Goal: Information Seeking & Learning: Learn about a topic

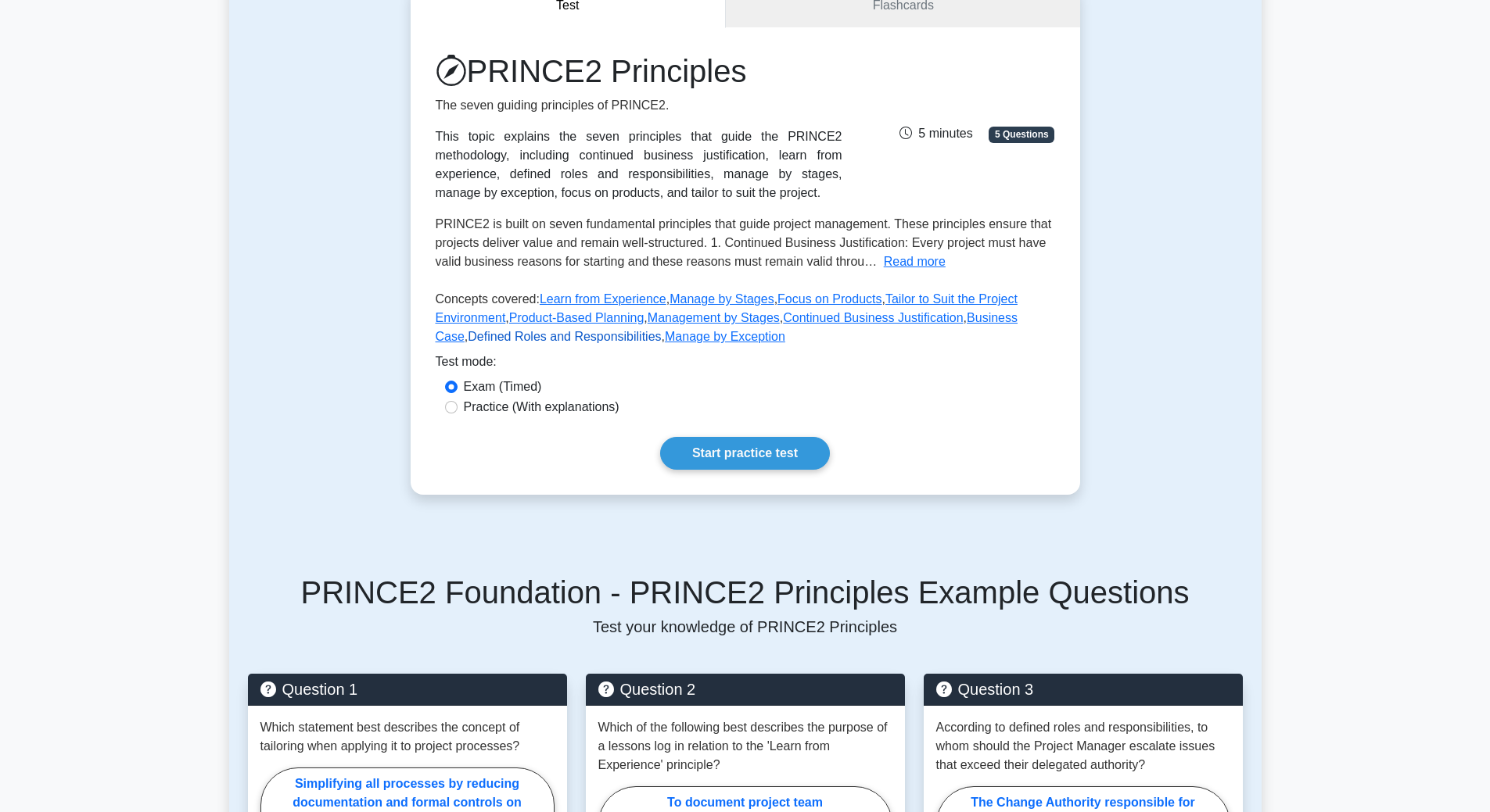
scroll to position [160, 0]
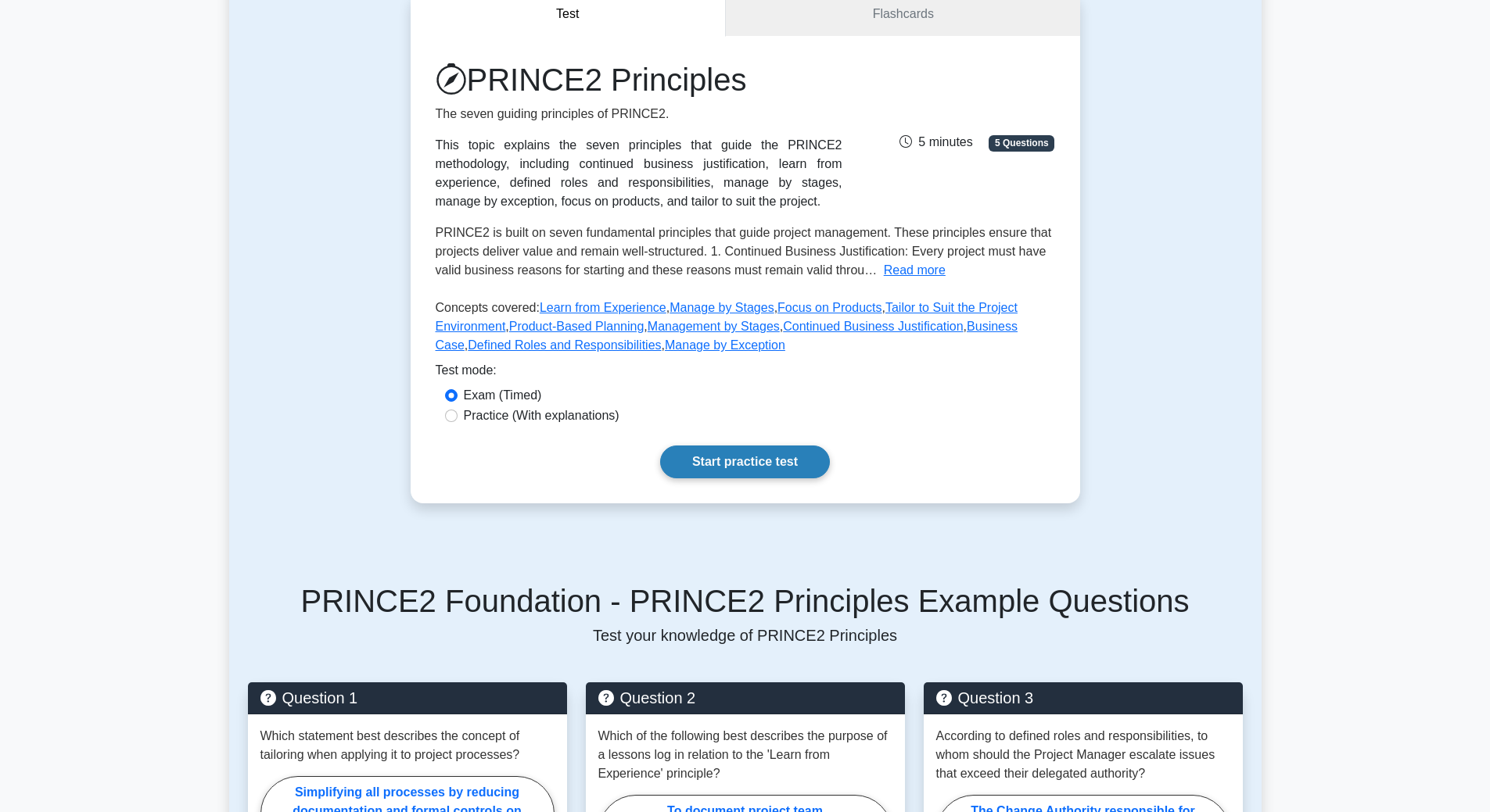
click at [733, 465] on link "Start practice test" at bounding box center [745, 461] width 170 height 33
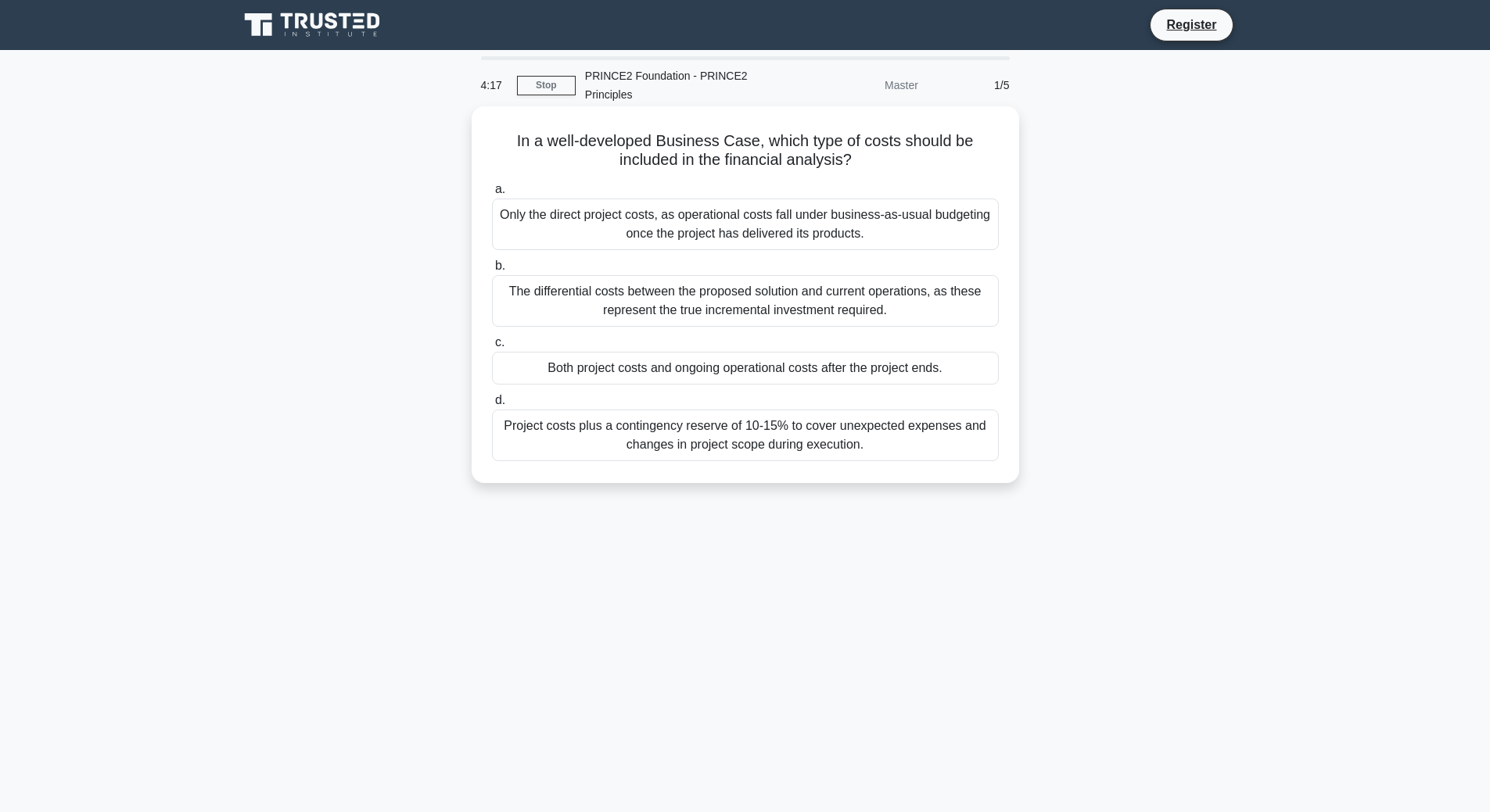
click at [736, 308] on div "The differential costs between the proposed solution and current operations, as…" at bounding box center [745, 301] width 507 height 52
click at [492, 272] on input "b. The differential costs between the proposed solution and current operations,…" at bounding box center [492, 266] width 0 height 10
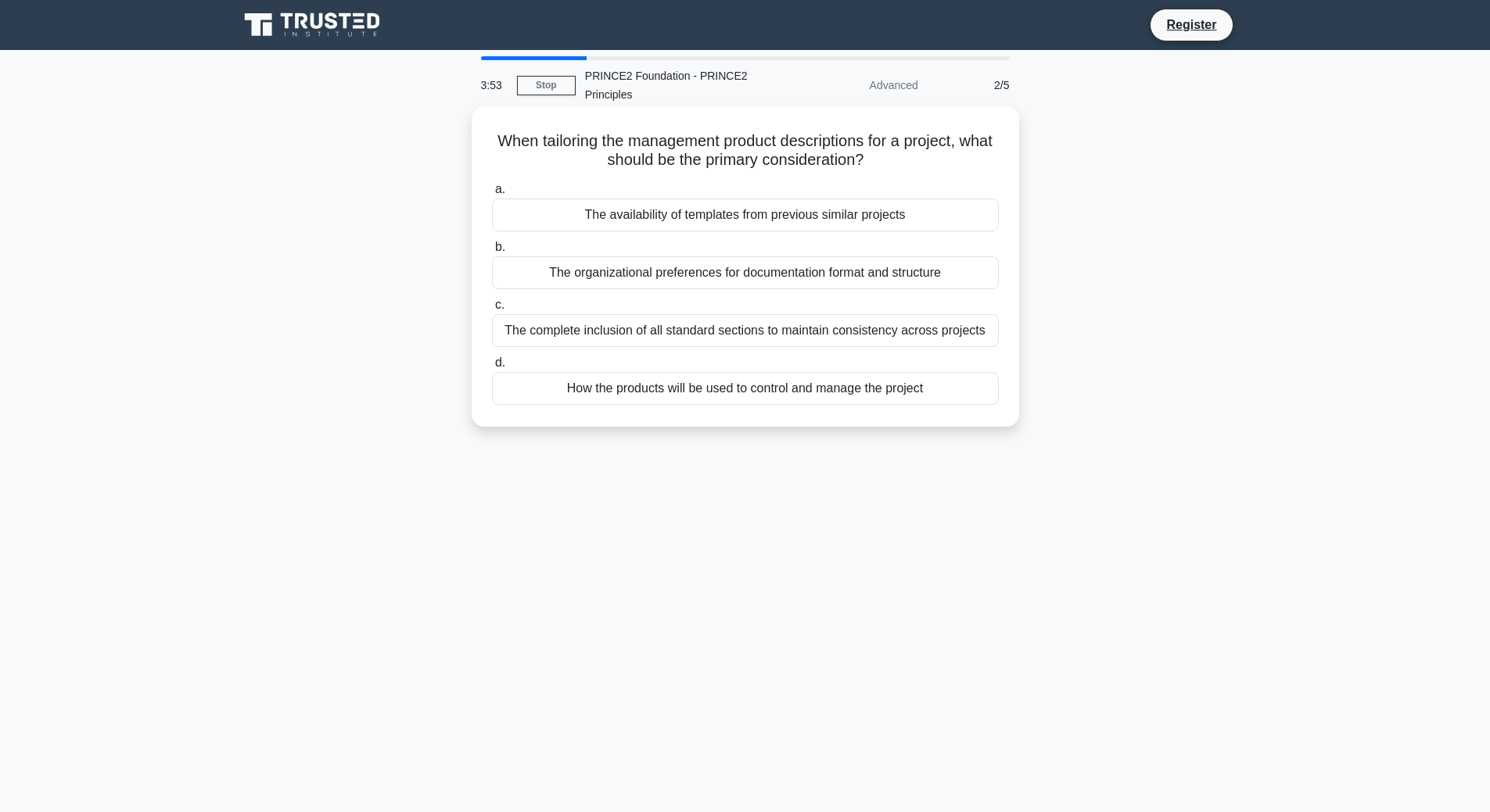
click at [818, 337] on div "The complete inclusion of all standard sections to maintain consistency across …" at bounding box center [745, 331] width 507 height 33
click at [492, 311] on input "c. The complete inclusion of all standard sections to maintain consistency acro…" at bounding box center [492, 306] width 0 height 10
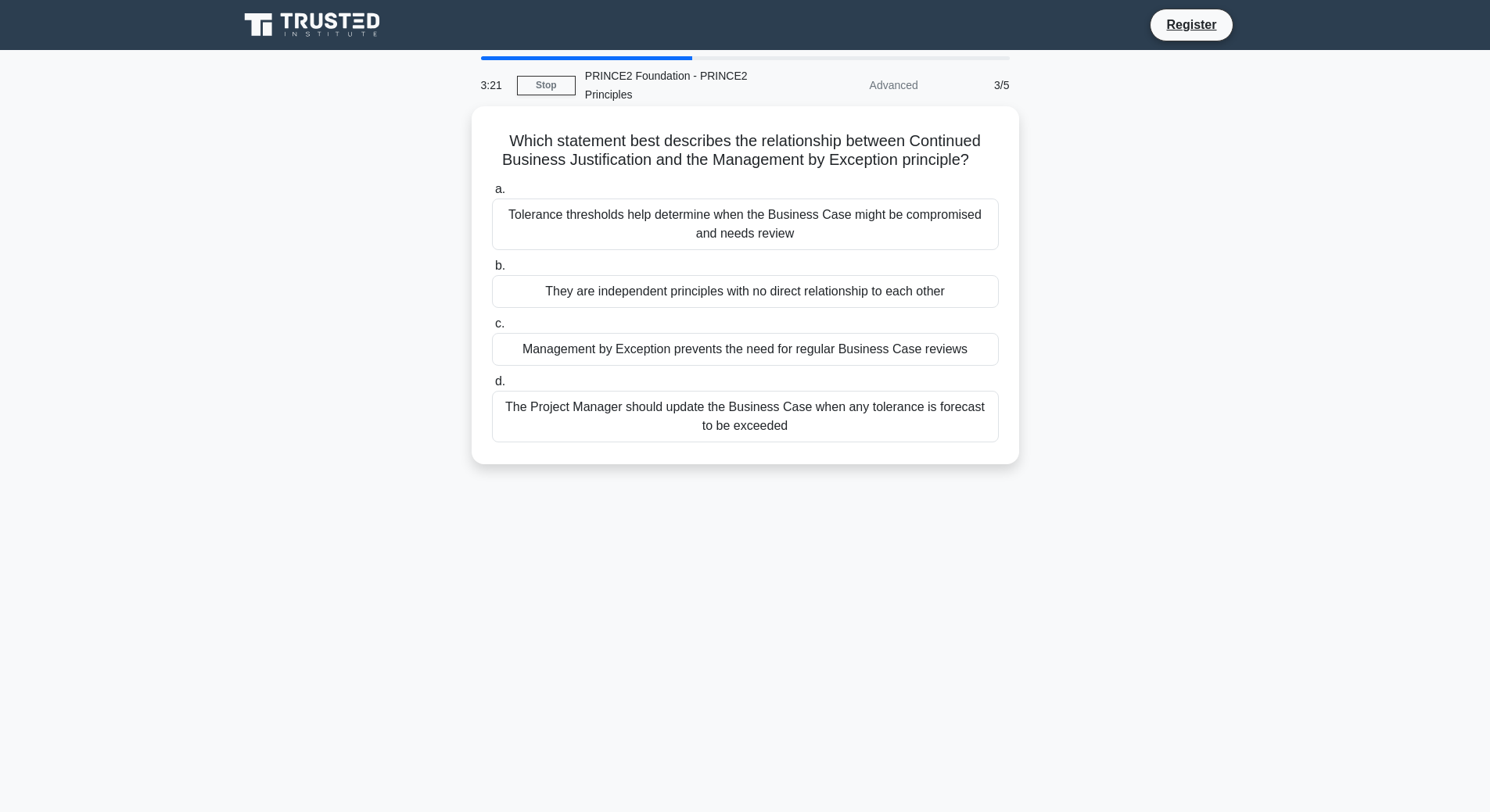
click at [649, 292] on div "They are independent principles with no direct relationship to each other" at bounding box center [745, 291] width 507 height 33
click at [492, 272] on input "b. They are independent principles with no direct relationship to each other" at bounding box center [492, 266] width 0 height 10
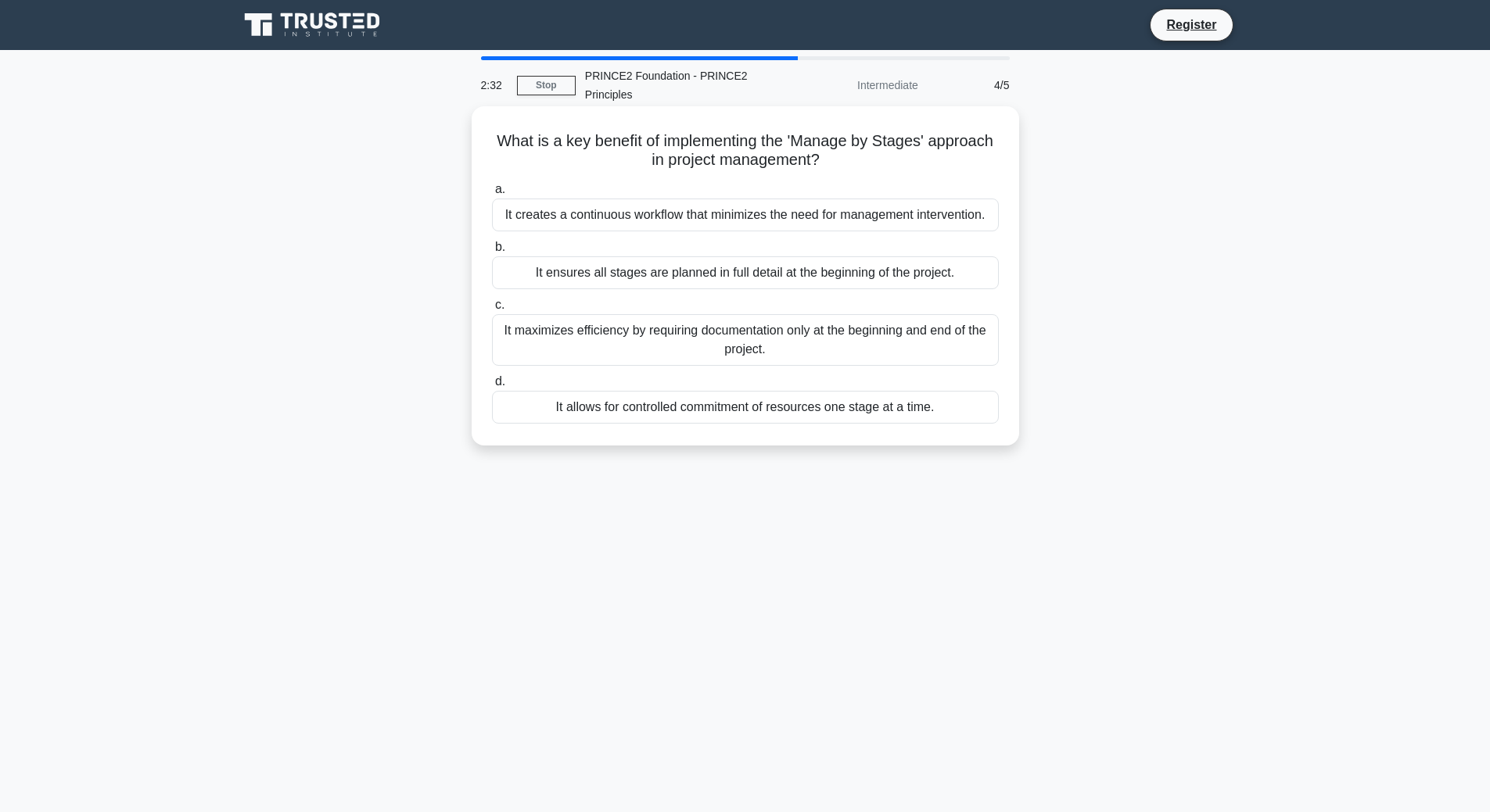
click at [863, 416] on div "It allows for controlled commitment of resources one stage at a time." at bounding box center [745, 406] width 507 height 33
click at [492, 387] on input "d. It allows for controlled commitment of resources one stage at a time." at bounding box center [492, 382] width 0 height 10
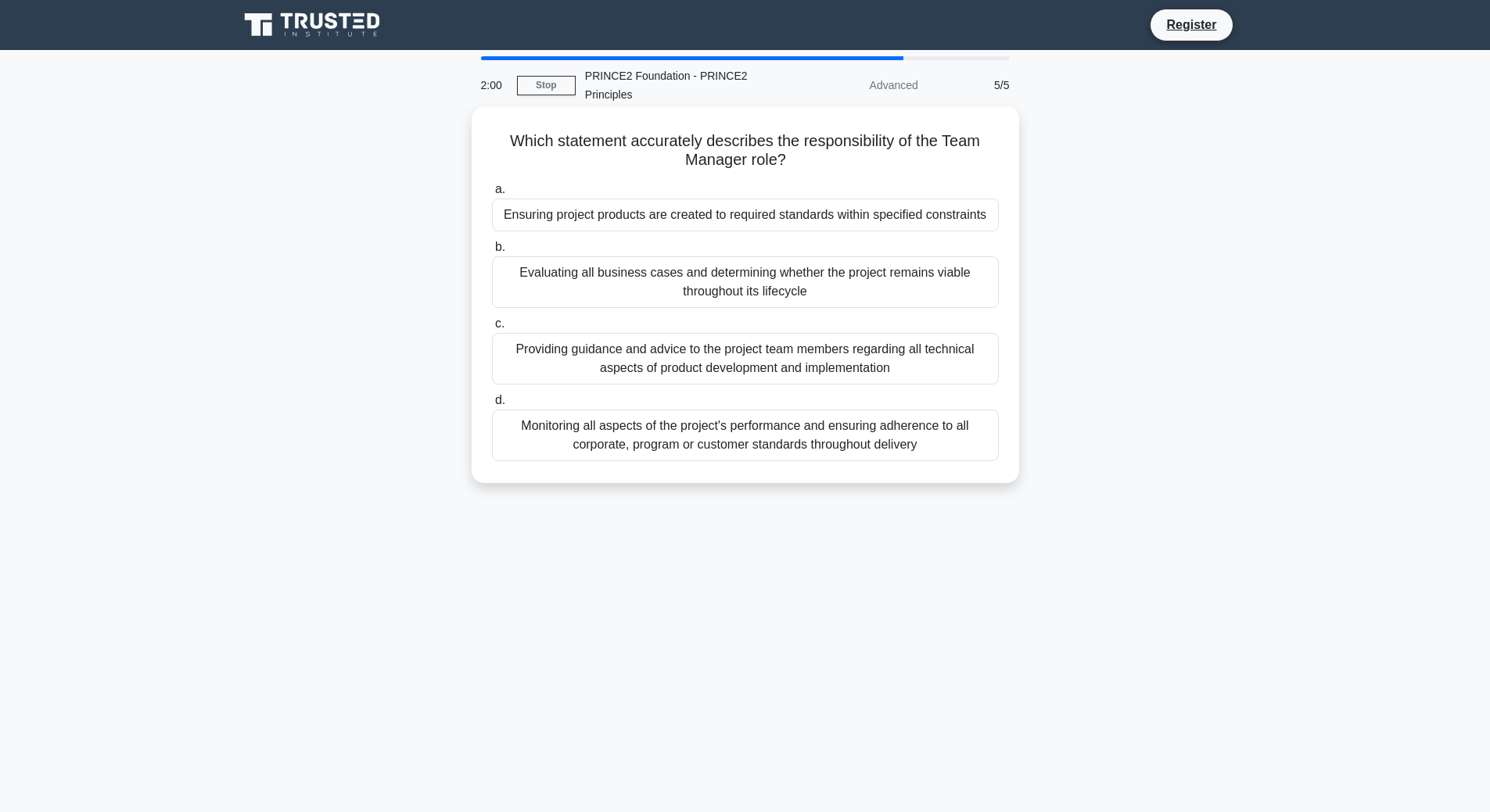
click at [722, 373] on div "Providing guidance and advice to the project team members regarding all technic…" at bounding box center [745, 359] width 507 height 52
click at [492, 330] on input "c. Providing guidance and advice to the project team members regarding all tech…" at bounding box center [492, 324] width 0 height 10
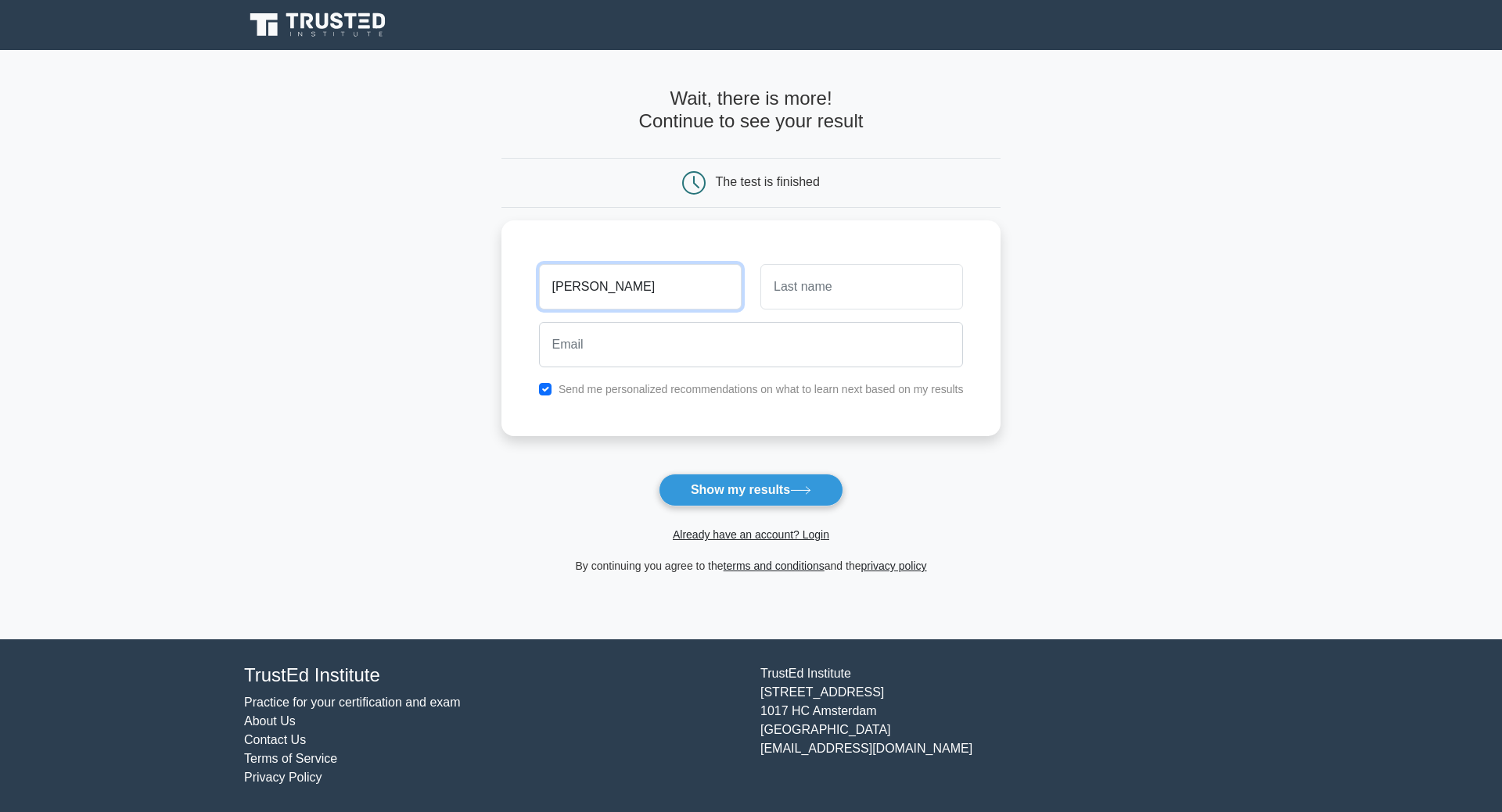
drag, startPoint x: 580, startPoint y: 289, endPoint x: 463, endPoint y: 243, distance: 125.7
click at [465, 243] on main "Wait, there is more! Continue to see your result The test is finished Rick" at bounding box center [751, 345] width 1502 height 589
type input "R"
type input "Steve"
type input "Eshani"
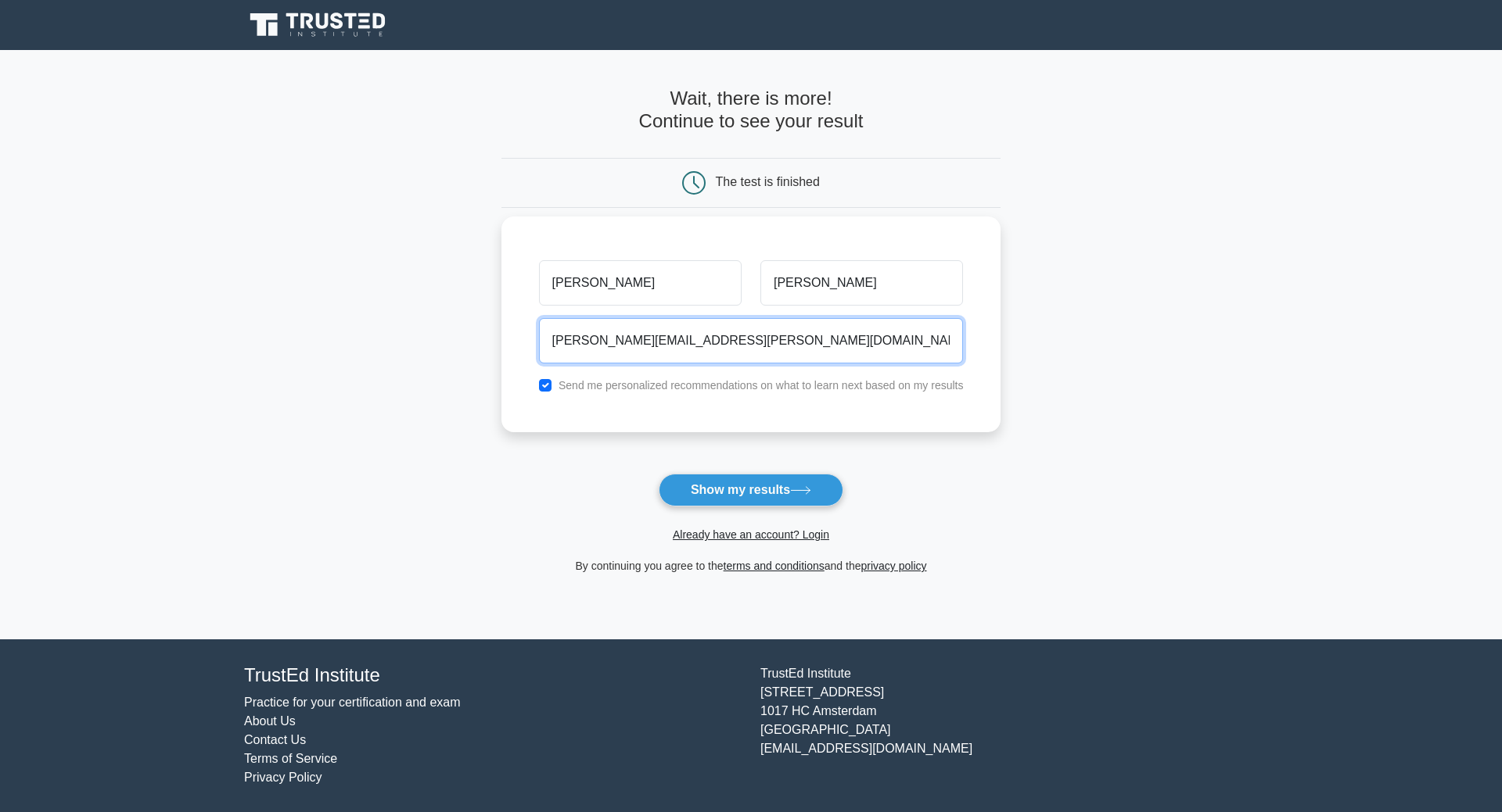
type input "Steve.eshani@gmail.com"
click at [549, 385] on input "checkbox" at bounding box center [545, 386] width 13 height 13
checkbox input "false"
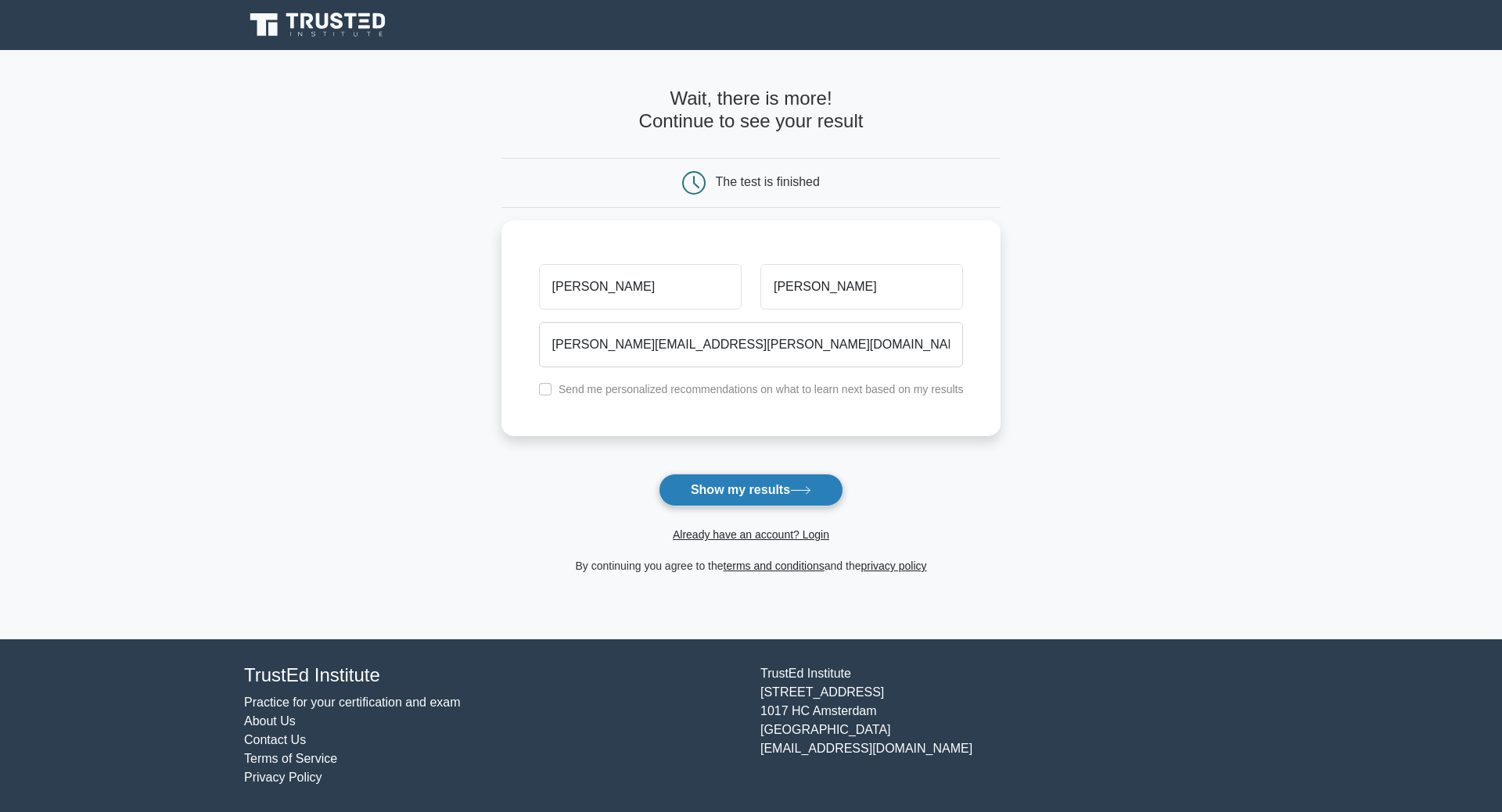
click at [726, 487] on button "Show my results" at bounding box center [751, 489] width 185 height 33
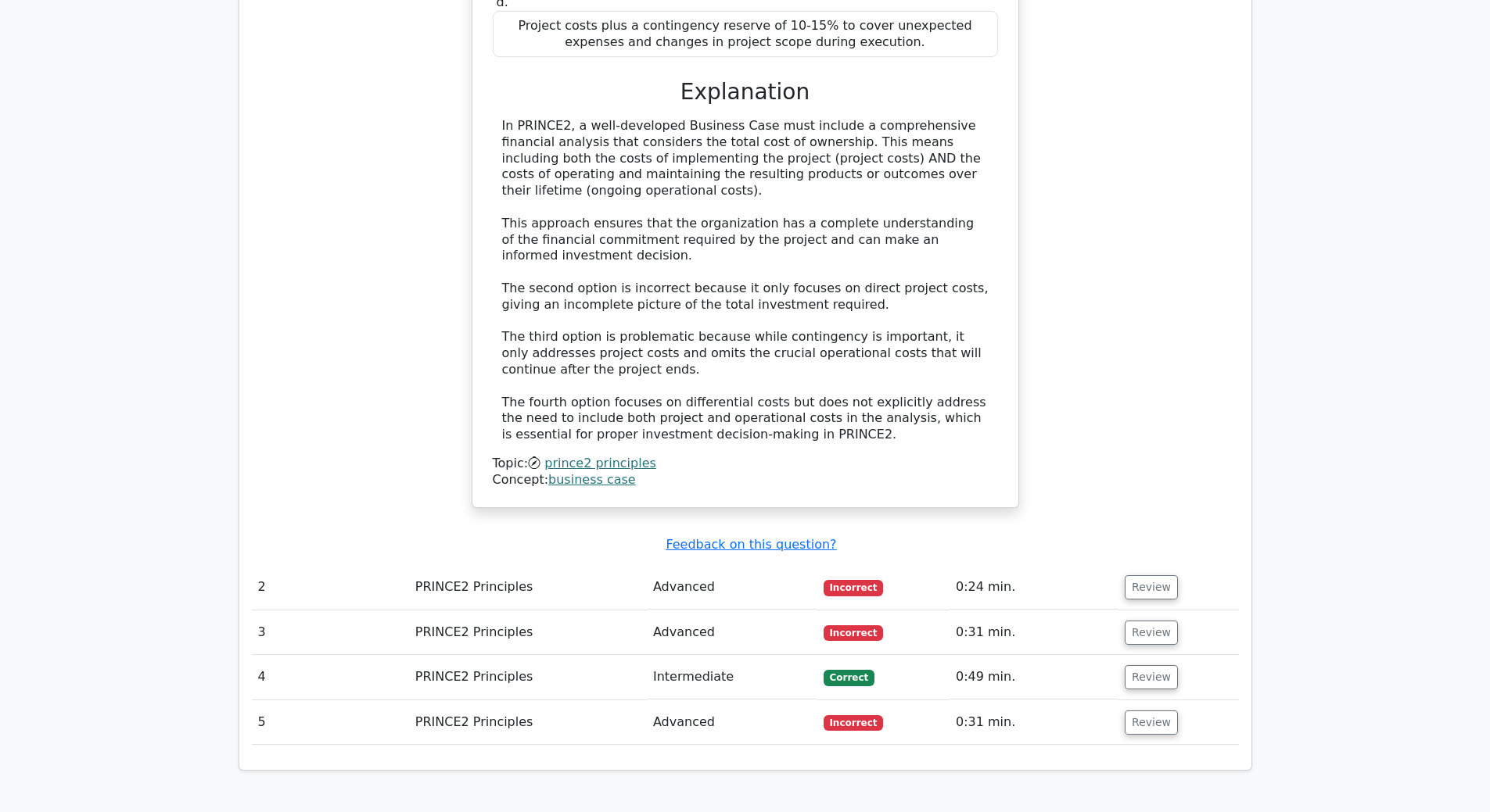
scroll to position [1563, 0]
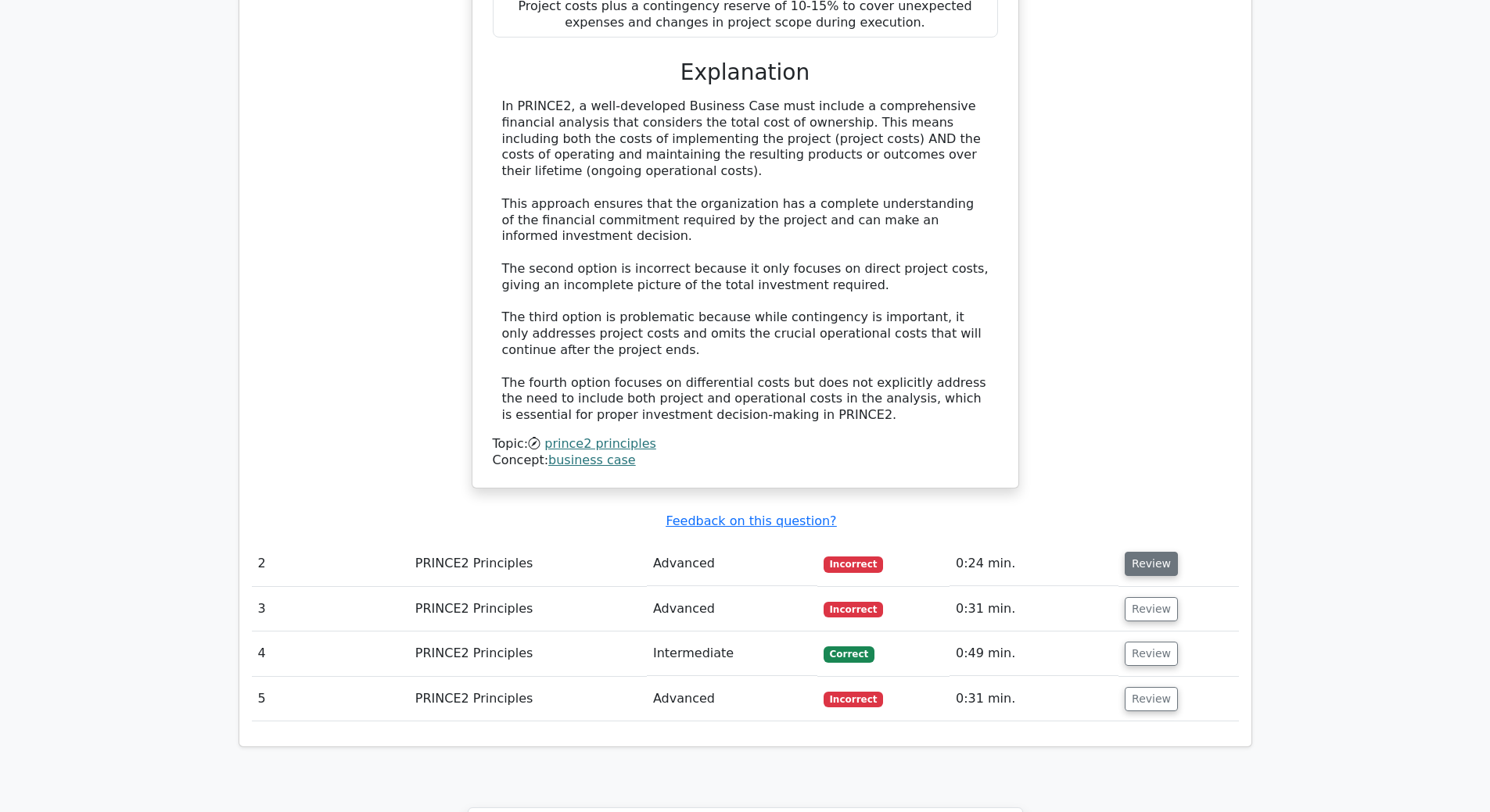
click at [1135, 552] on button "Review" at bounding box center [1150, 564] width 53 height 24
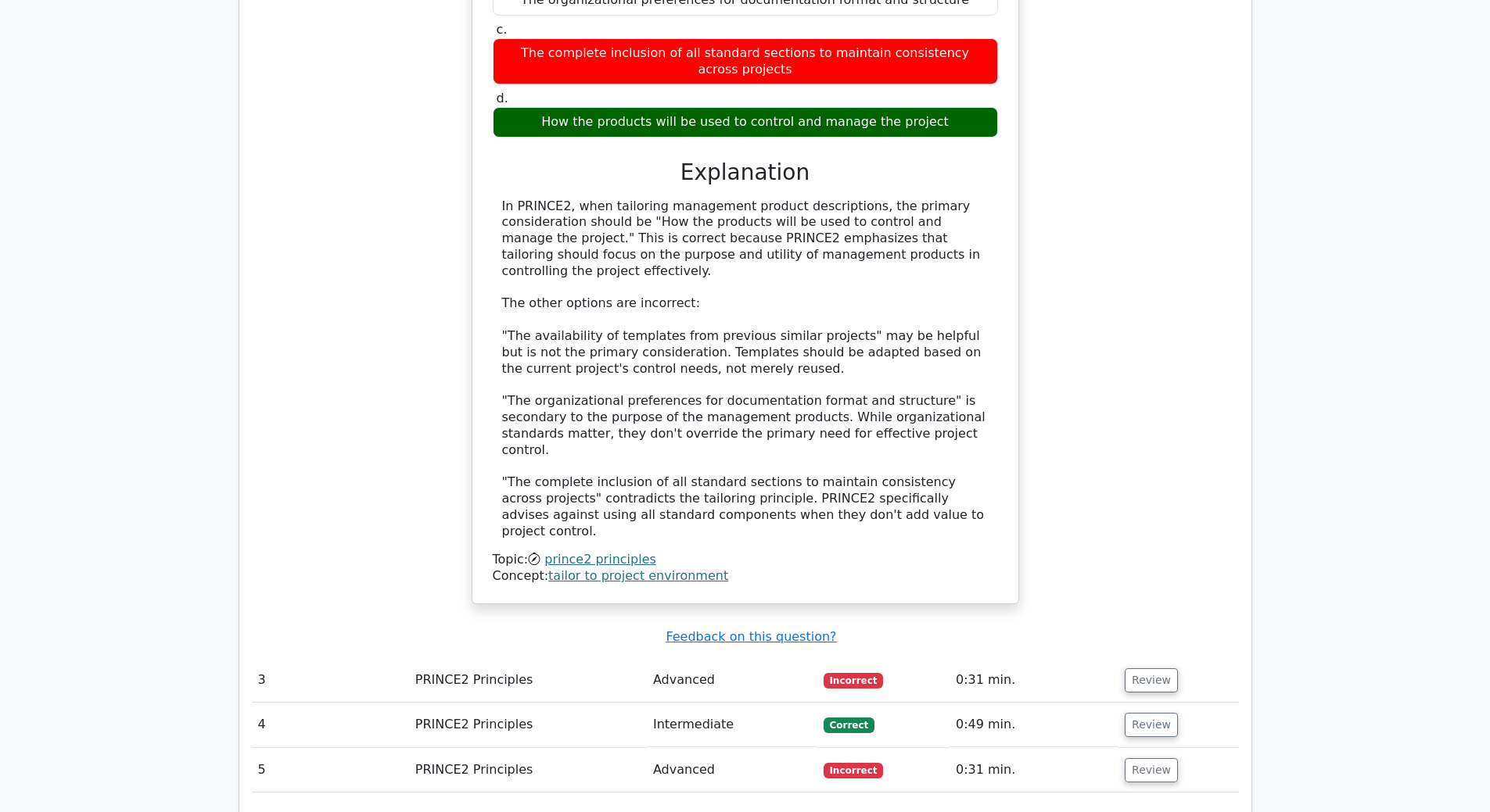
scroll to position [2423, 0]
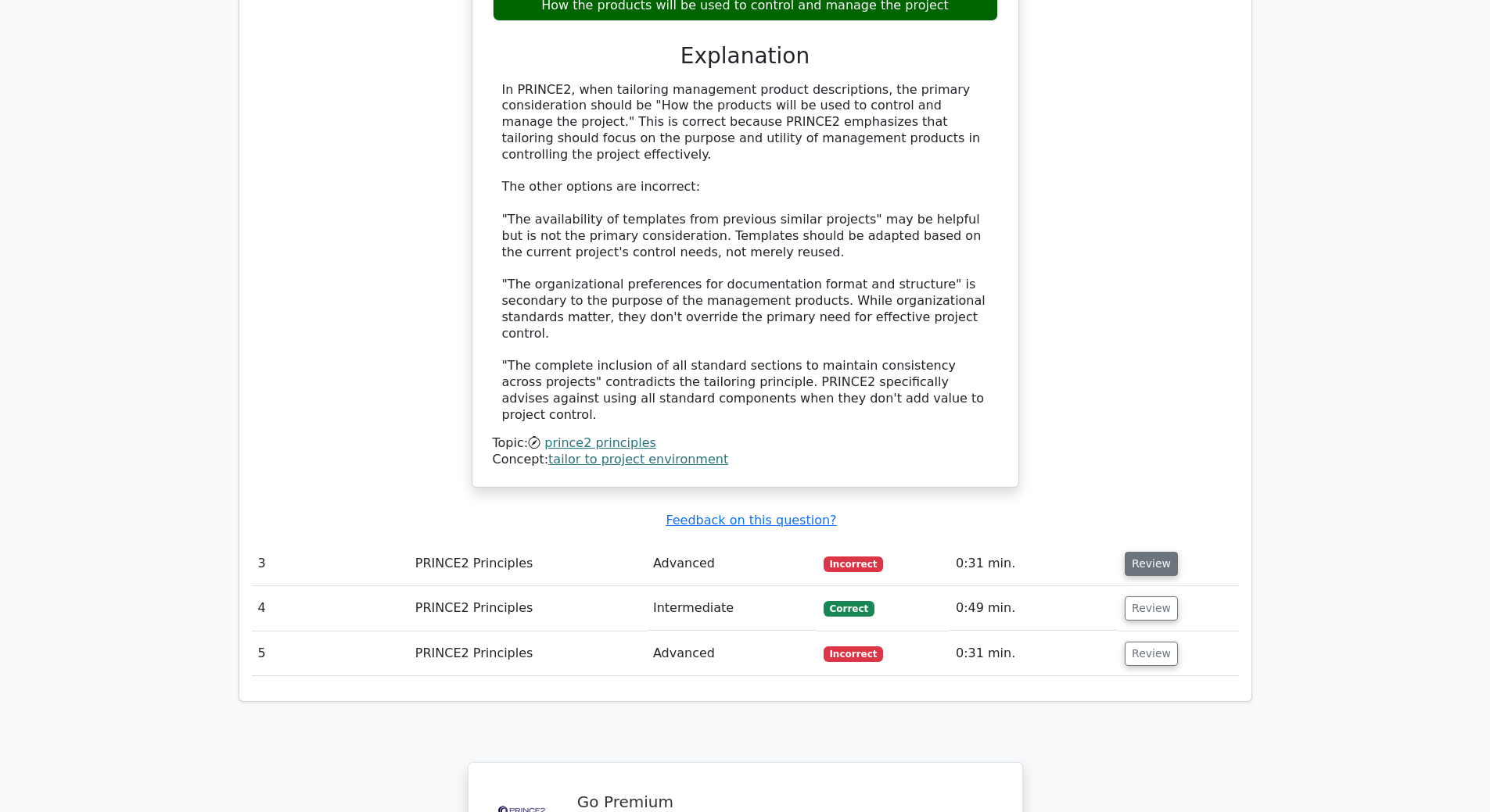
click at [1130, 552] on button "Review" at bounding box center [1150, 564] width 53 height 24
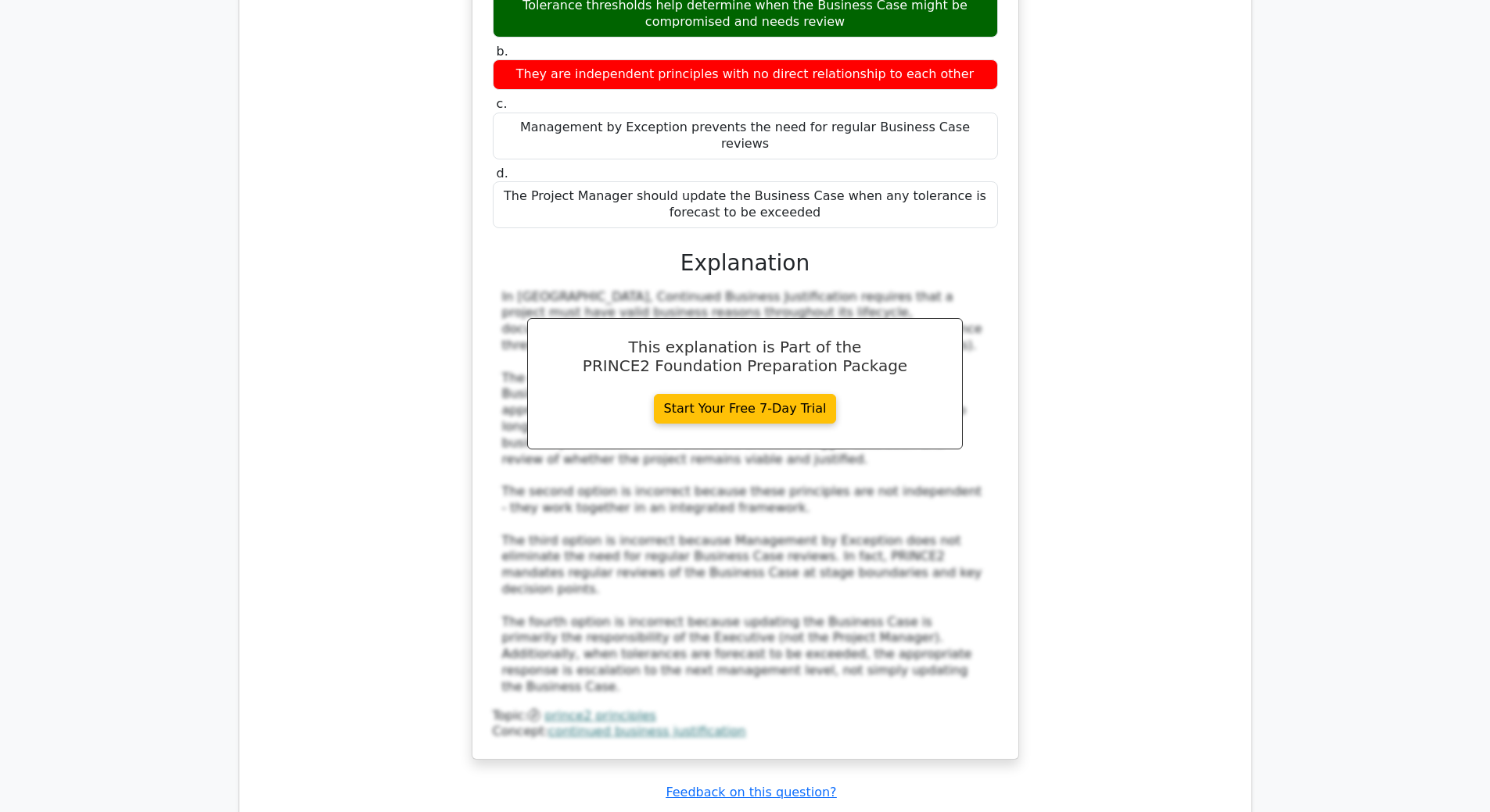
scroll to position [3283, 0]
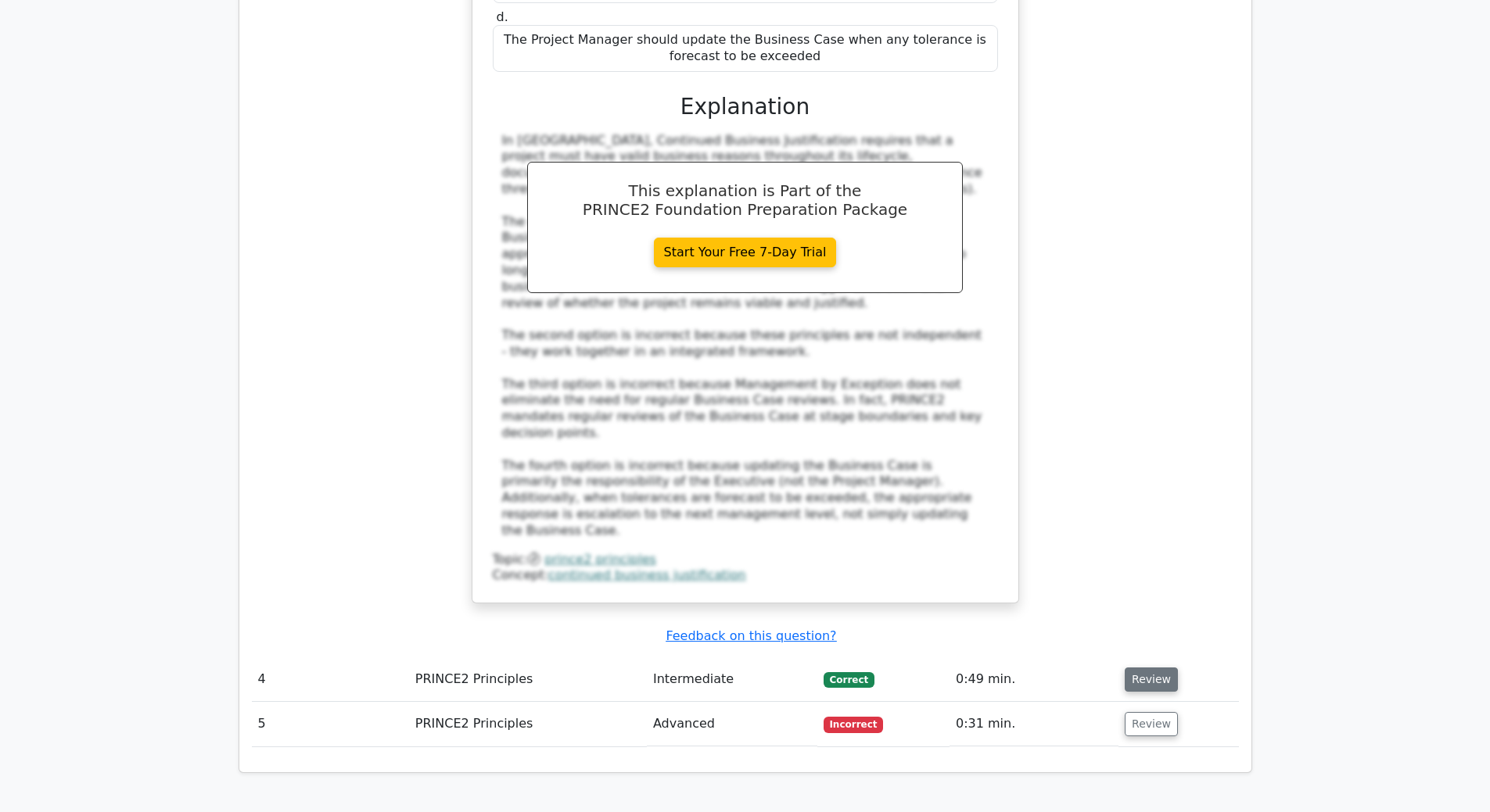
click at [1135, 667] on button "Review" at bounding box center [1150, 679] width 53 height 24
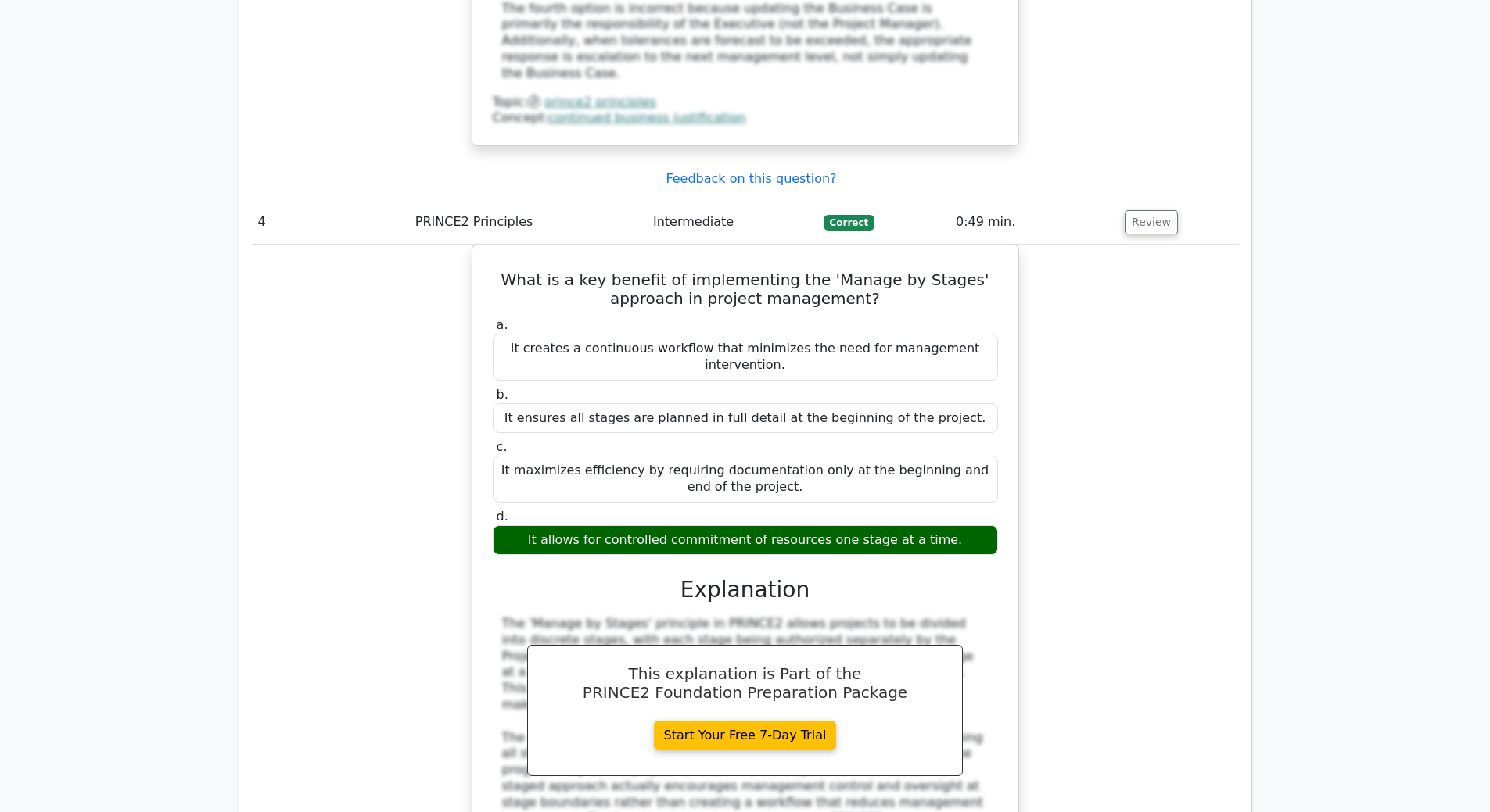
scroll to position [3830, 0]
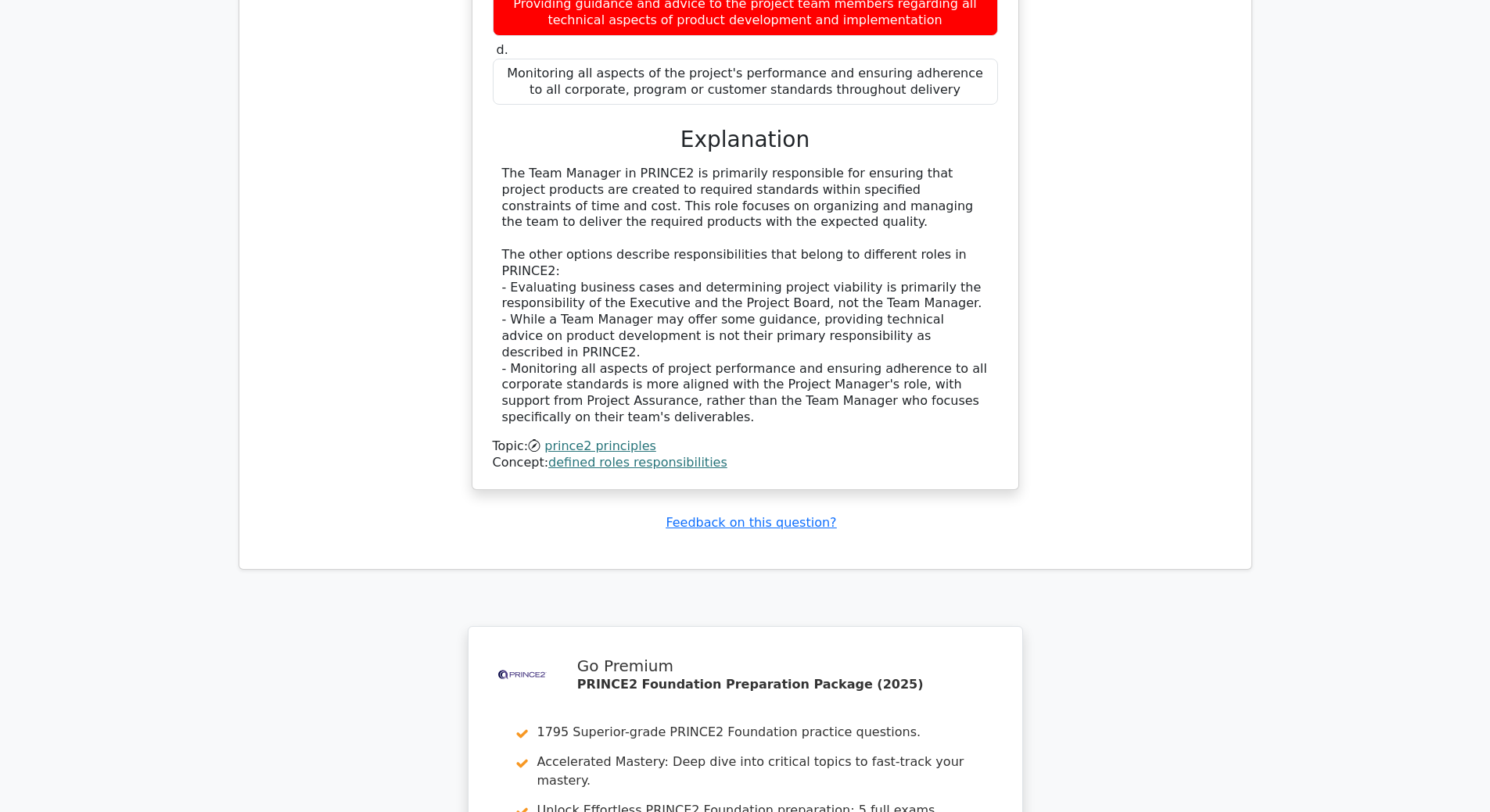
scroll to position [5160, 0]
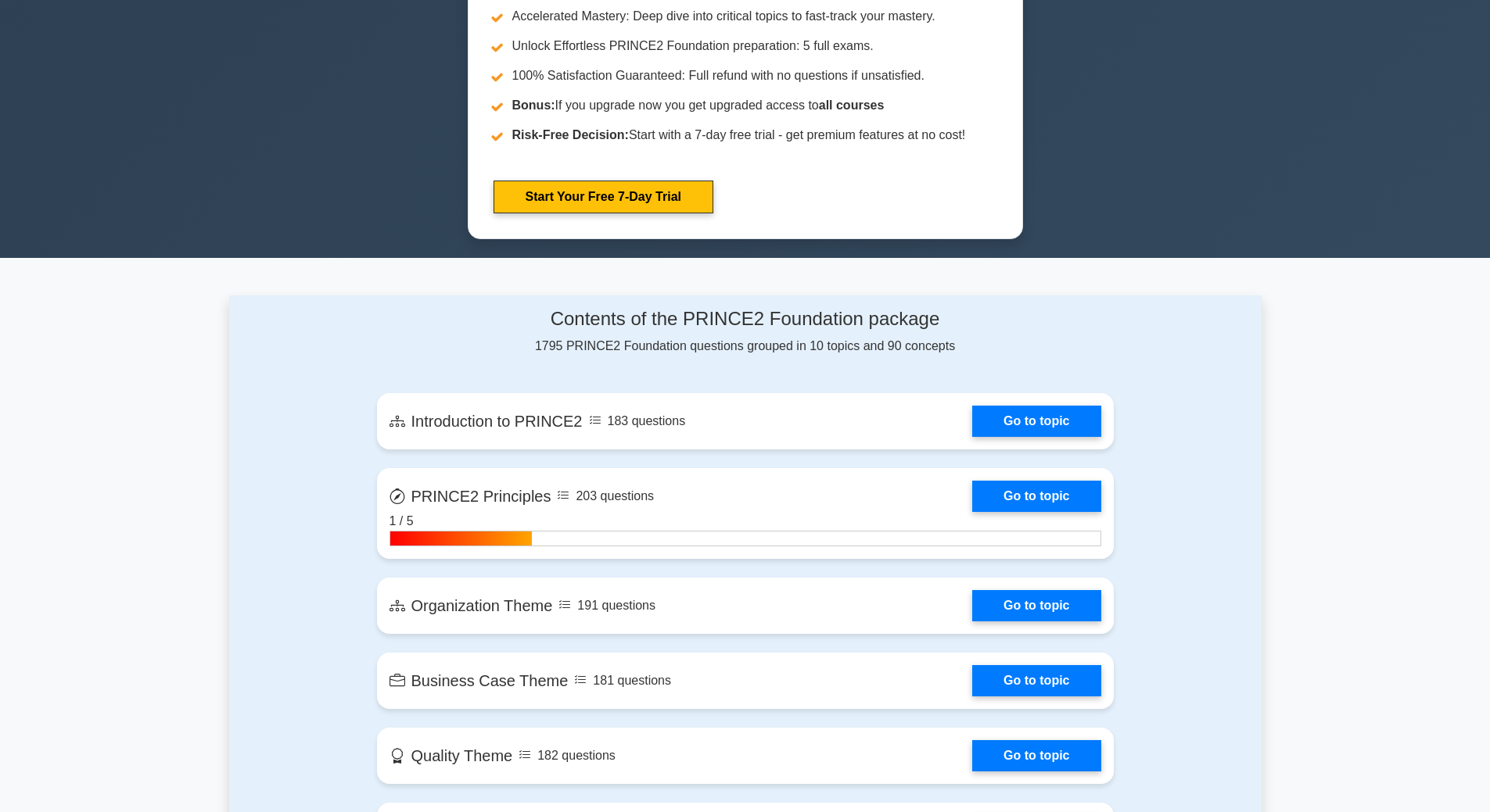
scroll to position [782, 0]
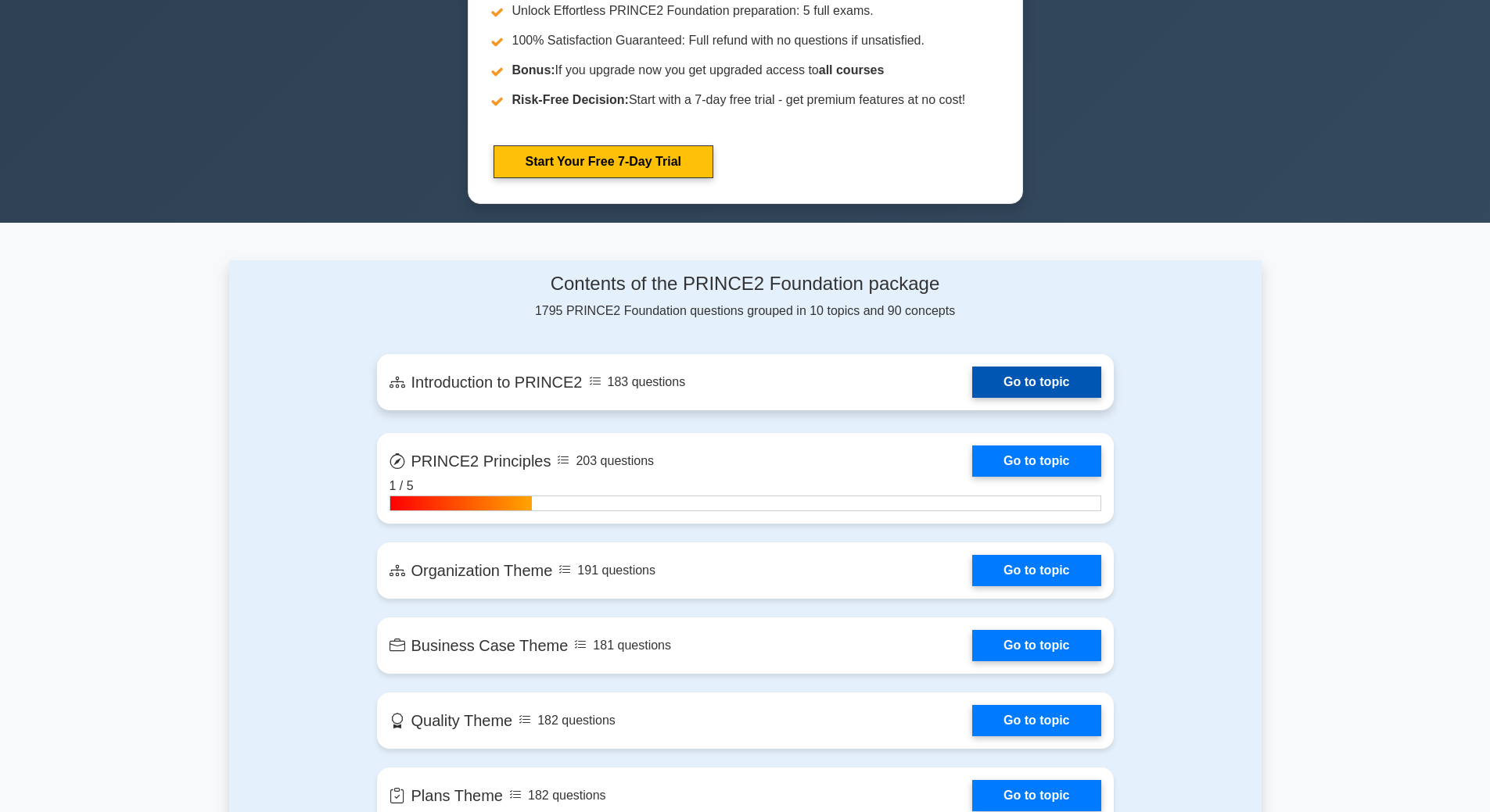
click at [992, 387] on link "Go to topic" at bounding box center [1036, 382] width 128 height 31
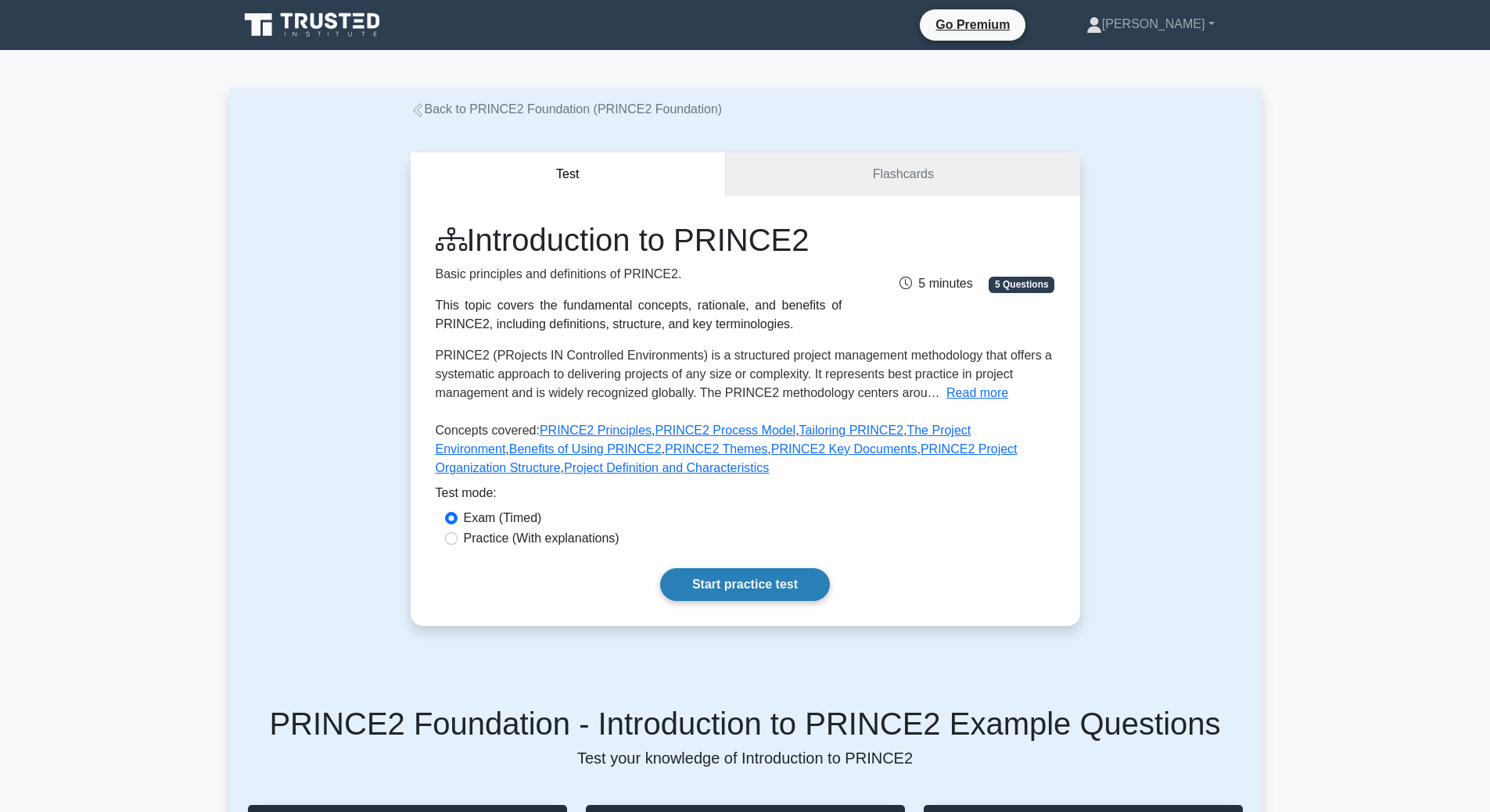
click at [708, 581] on link "Start practice test" at bounding box center [745, 584] width 170 height 33
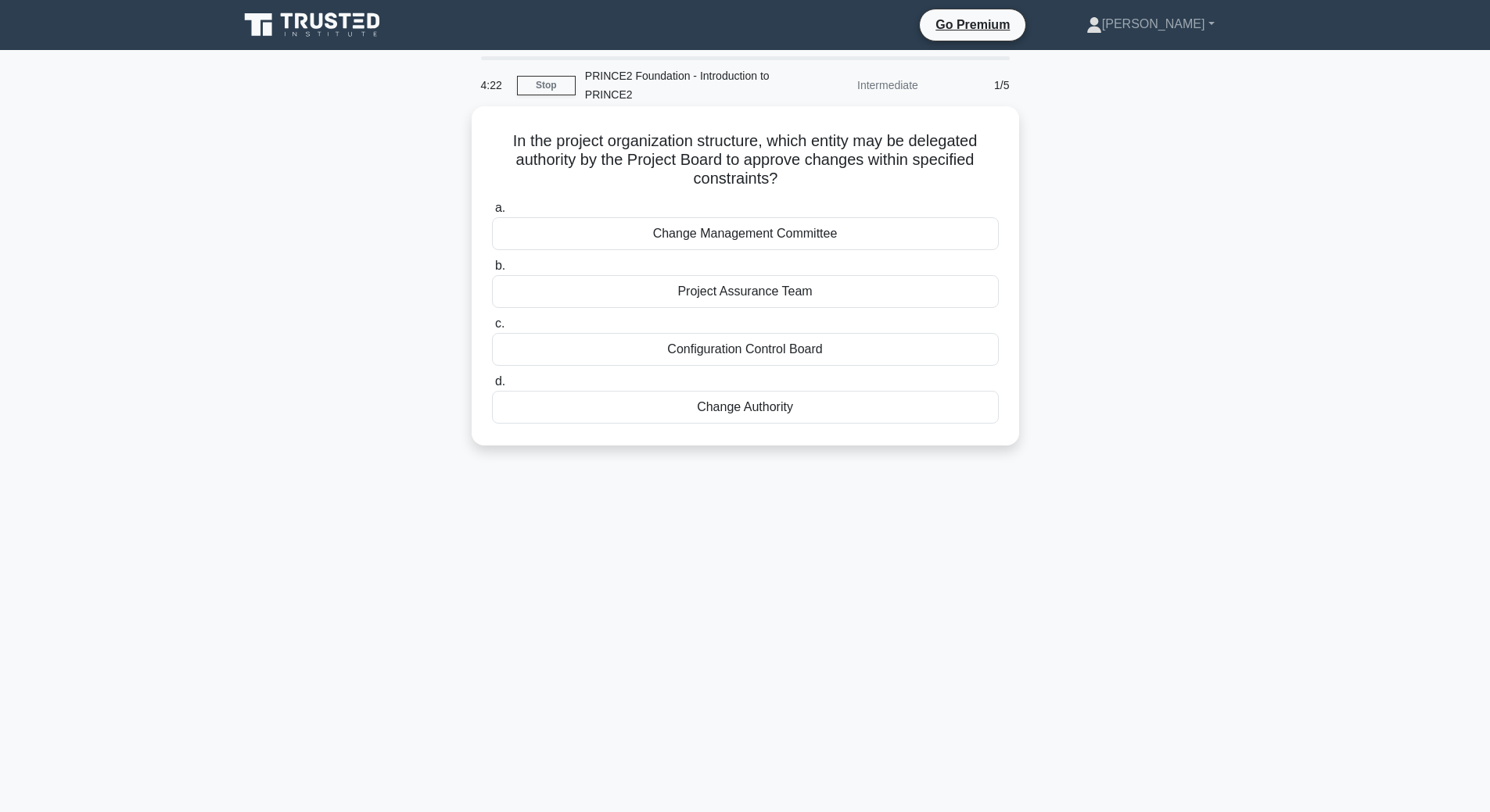
click at [739, 412] on div "Change Authority" at bounding box center [745, 406] width 507 height 33
click at [492, 387] on input "d. Change Authority" at bounding box center [492, 382] width 0 height 10
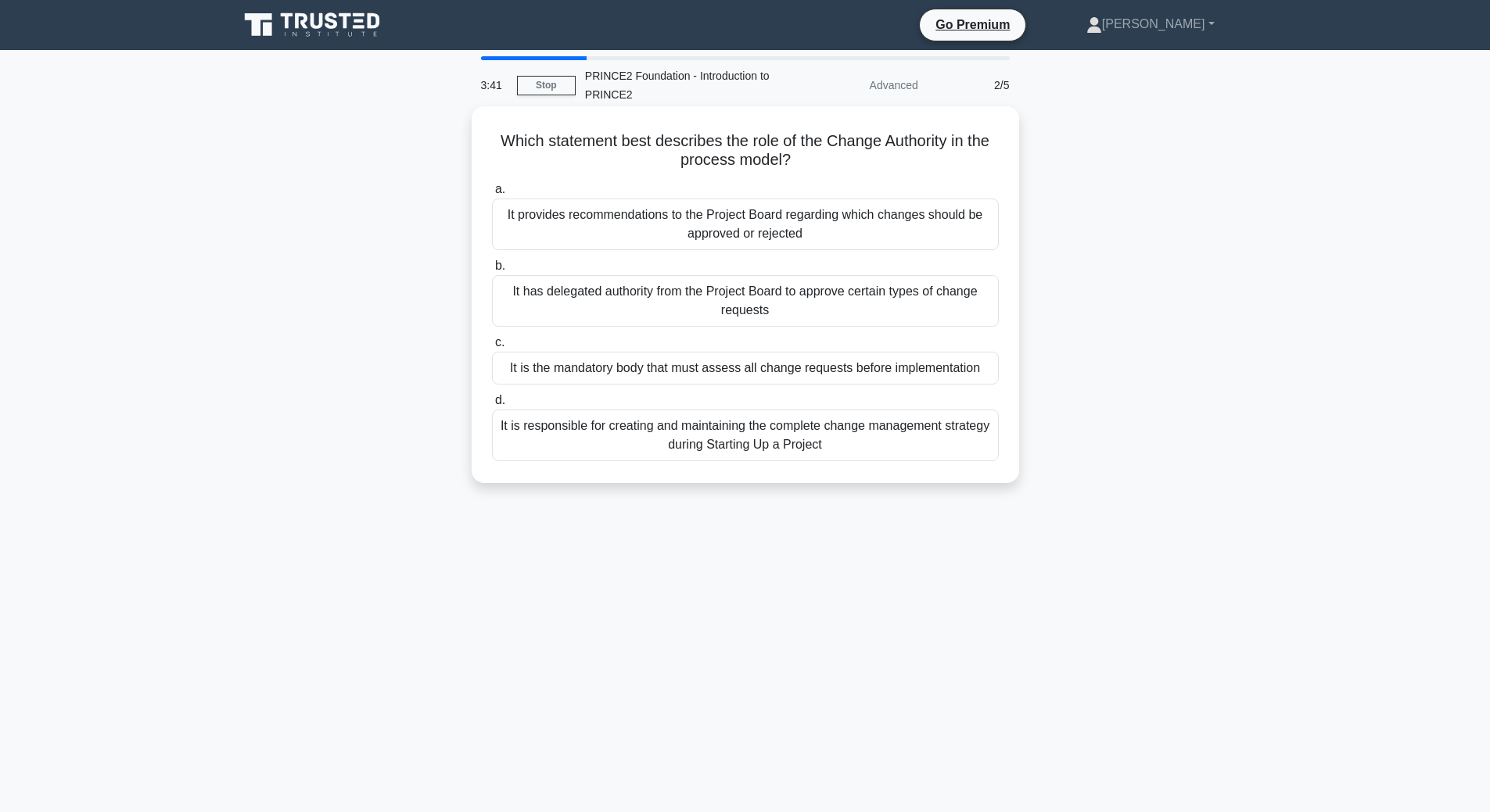
click at [800, 374] on div "It is the mandatory body that must assess all change requests before implementa…" at bounding box center [745, 368] width 507 height 33
click at [492, 348] on input "c. It is the mandatory body that must assess all change requests before impleme…" at bounding box center [492, 343] width 0 height 10
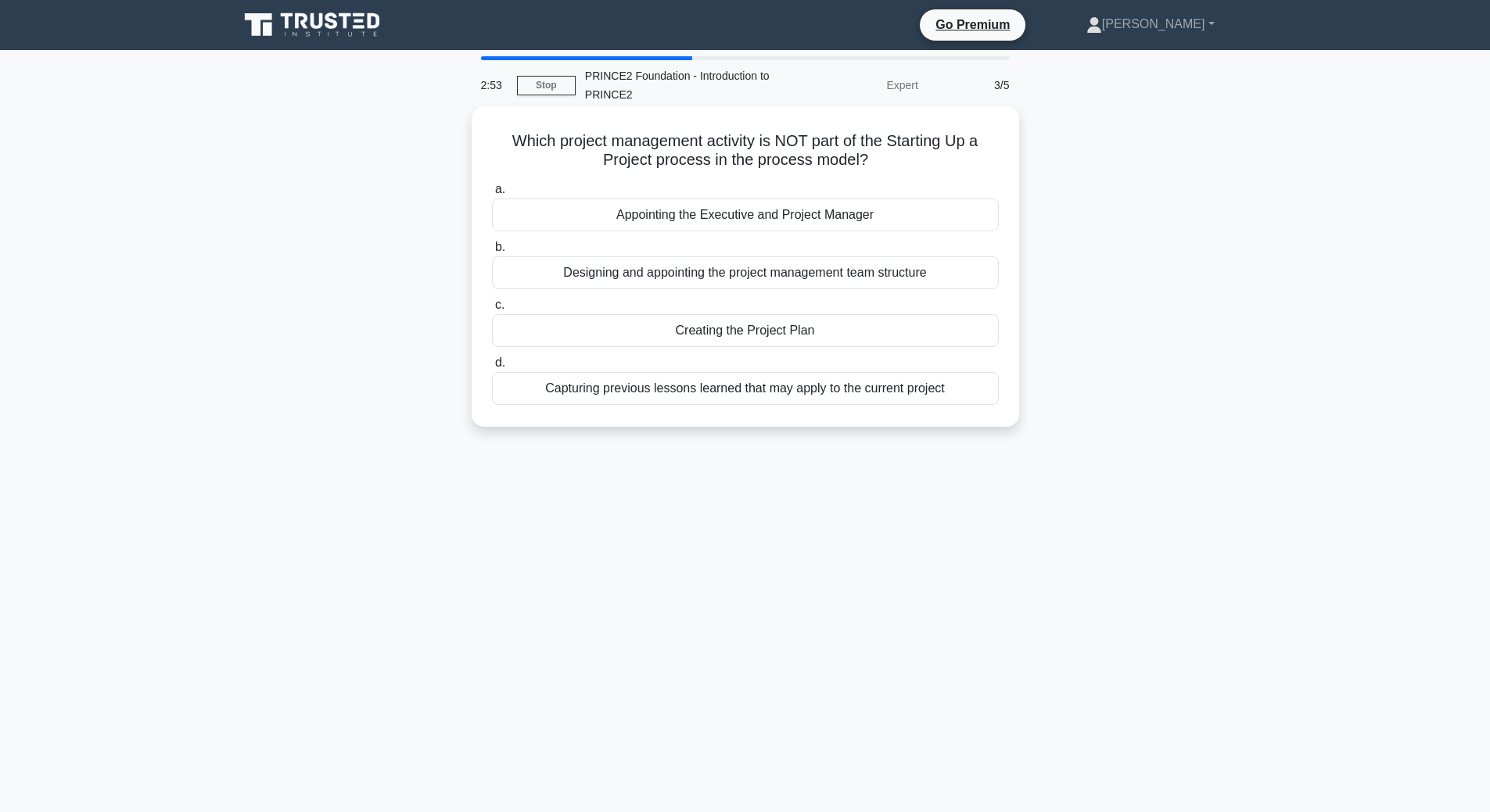
click at [828, 225] on div "Appointing the Executive and Project Manager" at bounding box center [745, 215] width 507 height 33
click at [492, 195] on input "a. Appointing the Executive and Project Manager" at bounding box center [492, 190] width 0 height 10
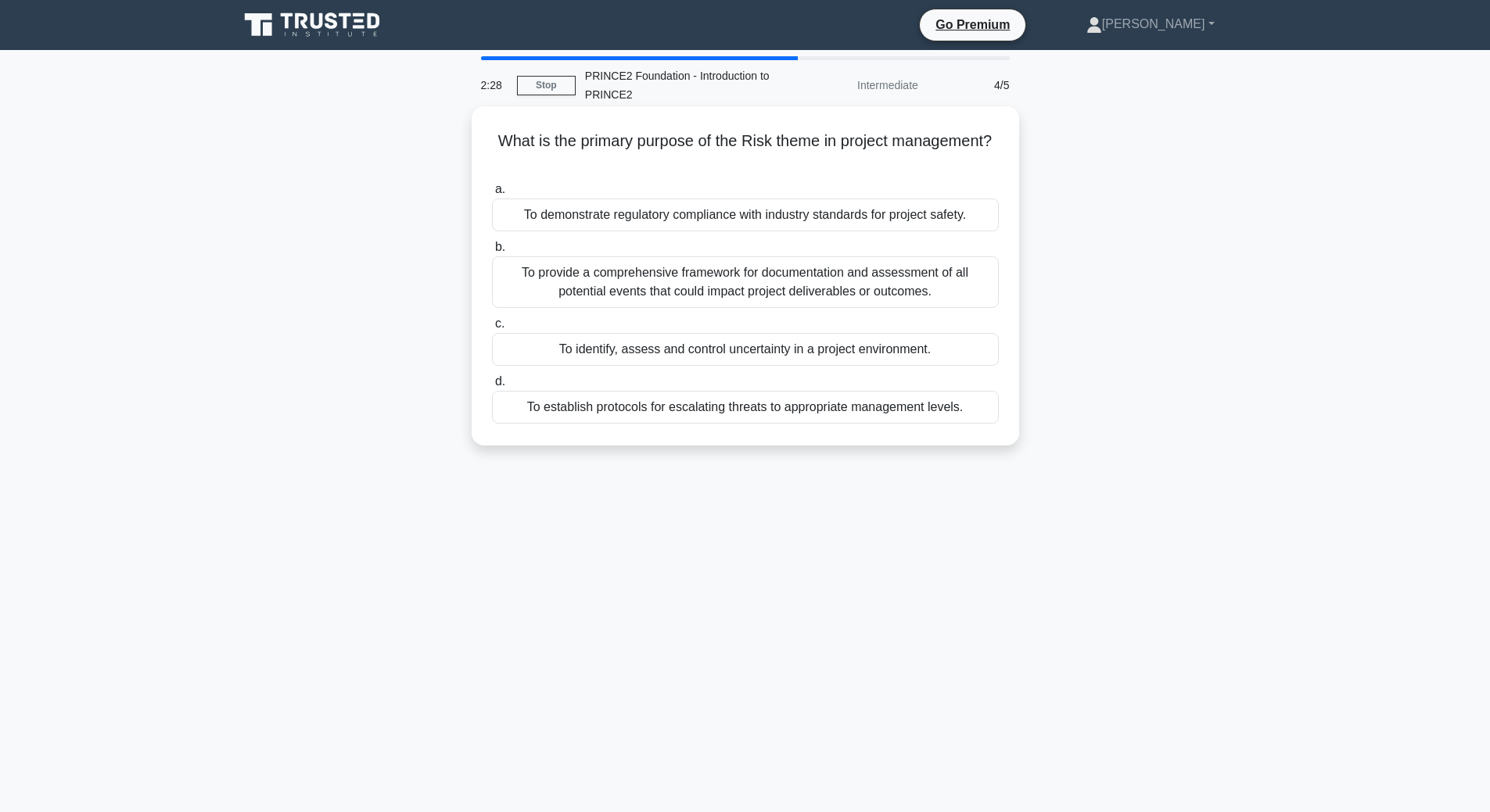
click at [825, 351] on div "To identify, assess and control uncertainty in a project environment." at bounding box center [745, 349] width 507 height 33
click at [492, 330] on input "c. To identify, assess and control uncertainty in a project environment." at bounding box center [492, 324] width 0 height 10
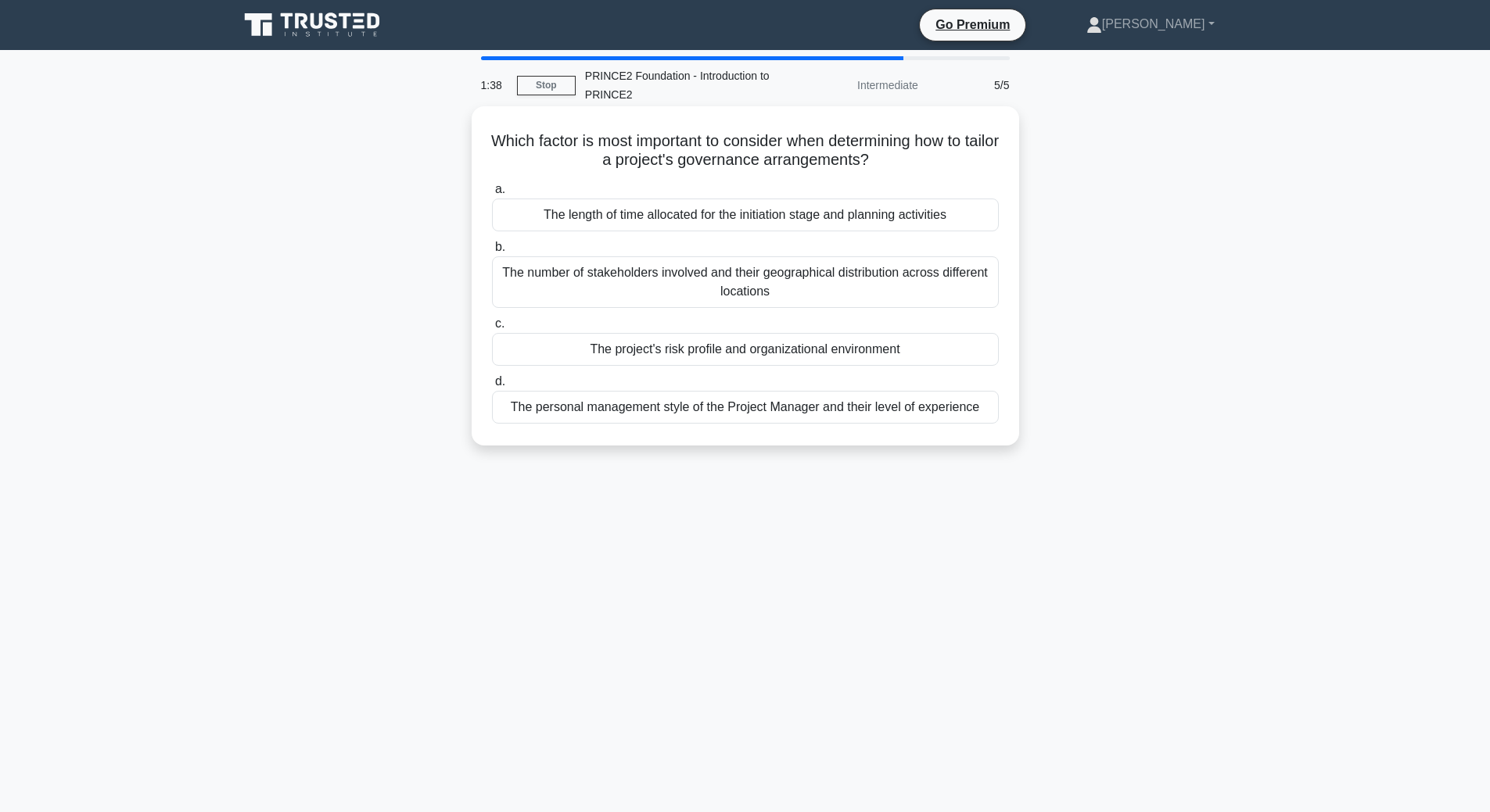
click at [685, 355] on div "The project's risk profile and organizational environment" at bounding box center [745, 349] width 507 height 33
click at [492, 330] on input "c. The project's risk profile and organizational environment" at bounding box center [492, 324] width 0 height 10
click at [693, 363] on div "The project's risk profile and organizational environment" at bounding box center [745, 350] width 507 height 34
click at [492, 330] on input "c. The project's risk profile and organizational environment" at bounding box center [492, 324] width 0 height 10
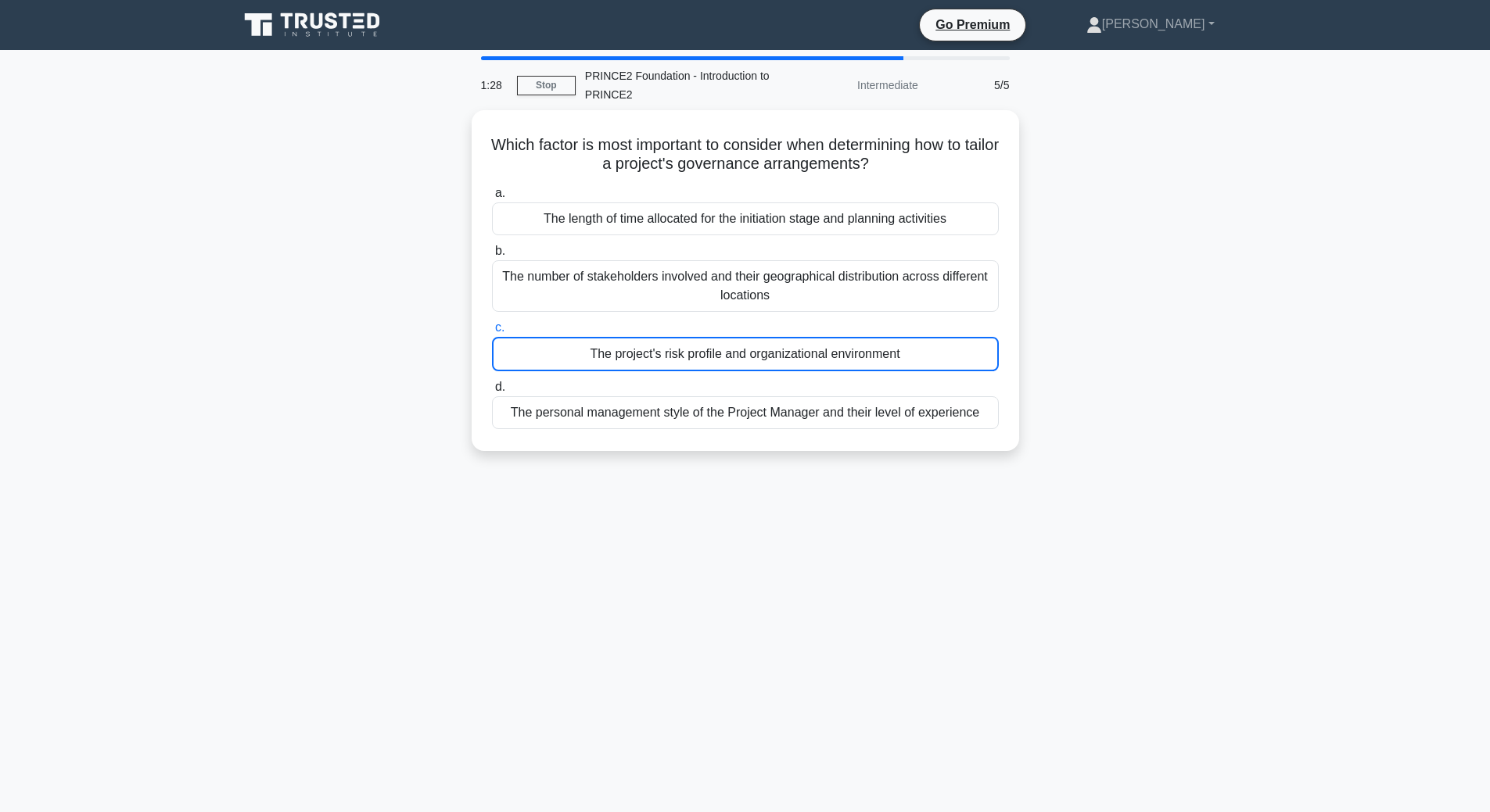
click at [323, 16] on icon at bounding box center [317, 21] width 13 height 16
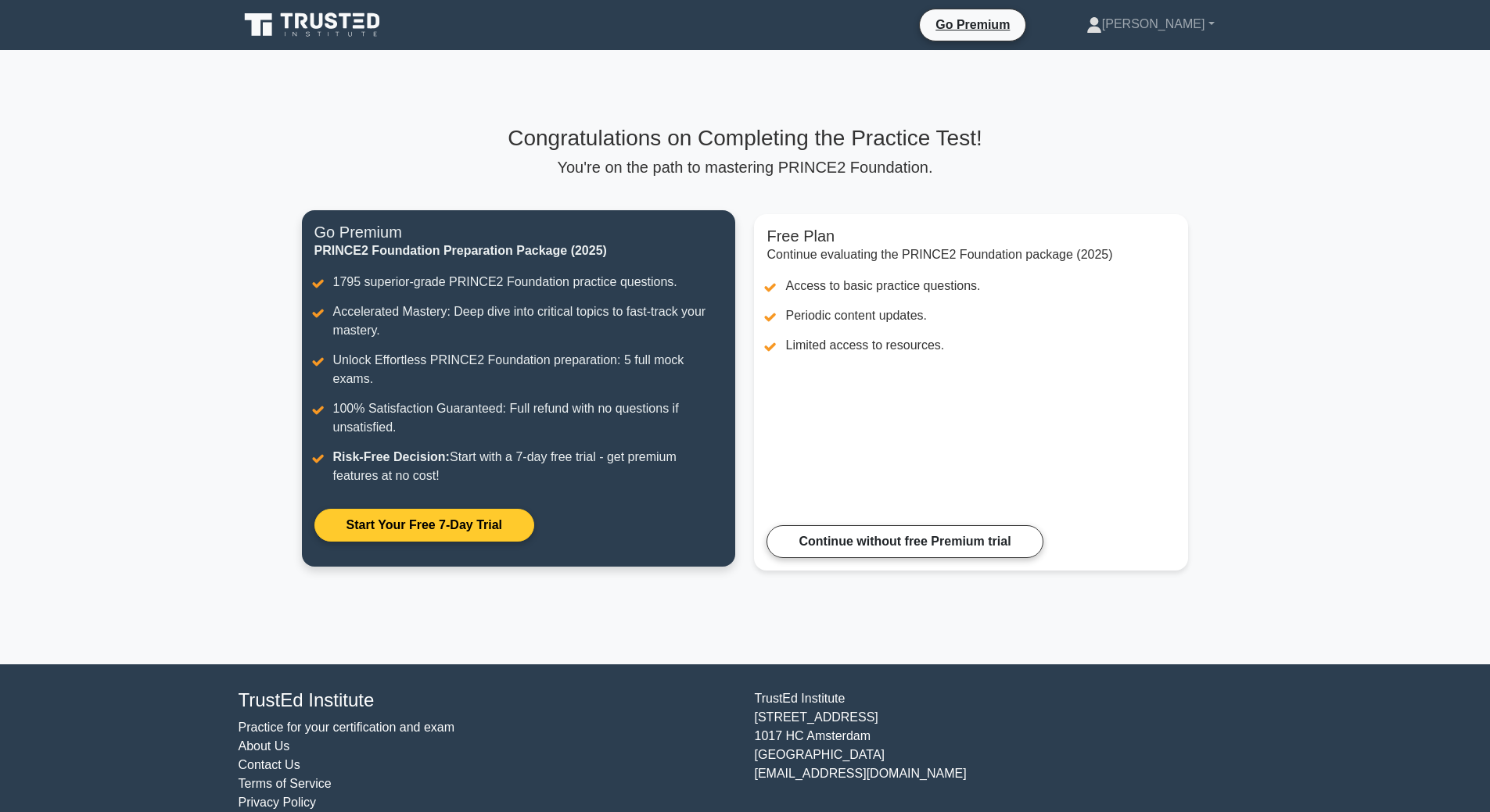
scroll to position [6, 0]
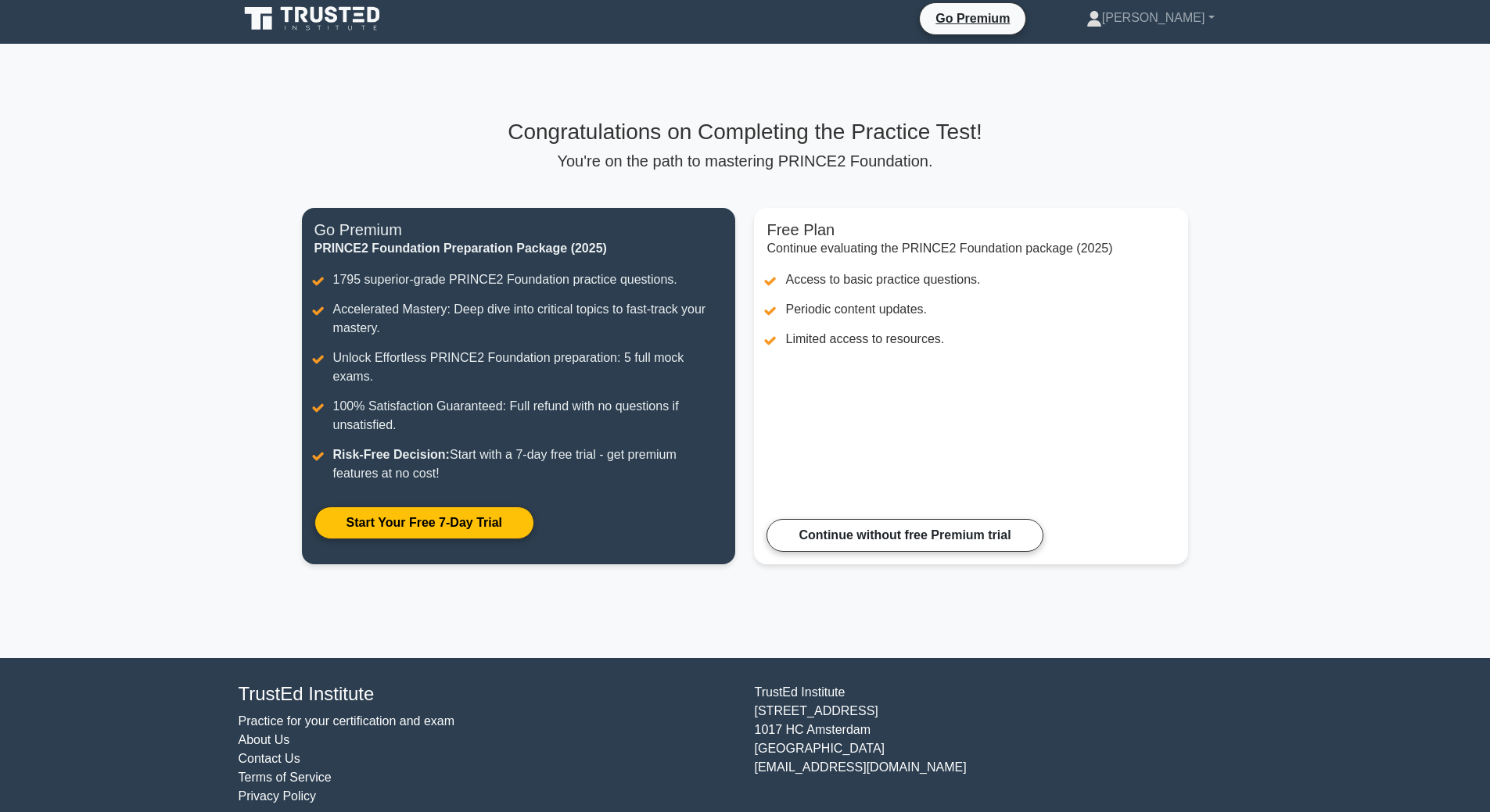
click at [729, 128] on h3 "Congratulations on Completing the Practice Test!" at bounding box center [745, 132] width 887 height 27
click at [1207, 13] on link "[PERSON_NAME]" at bounding box center [1150, 17] width 203 height 31
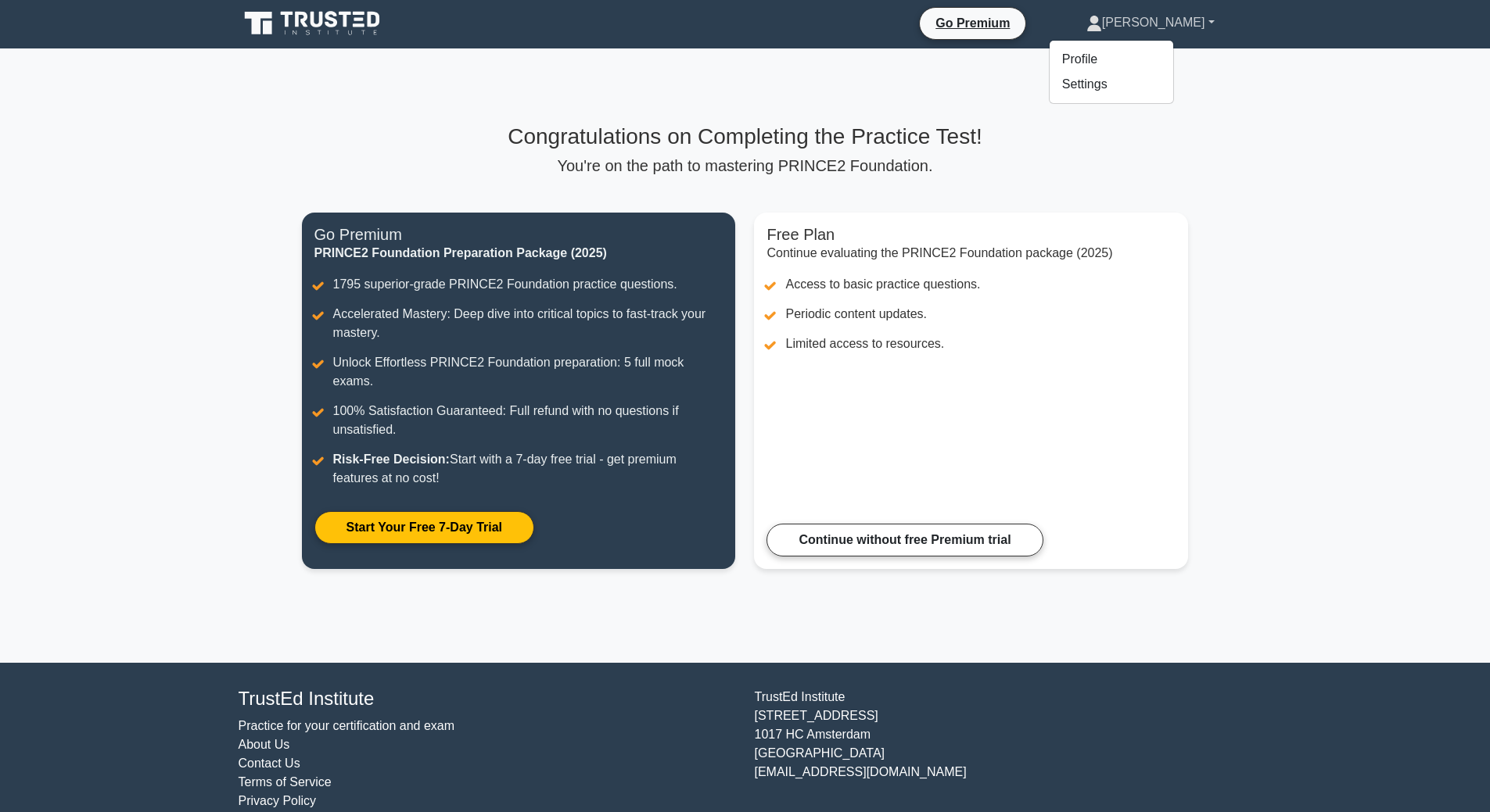
scroll to position [0, 0]
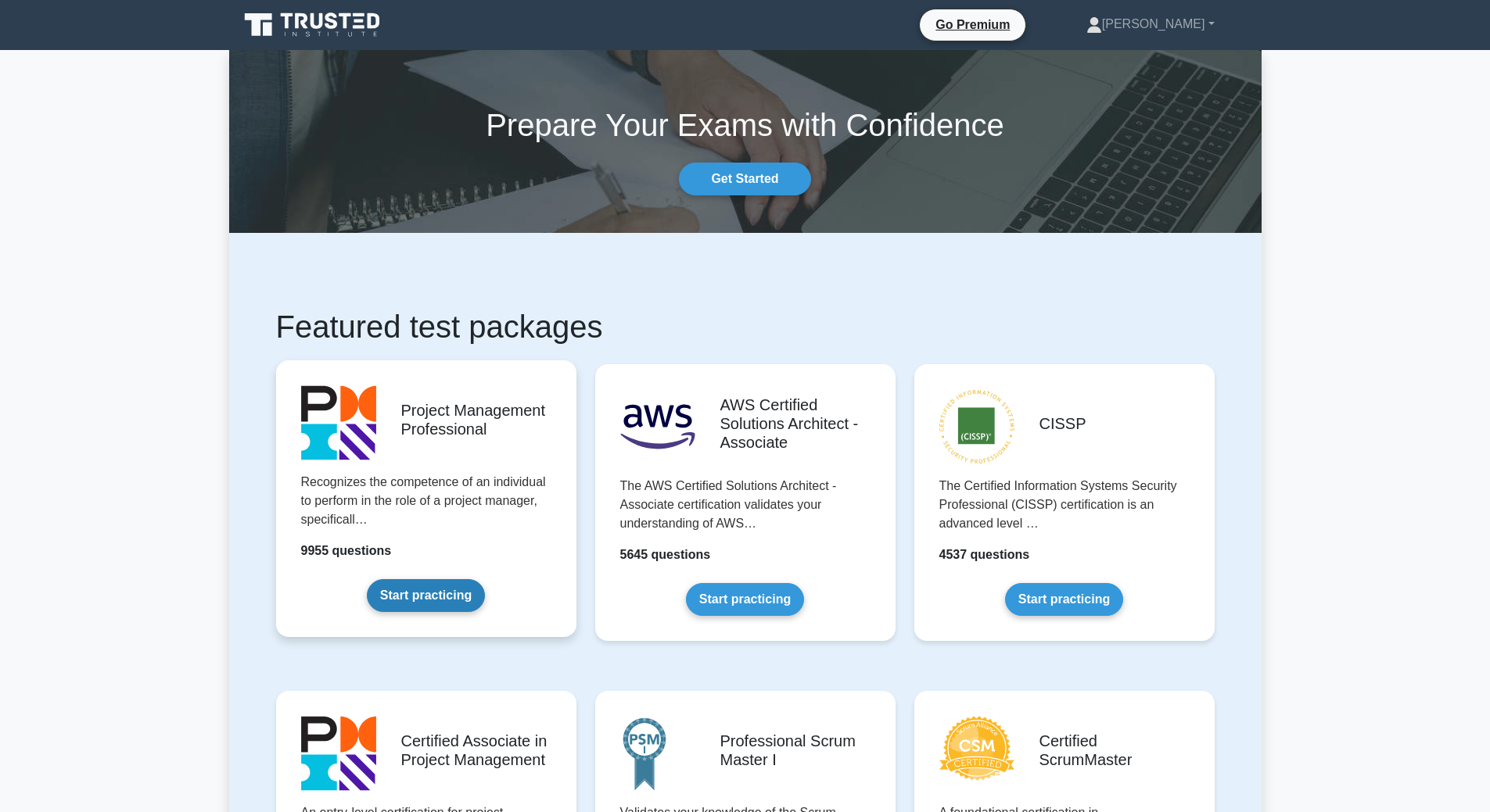
click at [414, 598] on link "Start practicing" at bounding box center [426, 595] width 118 height 33
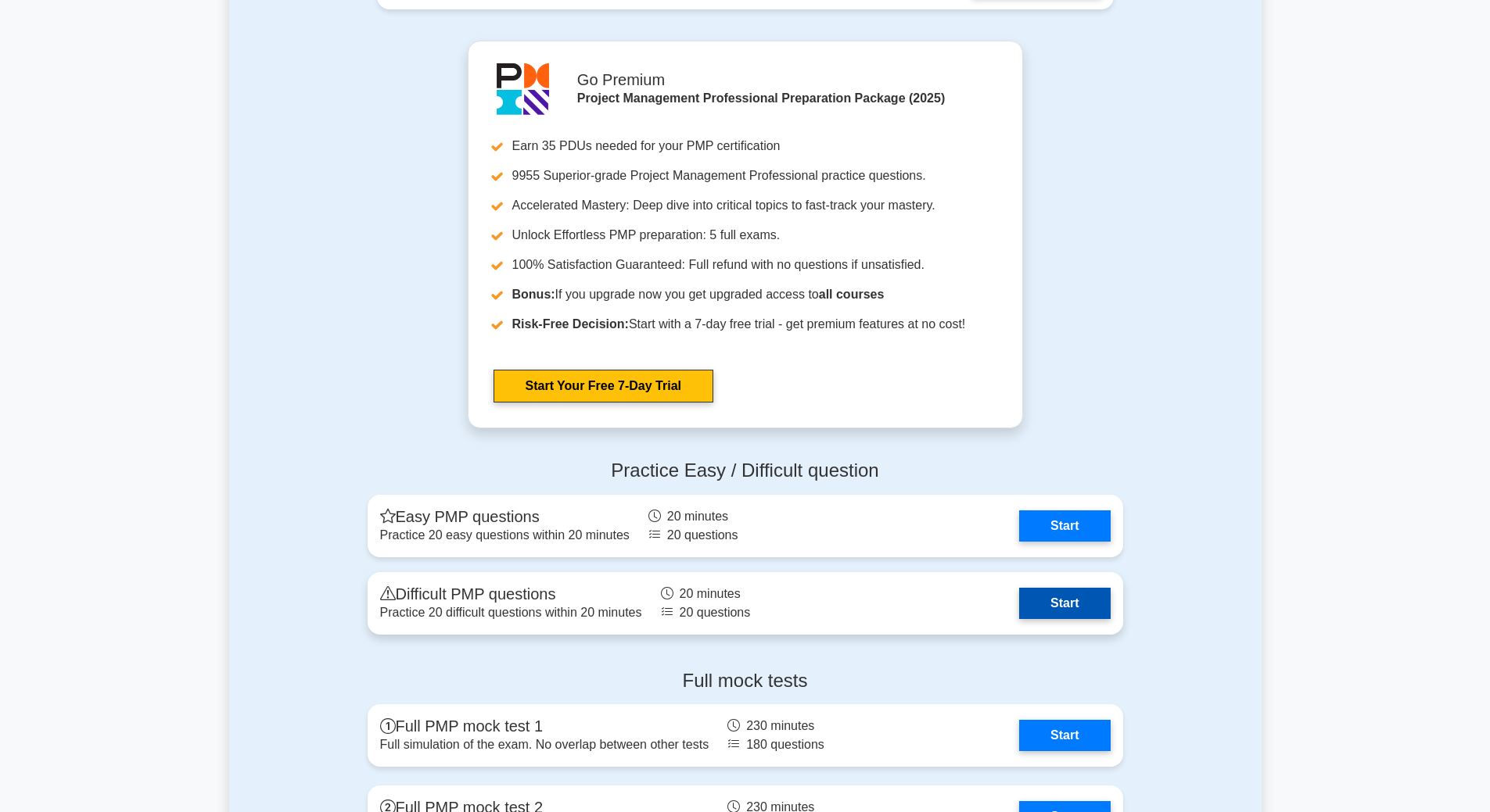
scroll to position [4143, 0]
click at [1034, 607] on link "Start" at bounding box center [1064, 602] width 91 height 31
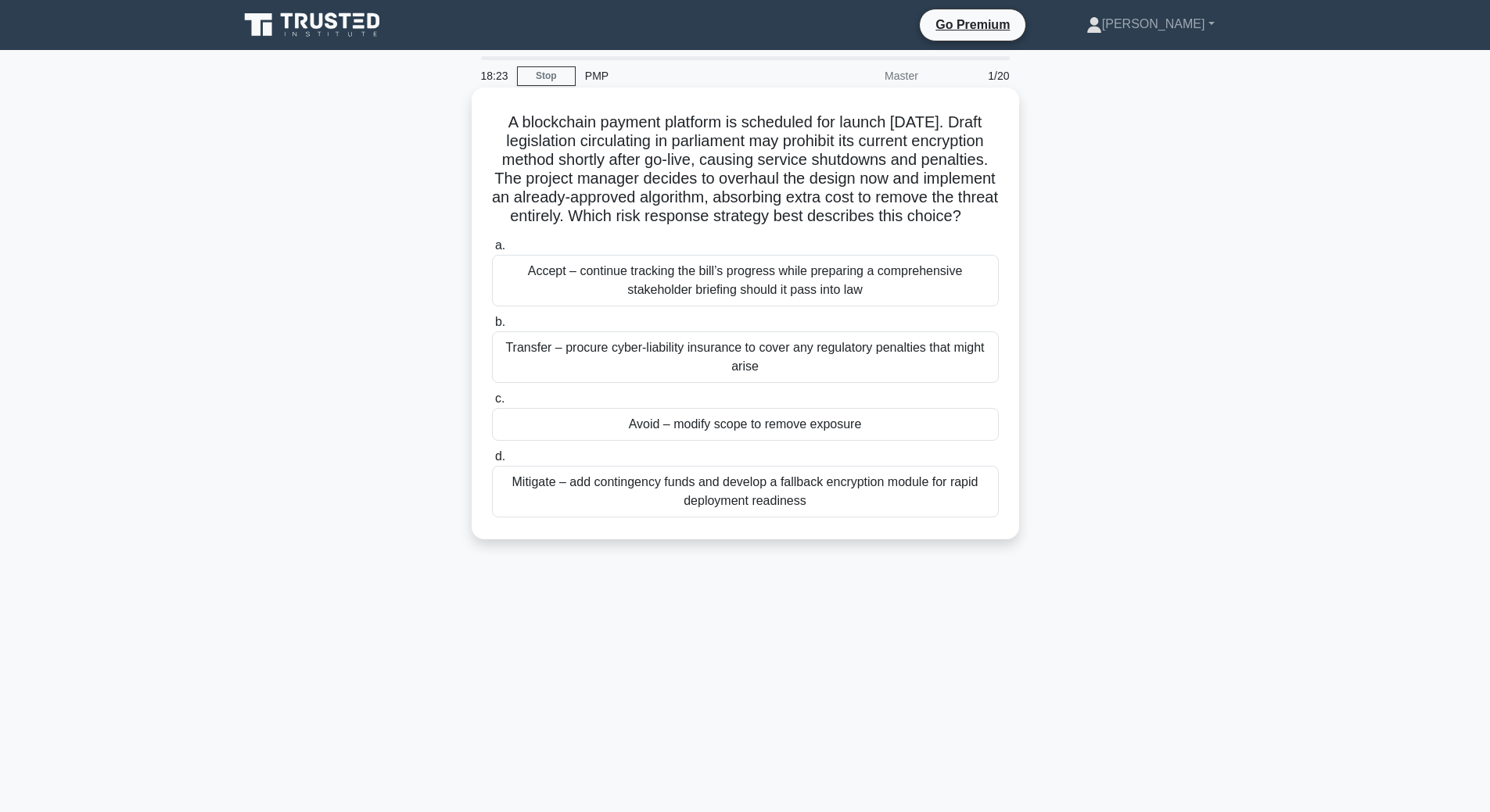
click at [795, 297] on div "Accept – continue tracking the bill’s progress while preparing a comprehensive …" at bounding box center [745, 281] width 507 height 52
click at [492, 251] on input "a. Accept – continue tracking the bill’s progress while preparing a comprehensi…" at bounding box center [492, 246] width 0 height 10
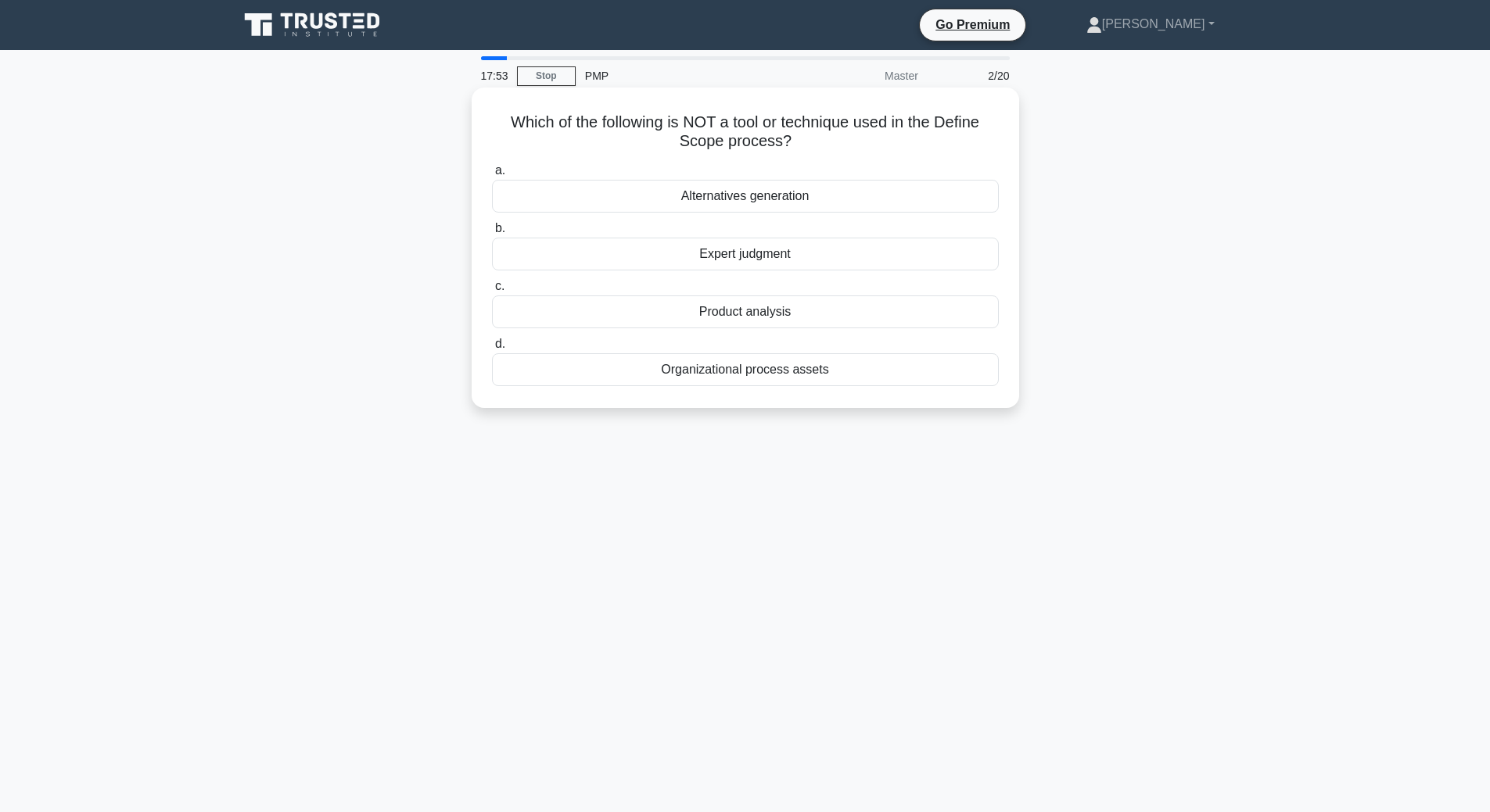
click at [812, 188] on div "Alternatives generation" at bounding box center [745, 196] width 507 height 33
click at [492, 176] on input "a. Alternatives generation" at bounding box center [492, 171] width 0 height 10
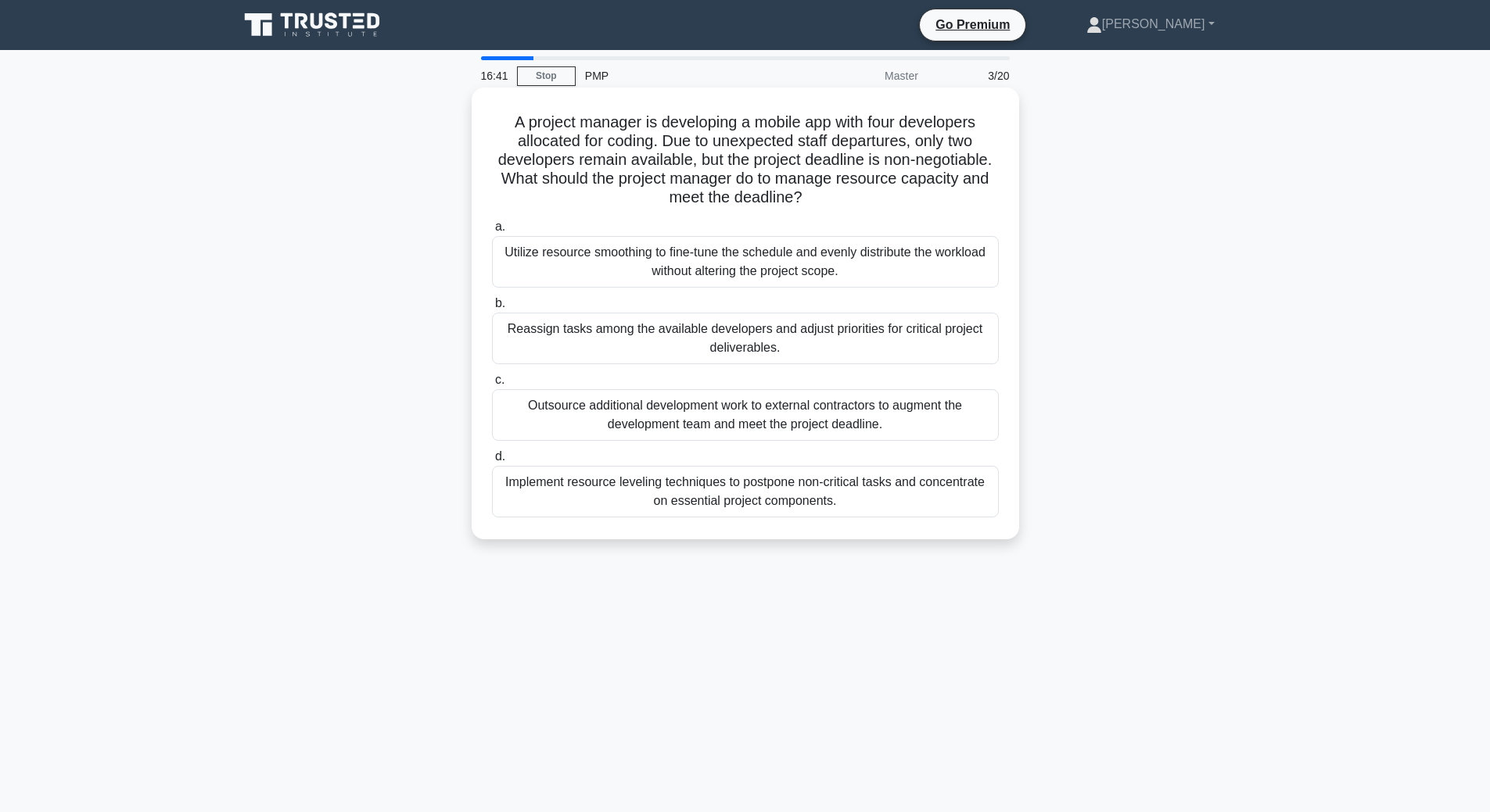
click at [811, 424] on div "Outsource additional development work to external contractors to augment the de…" at bounding box center [745, 415] width 507 height 52
click at [492, 386] on input "c. Outsource additional development work to external contractors to augment the…" at bounding box center [492, 381] width 0 height 10
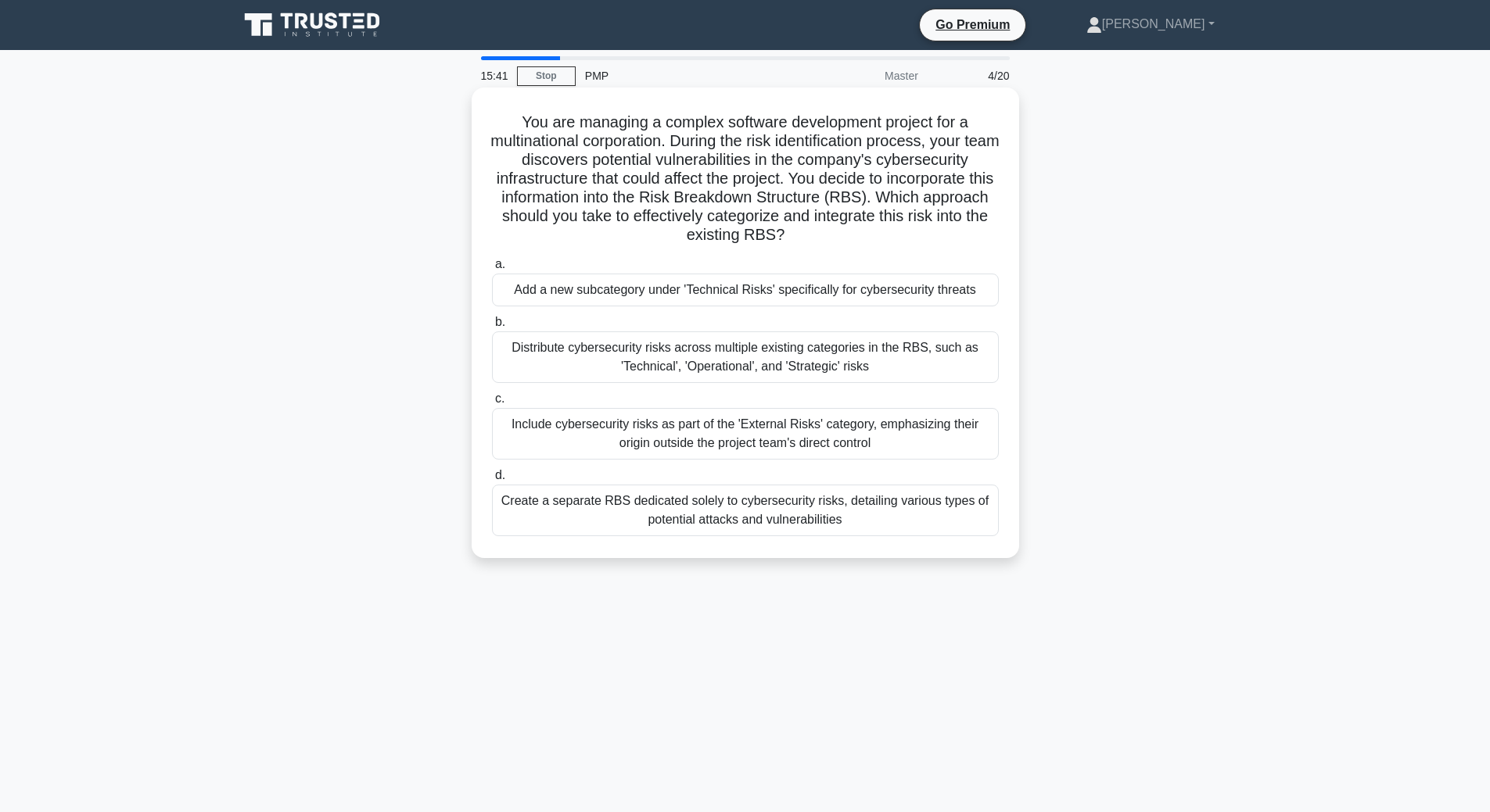
click at [828, 434] on div "Include cybersecurity risks as part of the 'External Risks' category, emphasizi…" at bounding box center [745, 434] width 507 height 52
click at [492, 405] on input "c. Include cybersecurity risks as part of the 'External Risks' category, emphas…" at bounding box center [492, 399] width 0 height 10
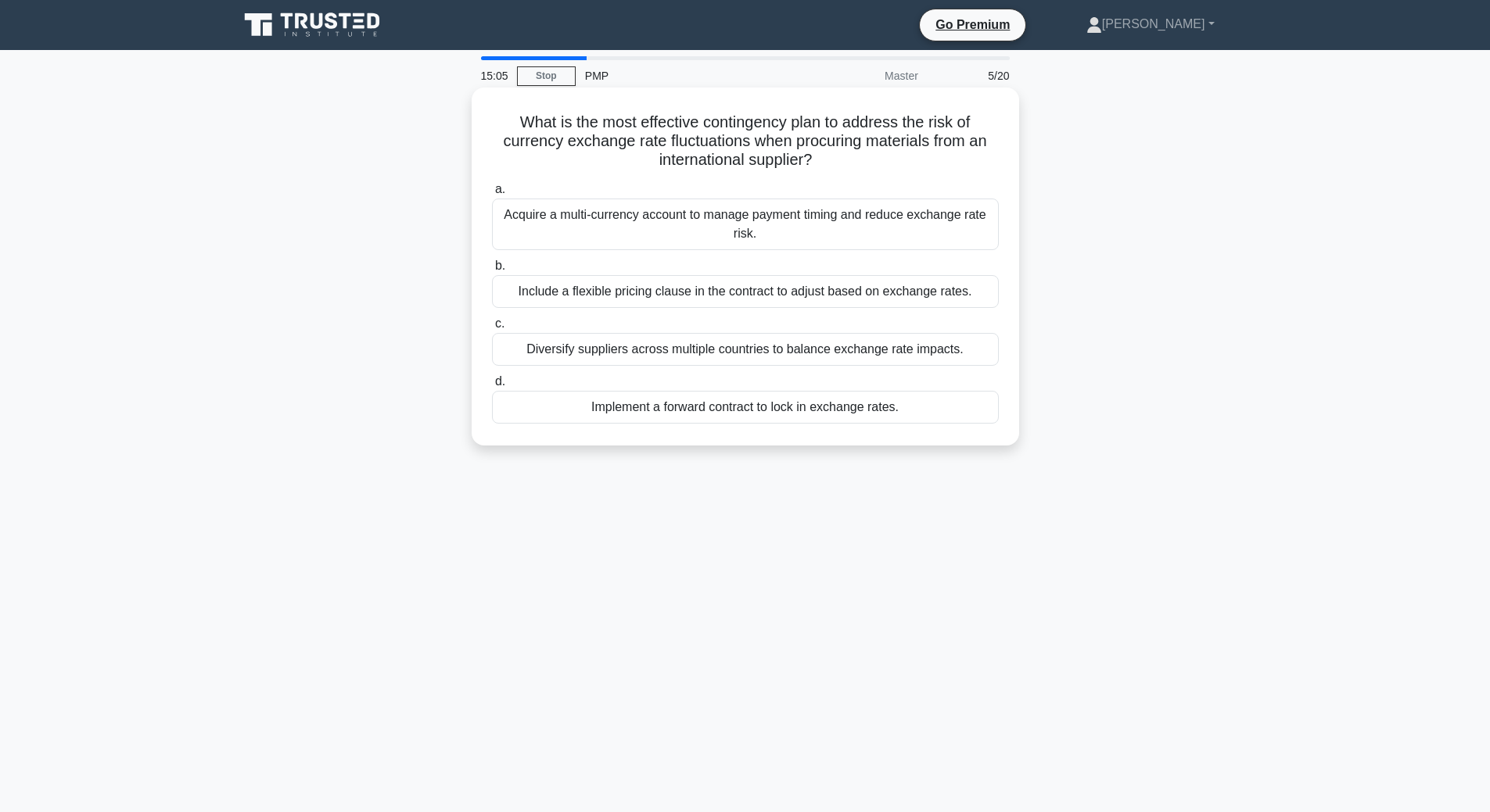
click at [882, 414] on div "Implement a forward contract to lock in exchange rates." at bounding box center [745, 406] width 507 height 33
click at [492, 387] on input "d. Implement a forward contract to lock in exchange rates." at bounding box center [492, 382] width 0 height 10
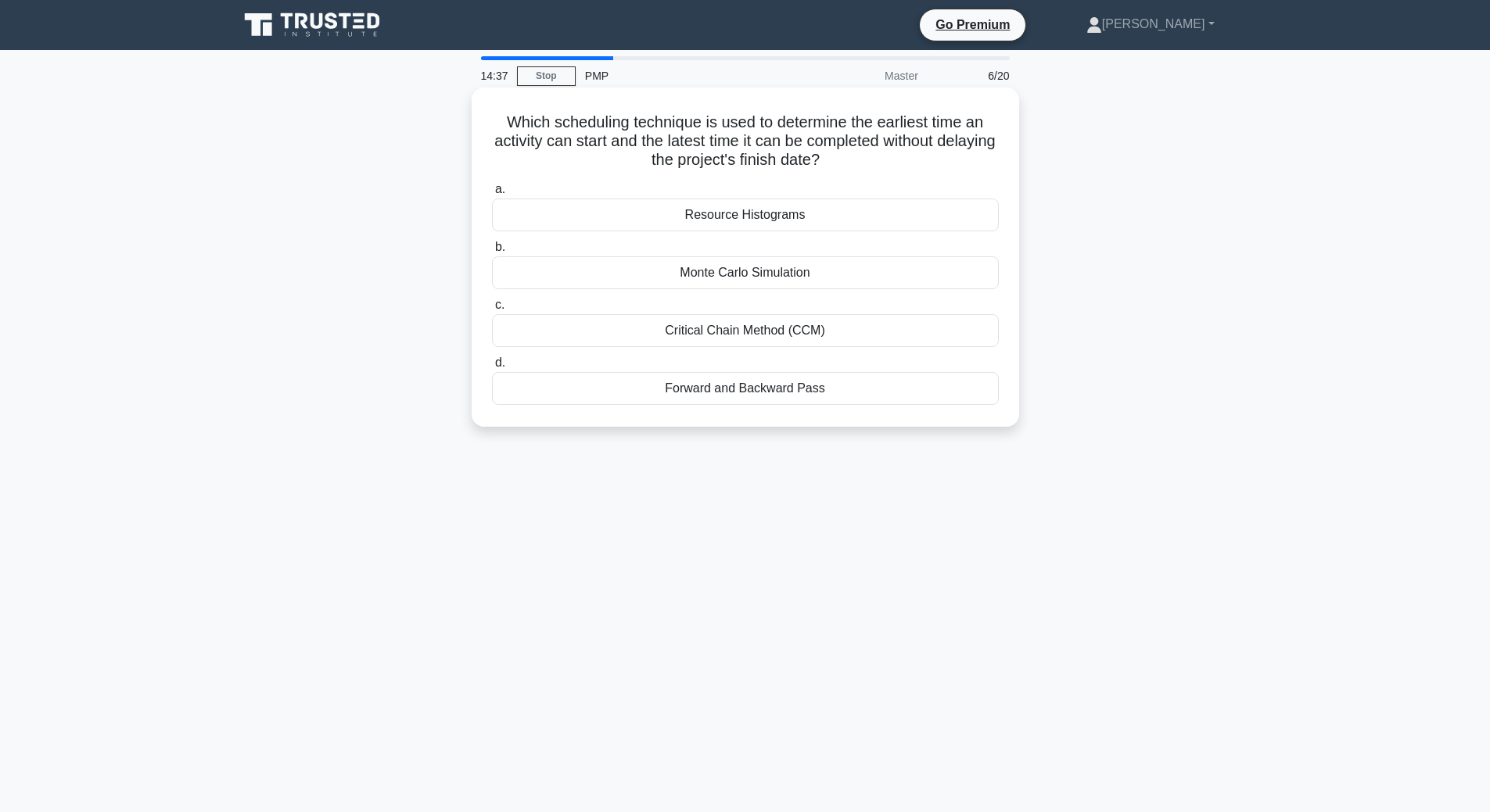
click at [739, 336] on div "Critical Chain Method (CCM)" at bounding box center [745, 331] width 507 height 33
click at [492, 311] on input "c. Critical Chain Method (CCM)" at bounding box center [492, 306] width 0 height 10
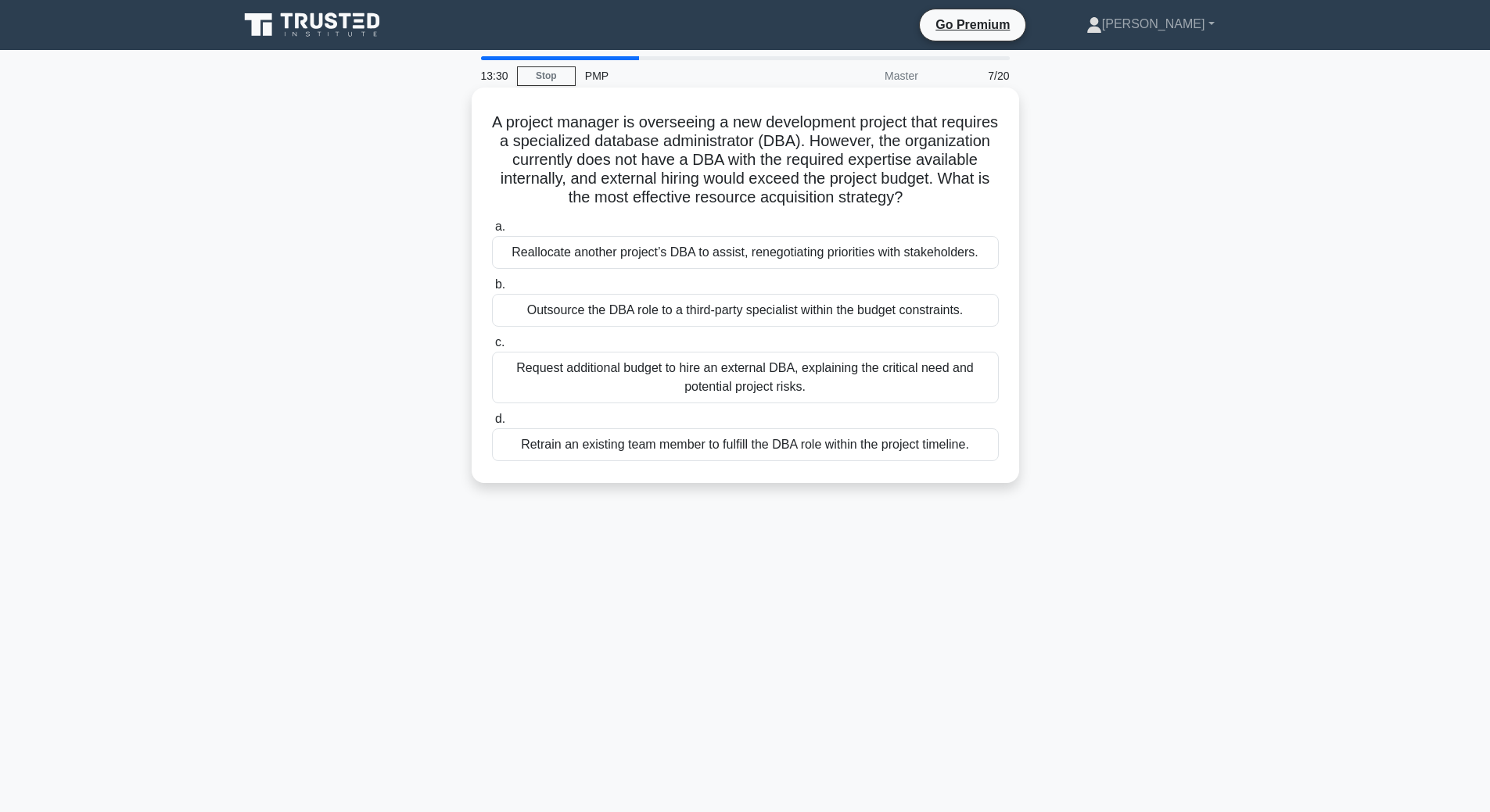
click at [825, 318] on div "Outsource the DBA role to a third-party specialist within the budget constraint…" at bounding box center [745, 310] width 507 height 33
click at [492, 290] on input "b. Outsource the DBA role to a third-party specialist within the budget constra…" at bounding box center [492, 285] width 0 height 10
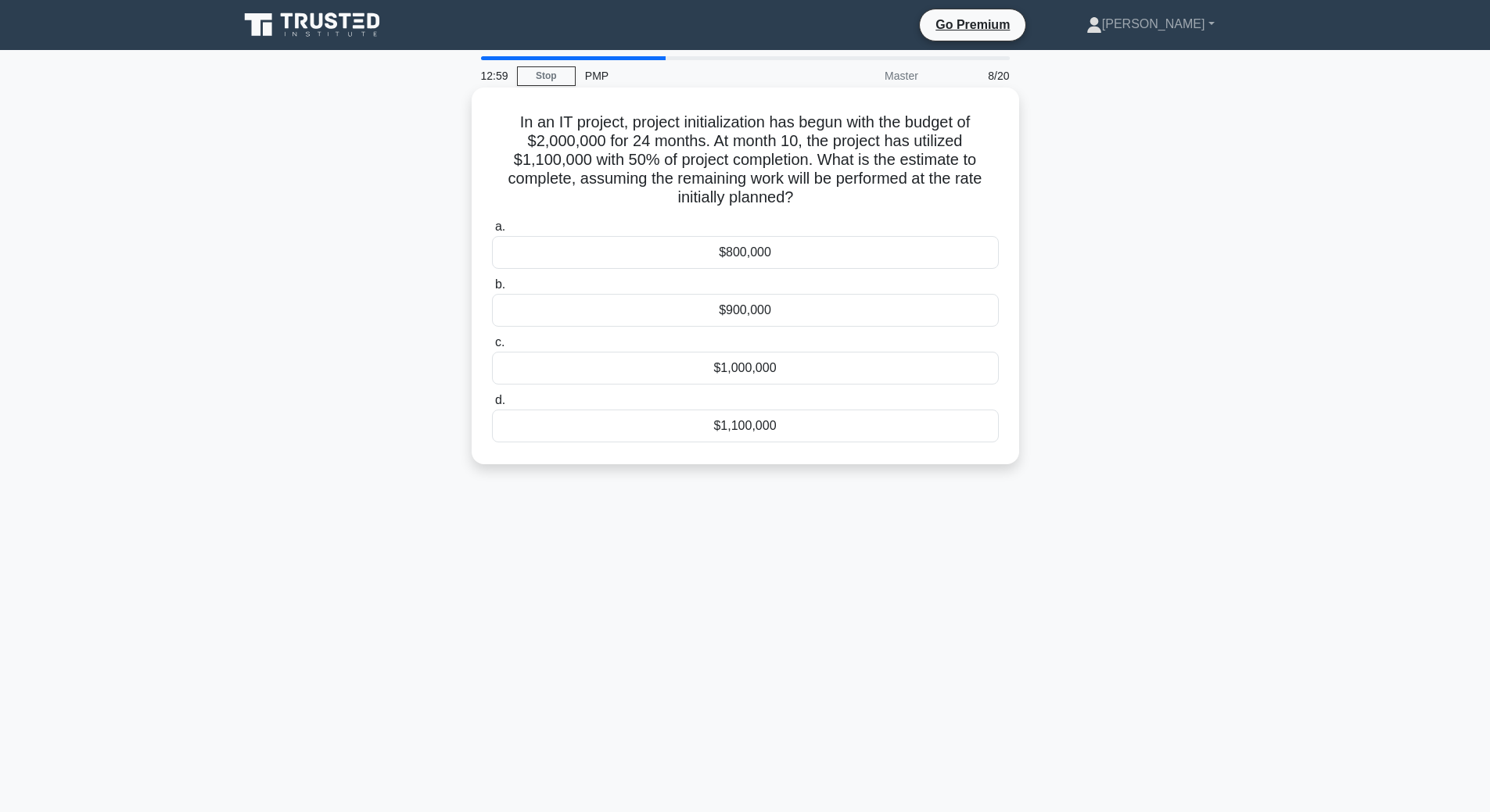
click at [786, 250] on div "$800,000" at bounding box center [745, 252] width 507 height 33
click at [492, 232] on input "a. $800,000" at bounding box center [492, 227] width 0 height 10
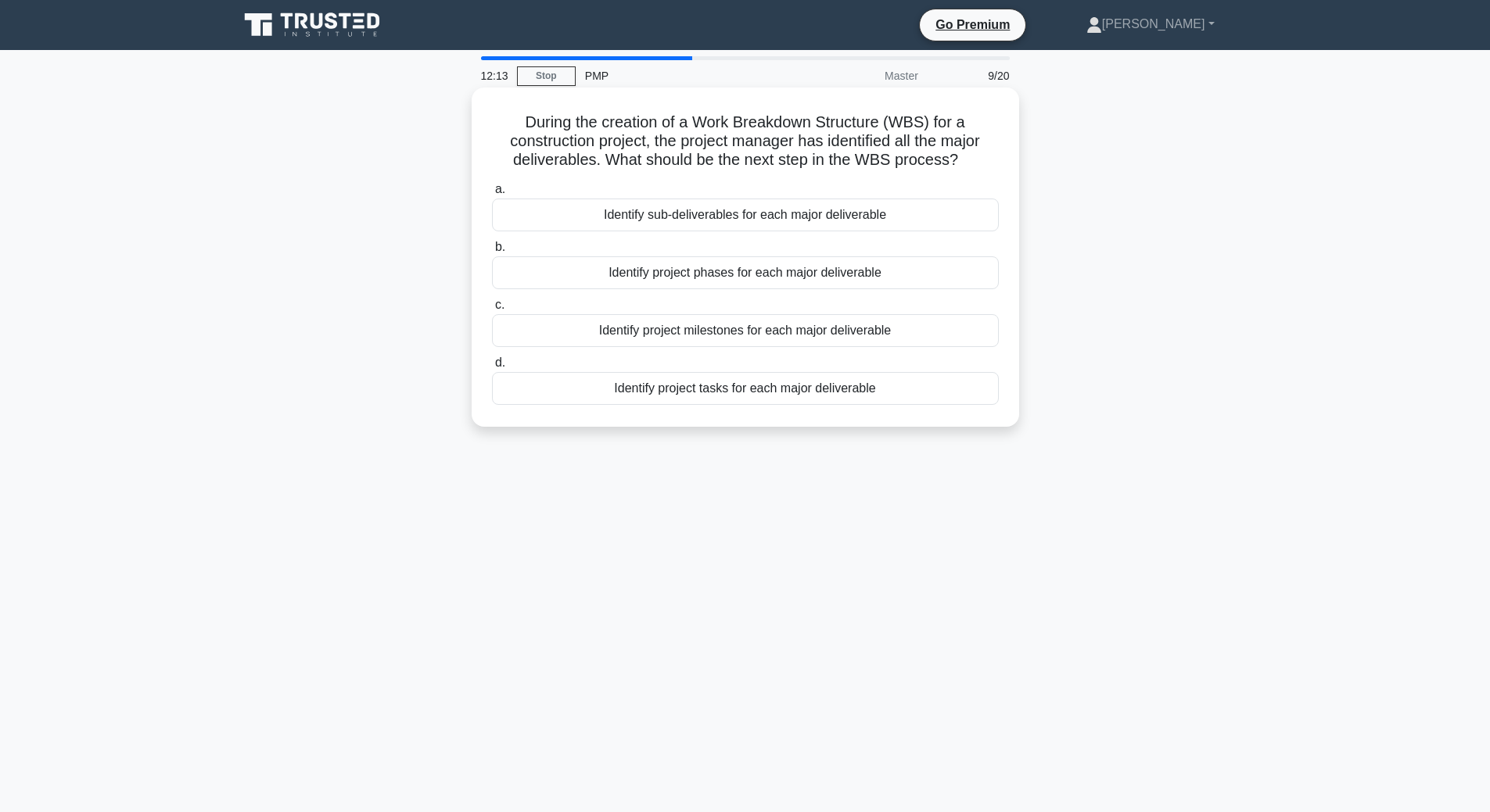
click at [732, 279] on div "Identify project phases for each major deliverable" at bounding box center [745, 273] width 507 height 33
click at [492, 253] on input "b. Identify project phases for each major deliverable" at bounding box center [492, 248] width 0 height 10
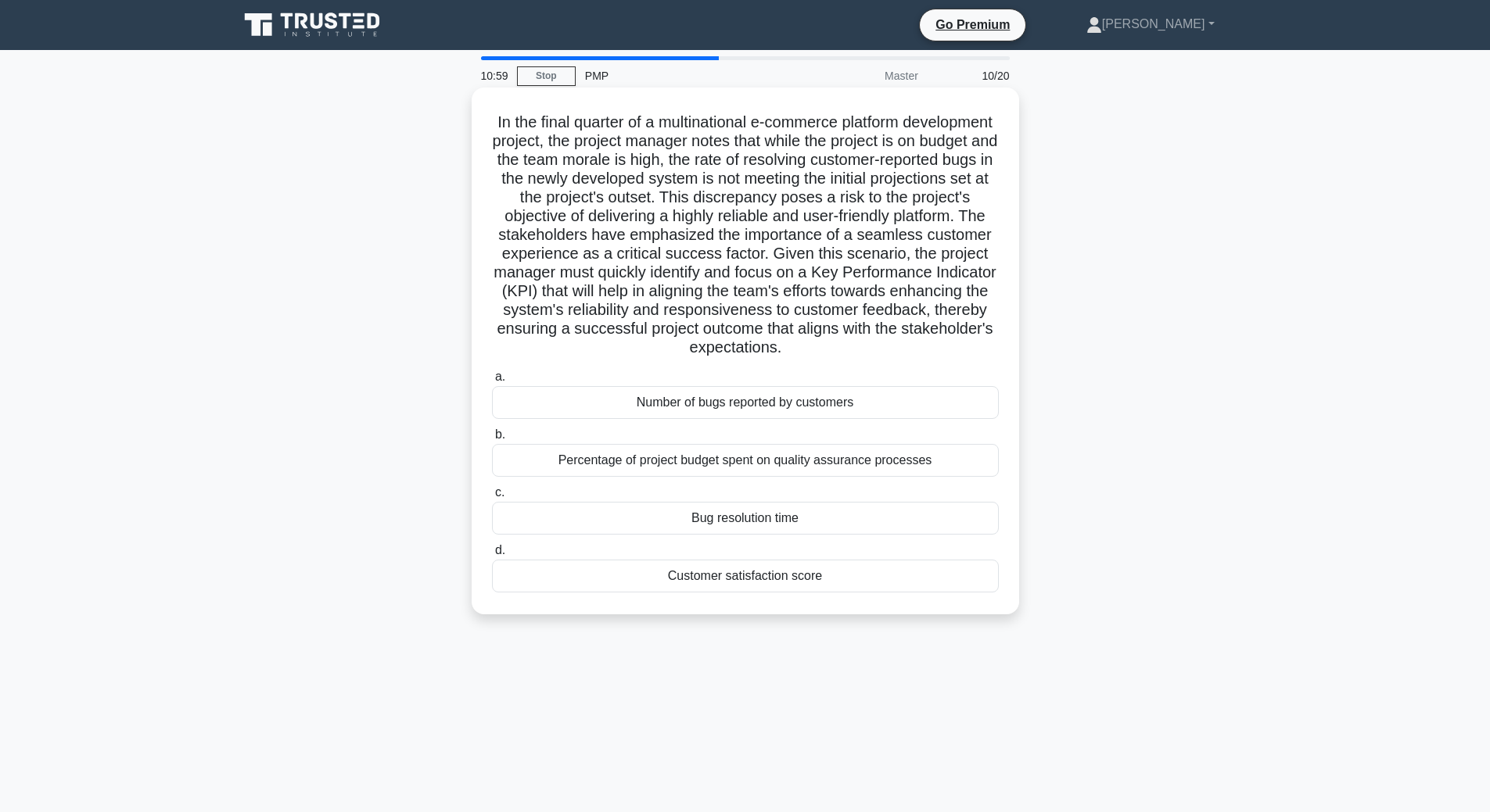
click at [724, 584] on div "Customer satisfaction score" at bounding box center [745, 575] width 507 height 33
click at [492, 555] on input "d. Customer satisfaction score" at bounding box center [492, 550] width 0 height 10
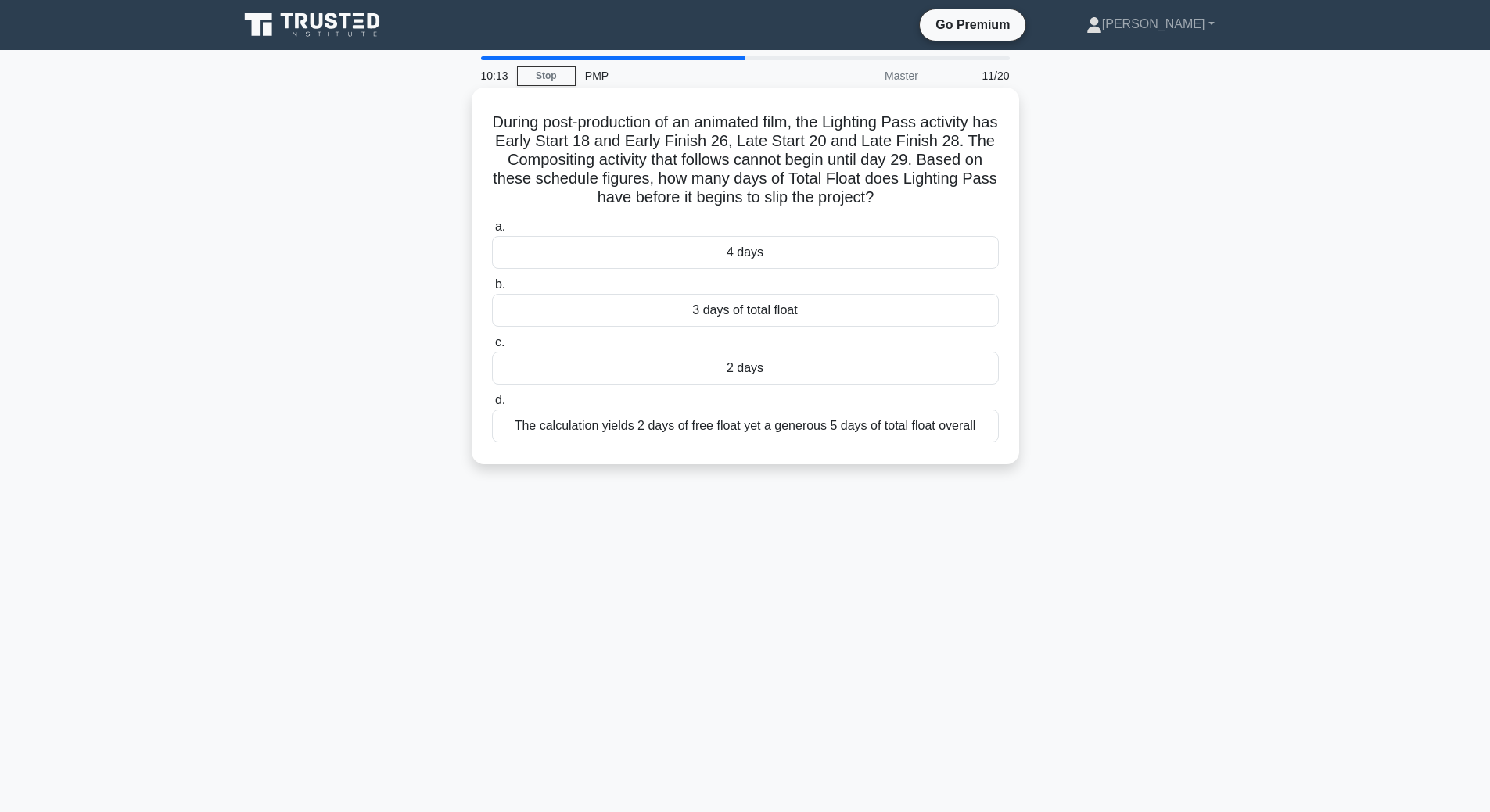
click at [898, 434] on div "The calculation yields 2 days of free float yet a generous 5 days of total floa…" at bounding box center [745, 425] width 507 height 33
click at [492, 406] on input "d. The calculation yields 2 days of free float yet a generous 5 days of total f…" at bounding box center [492, 401] width 0 height 10
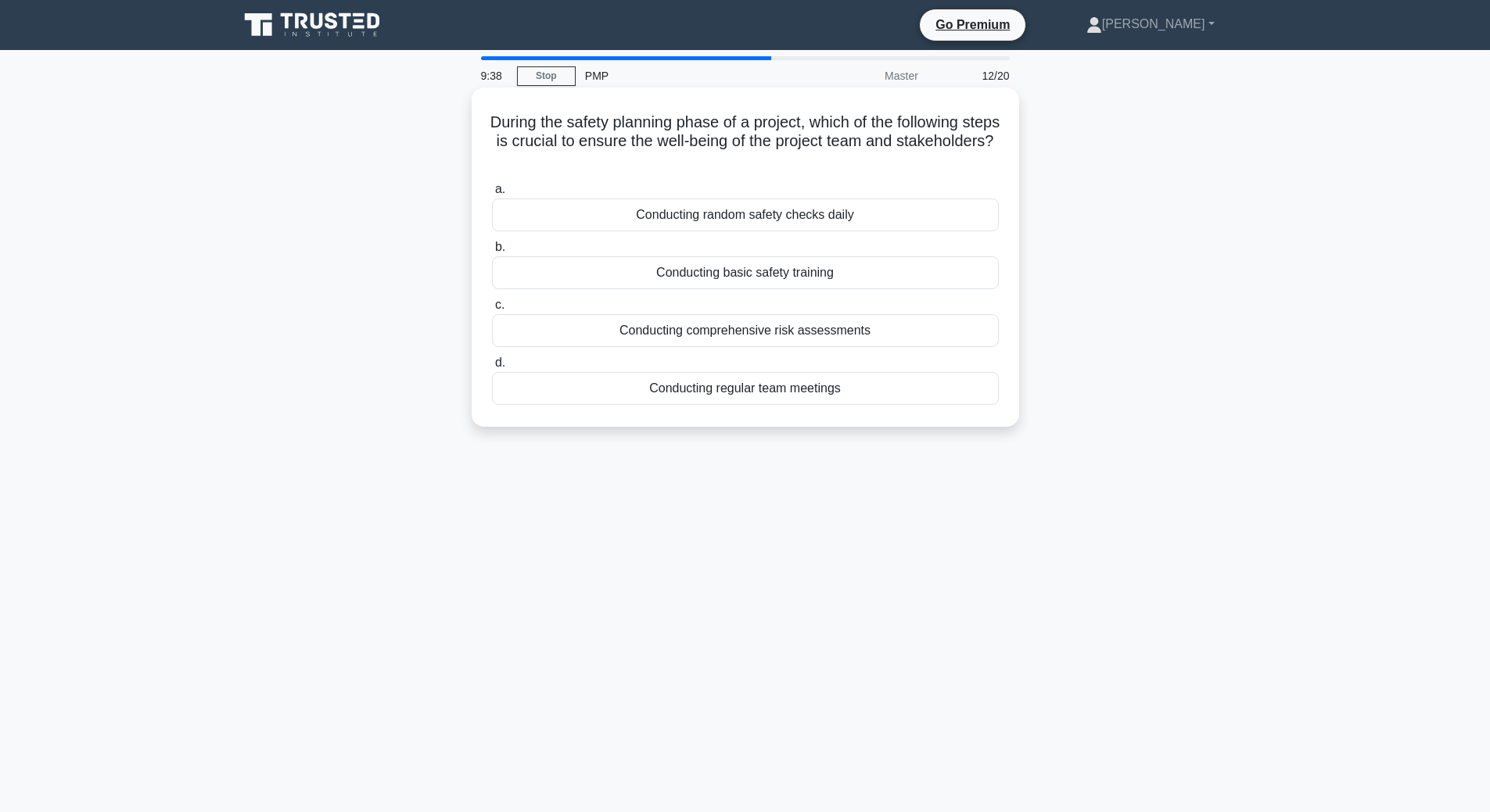
click at [905, 275] on div "Conducting basic safety training" at bounding box center [745, 273] width 507 height 33
click at [492, 253] on input "b. Conducting basic safety training" at bounding box center [492, 248] width 0 height 10
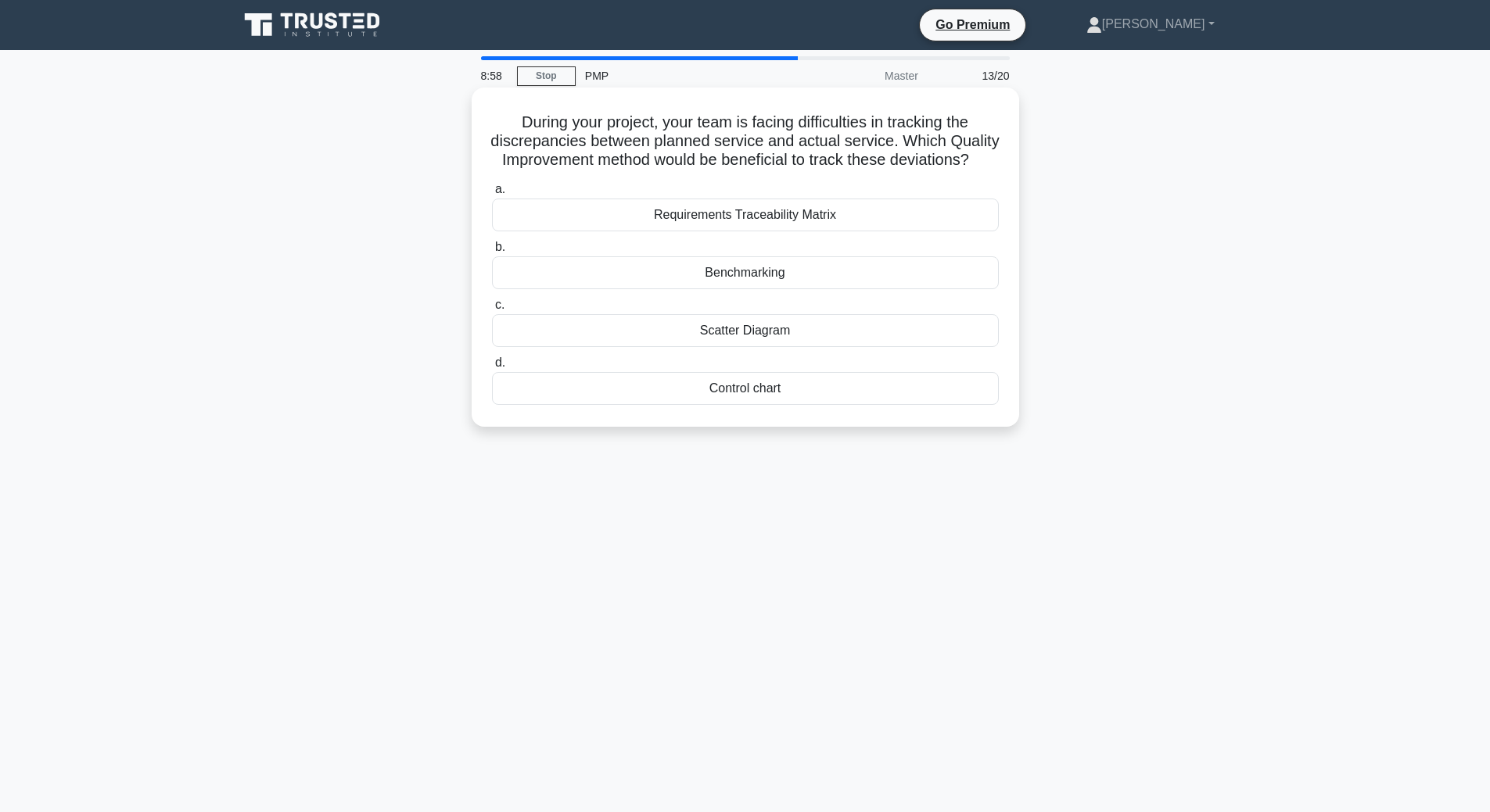
click at [765, 290] on div "Benchmarking" at bounding box center [745, 273] width 507 height 33
click at [492, 253] on input "b. Benchmarking" at bounding box center [492, 248] width 0 height 10
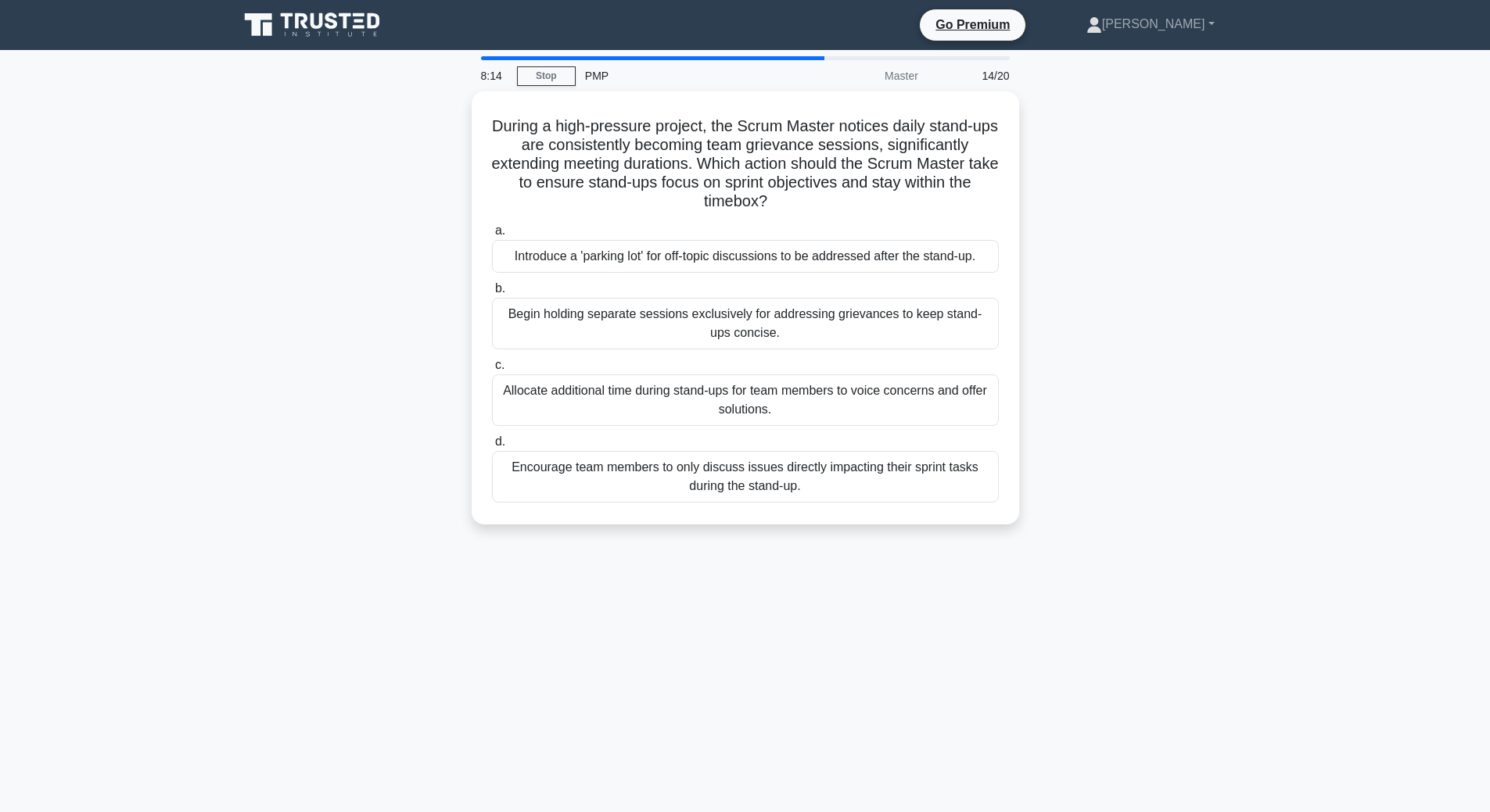
click at [797, 488] on div "Encourage team members to only discuss issues directly impacting their sprint t…" at bounding box center [745, 477] width 507 height 52
click at [492, 447] on input "d. Encourage team members to only discuss issues directly impacting their sprin…" at bounding box center [492, 442] width 0 height 10
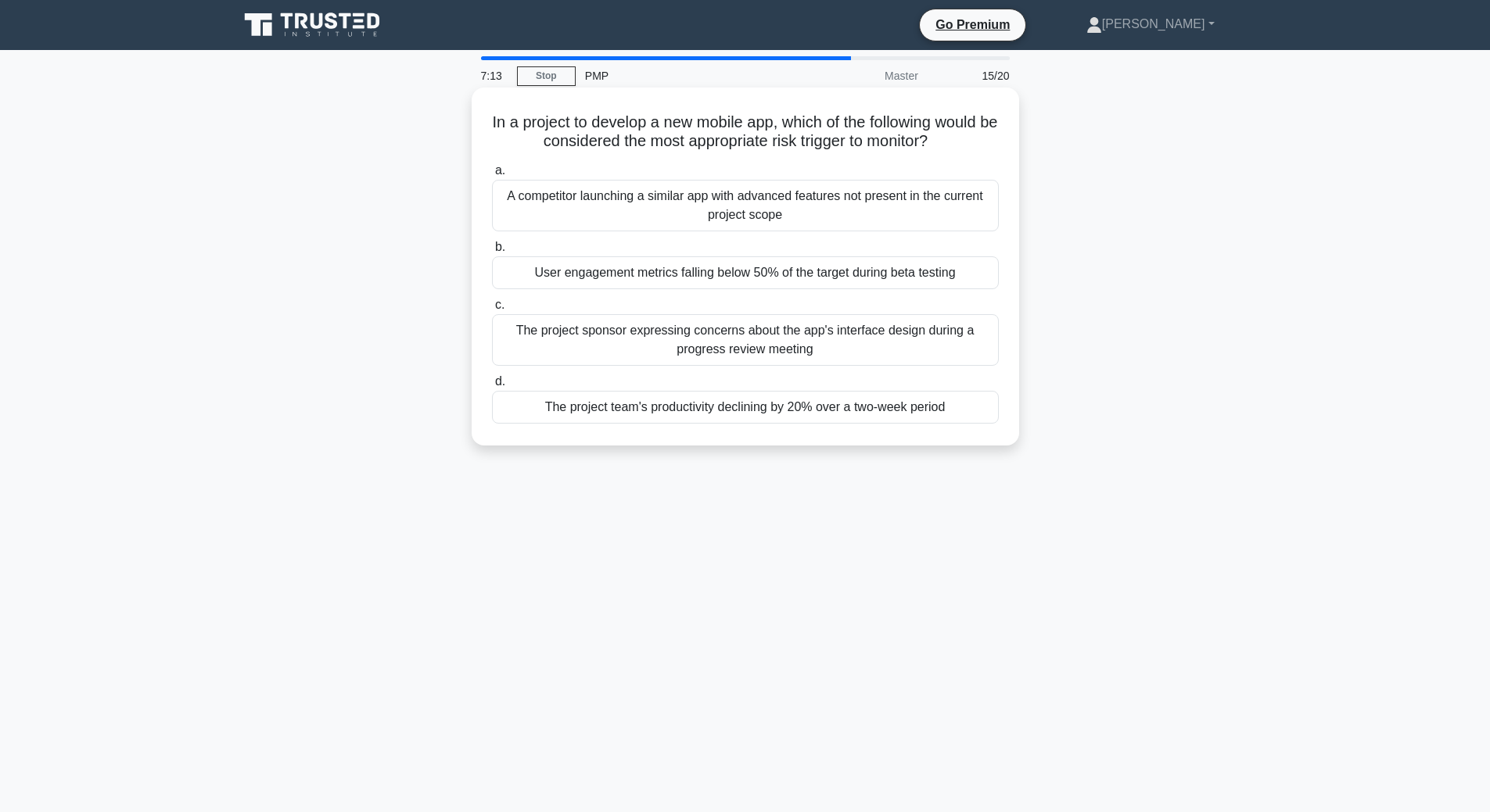
click at [803, 203] on div "A competitor launching a similar app with advanced features not present in the …" at bounding box center [745, 206] width 507 height 52
click at [492, 176] on input "a. A competitor launching a similar app with advanced features not present in t…" at bounding box center [492, 171] width 0 height 10
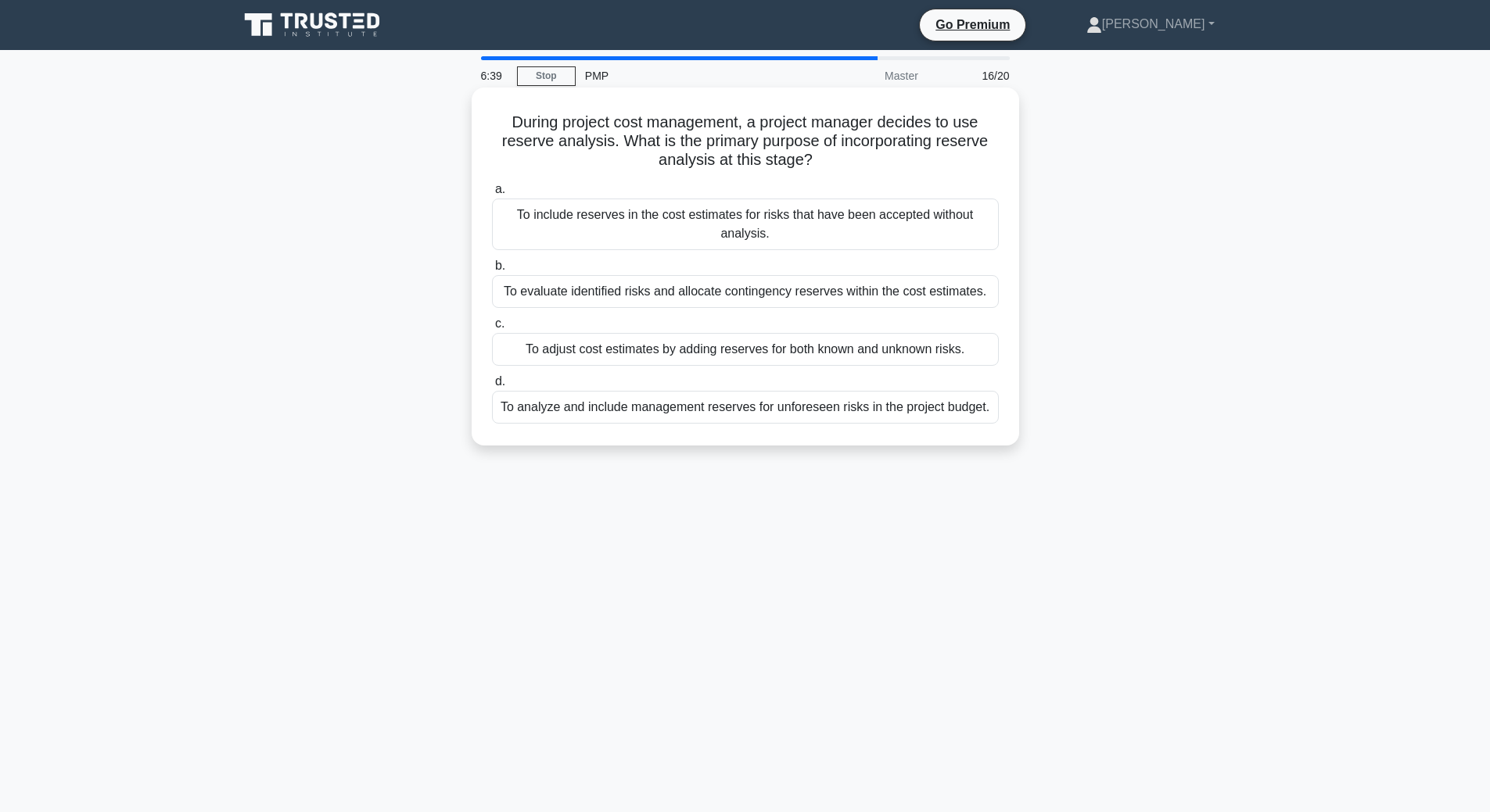
click at [815, 405] on div "To analyze and include management reserves for unforeseen risks in the project …" at bounding box center [745, 406] width 507 height 33
click at [492, 387] on input "d. To analyze and include management reserves for unforeseen risks in the proje…" at bounding box center [492, 382] width 0 height 10
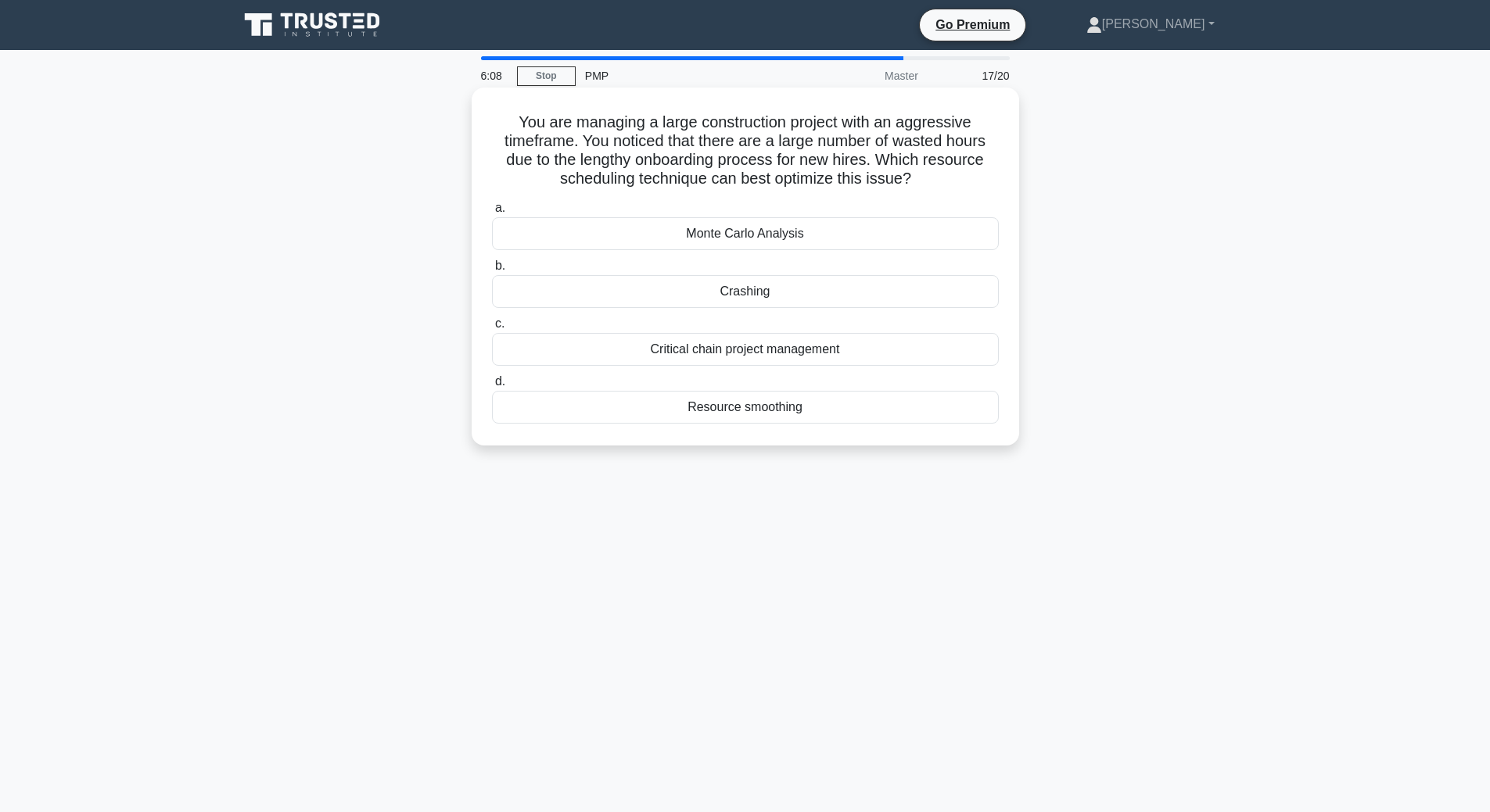
click at [850, 347] on div "Critical chain project management" at bounding box center [745, 349] width 507 height 33
click at [492, 330] on input "c. Critical chain project management" at bounding box center [492, 324] width 0 height 10
click at [750, 297] on div "Critical Chain Method" at bounding box center [745, 291] width 507 height 33
click at [492, 272] on input "b. Critical Chain Method" at bounding box center [492, 266] width 0 height 10
click at [753, 349] on div "Brainstorming" at bounding box center [745, 349] width 507 height 33
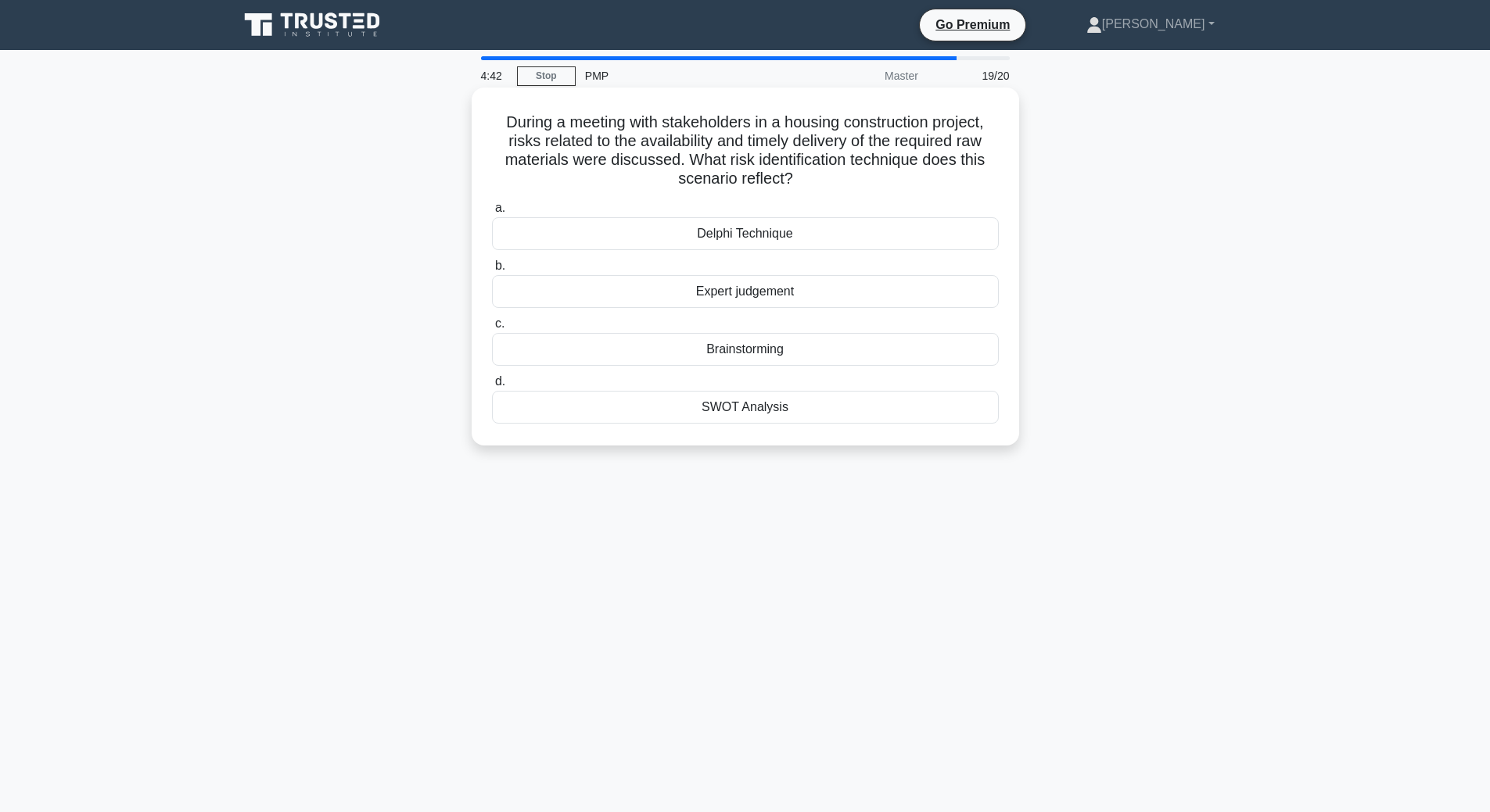
click at [492, 330] on input "c. Brainstorming" at bounding box center [492, 324] width 0 height 10
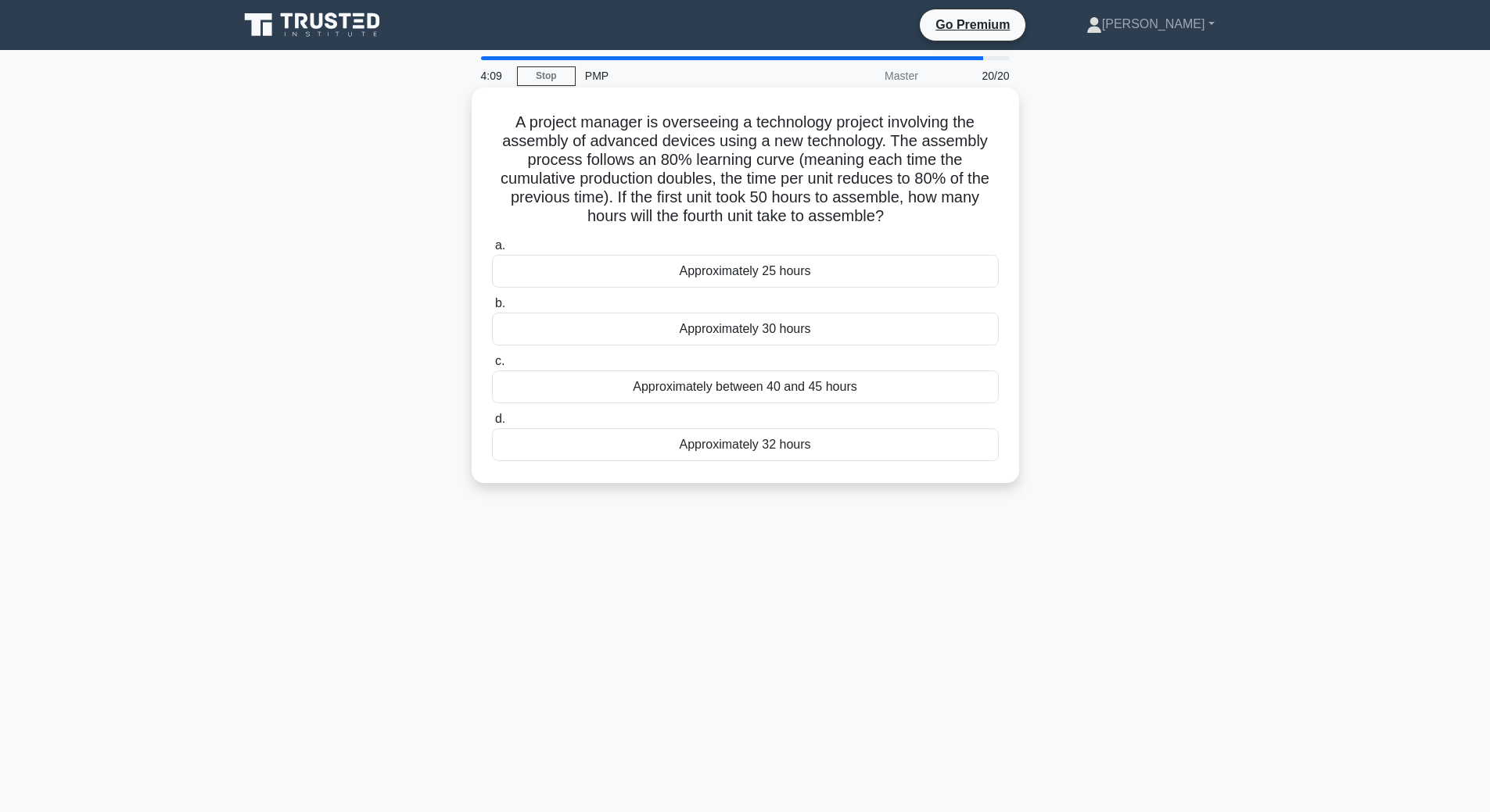
click at [706, 446] on div "Approximately 32 hours" at bounding box center [745, 444] width 507 height 33
click at [492, 424] on input "d. Approximately 32 hours" at bounding box center [492, 419] width 0 height 10
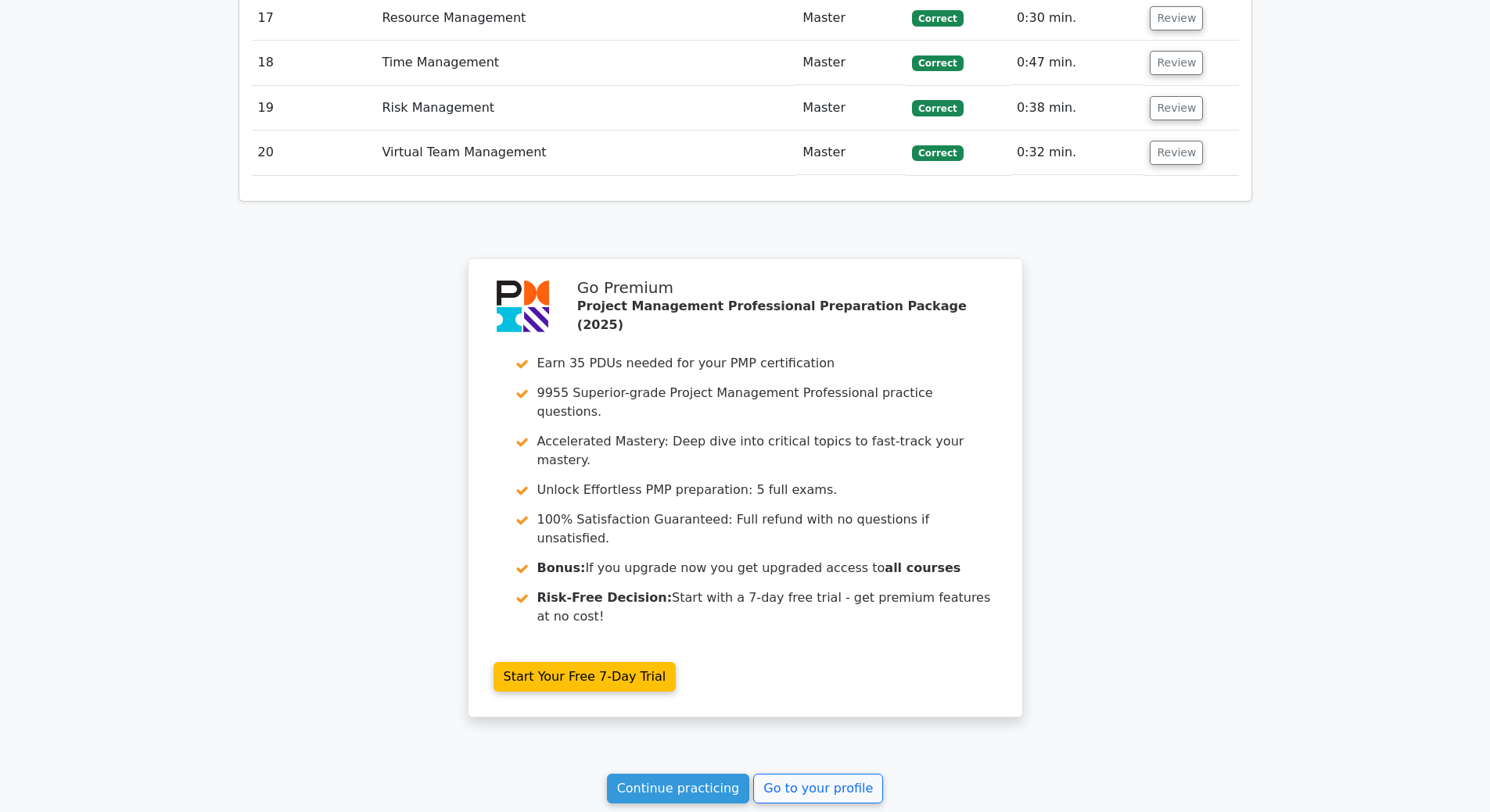
scroll to position [3385, 0]
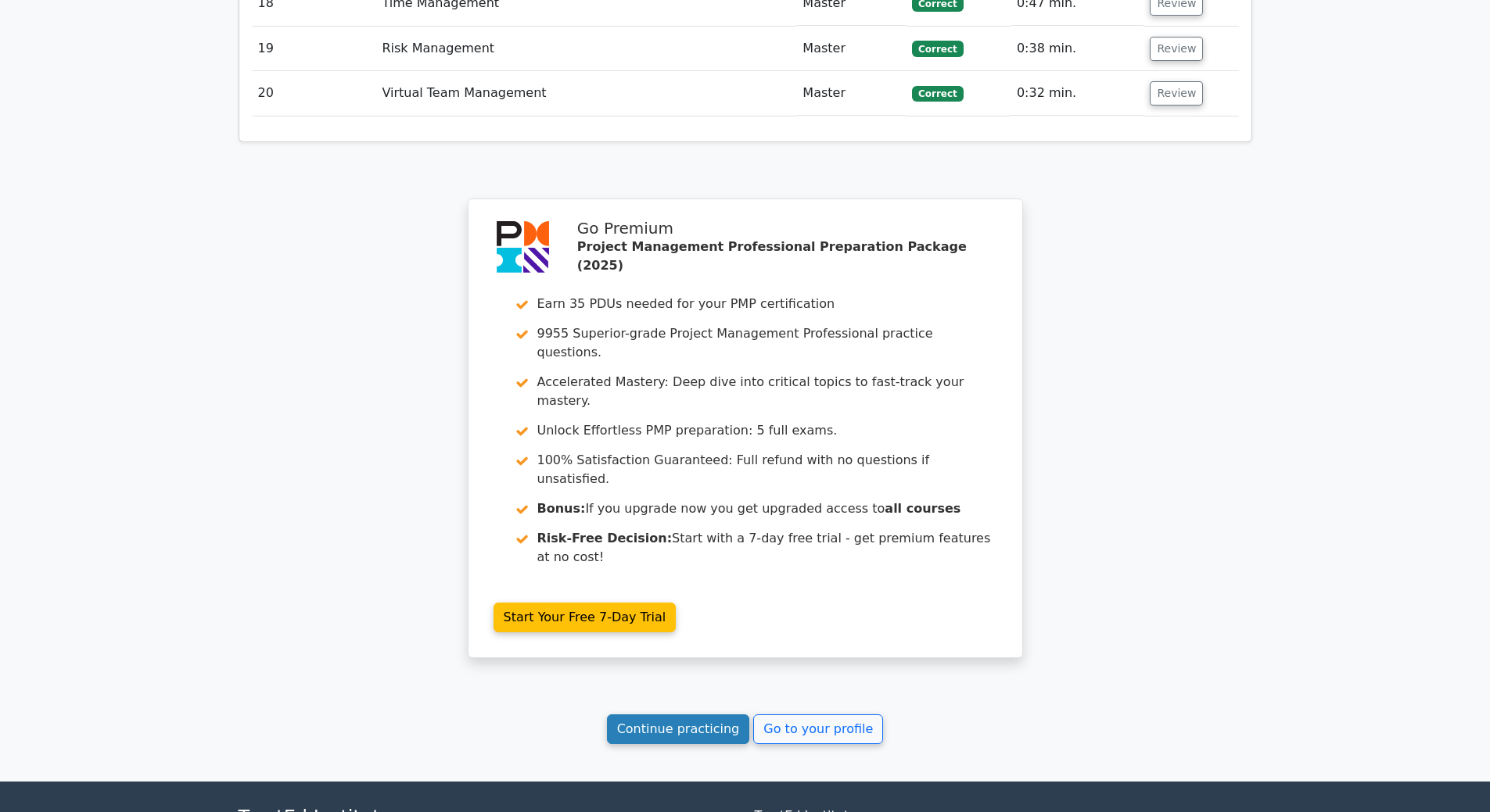
click at [702, 714] on link "Continue practicing" at bounding box center [678, 729] width 143 height 30
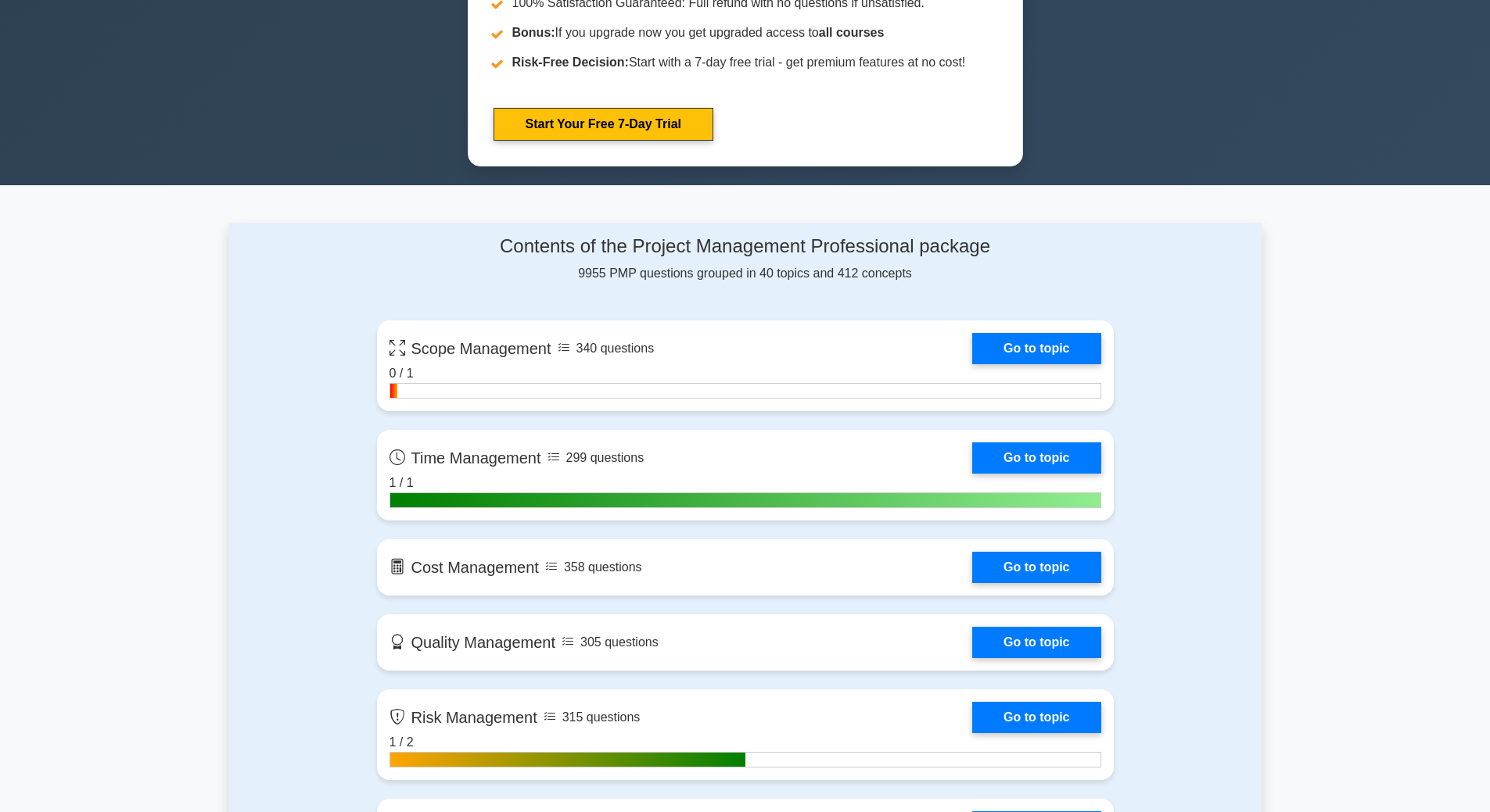
scroll to position [703, 0]
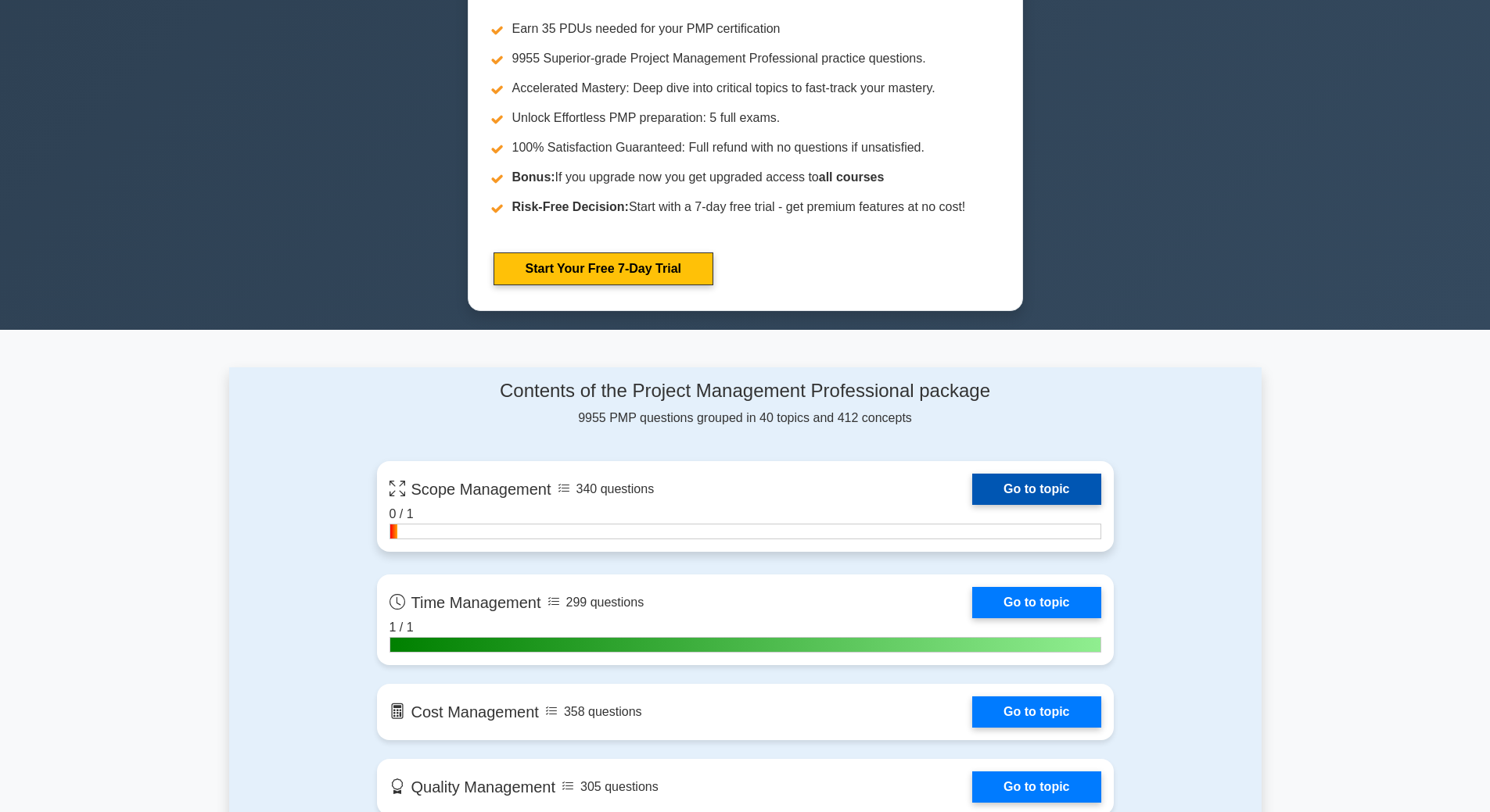
click at [1049, 486] on link "Go to topic" at bounding box center [1036, 488] width 128 height 31
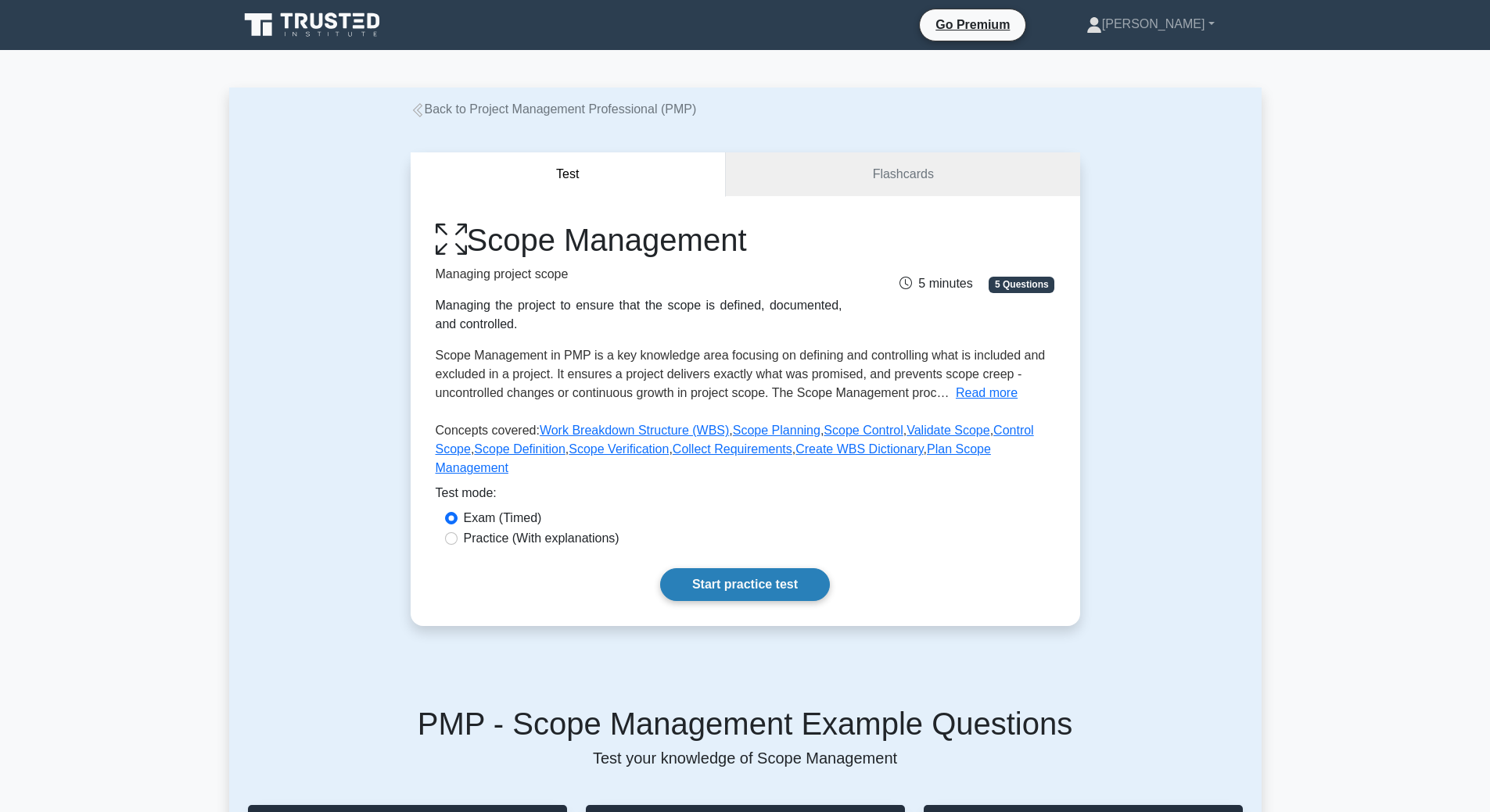
click at [716, 576] on link "Start practice test" at bounding box center [745, 584] width 170 height 33
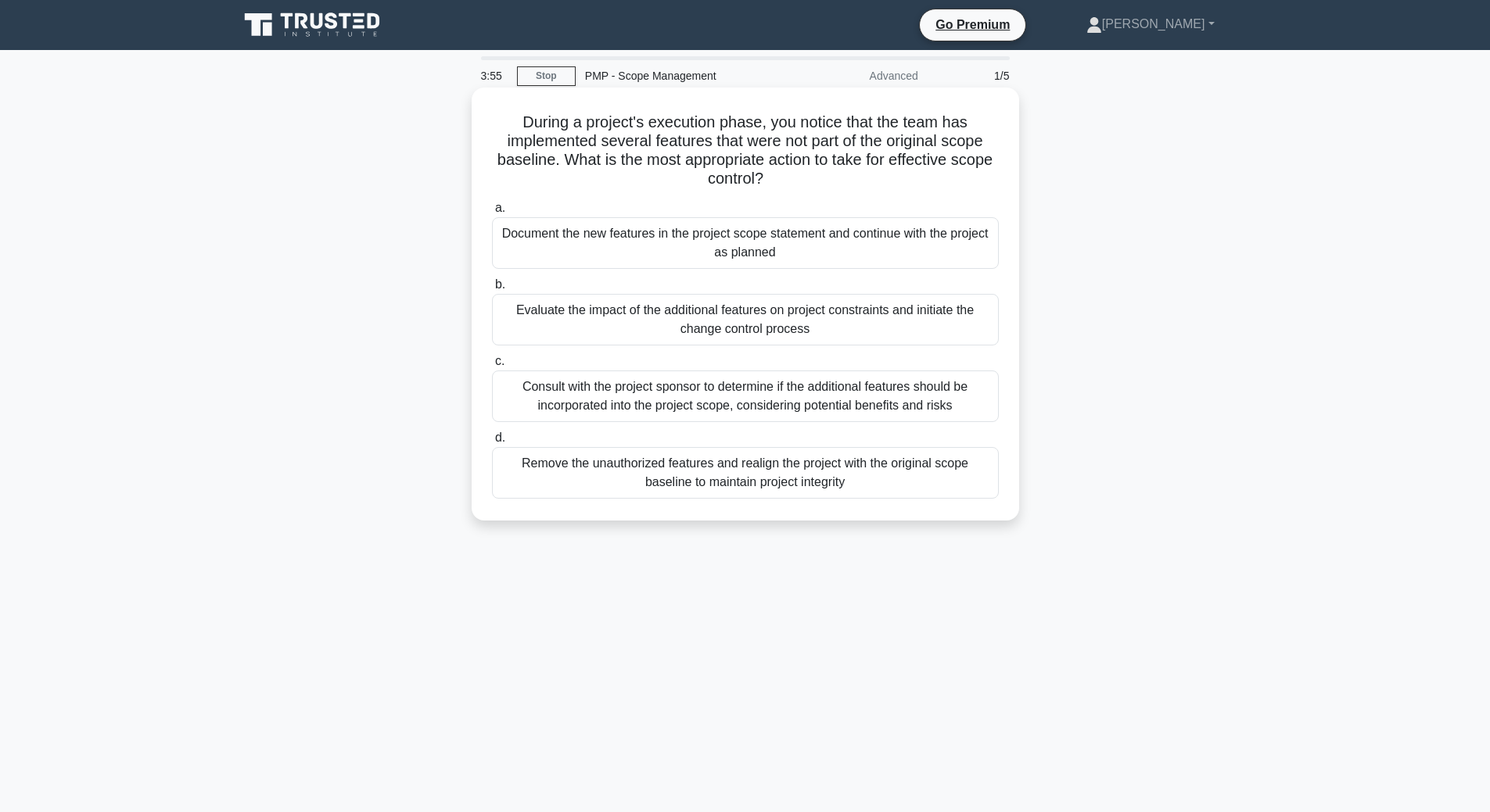
click at [818, 338] on div "Evaluate the impact of the additional features on project constraints and initi…" at bounding box center [745, 320] width 507 height 52
click at [492, 290] on input "b. Evaluate the impact of the additional features on project constraints and in…" at bounding box center [492, 285] width 0 height 10
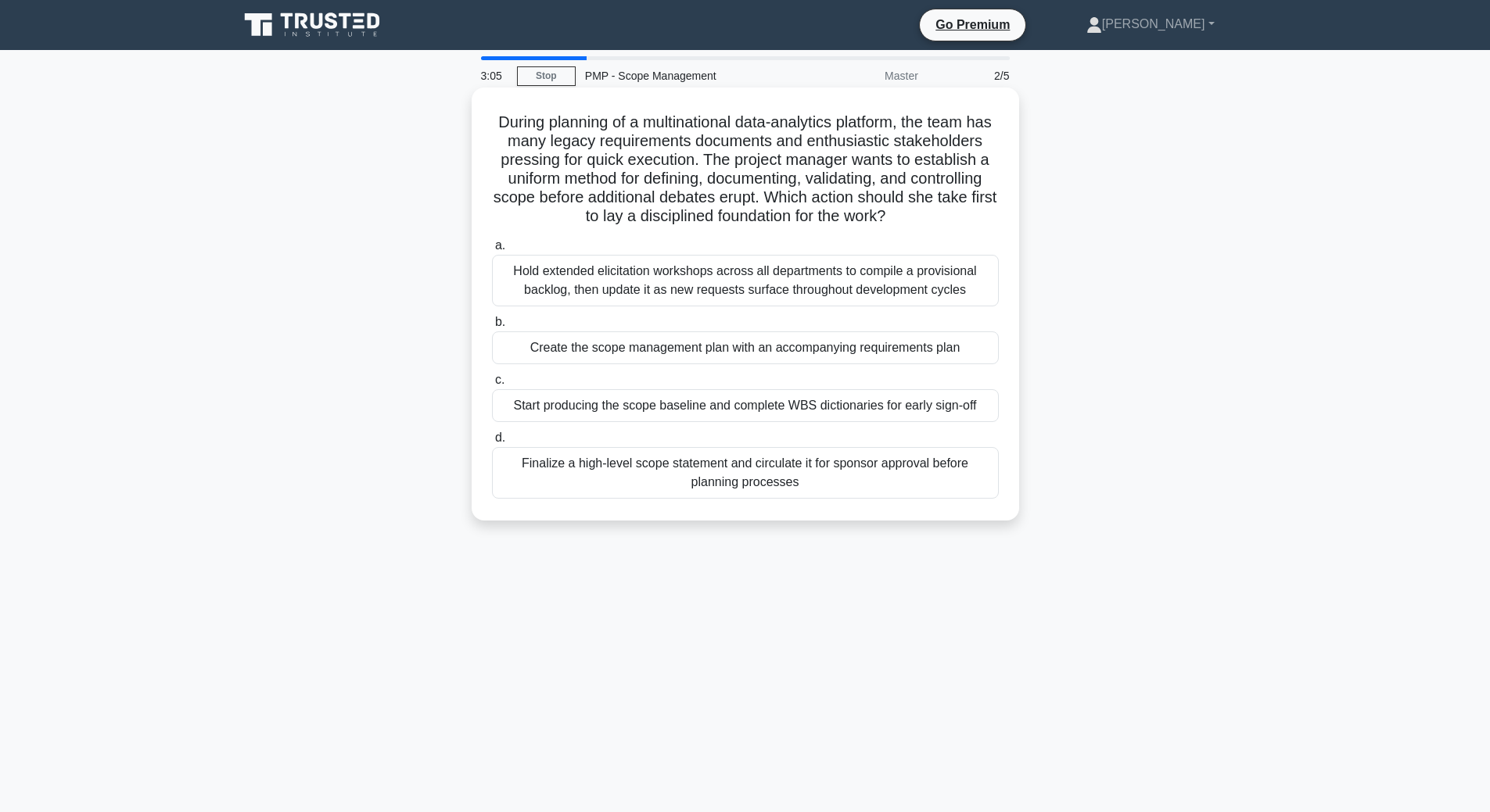
click at [894, 289] on div "Hold extended elicitation workshops across all departments to compile a provisi…" at bounding box center [745, 281] width 507 height 52
click at [492, 251] on input "a. Hold extended elicitation workshops across all departments to compile a prov…" at bounding box center [492, 246] width 0 height 10
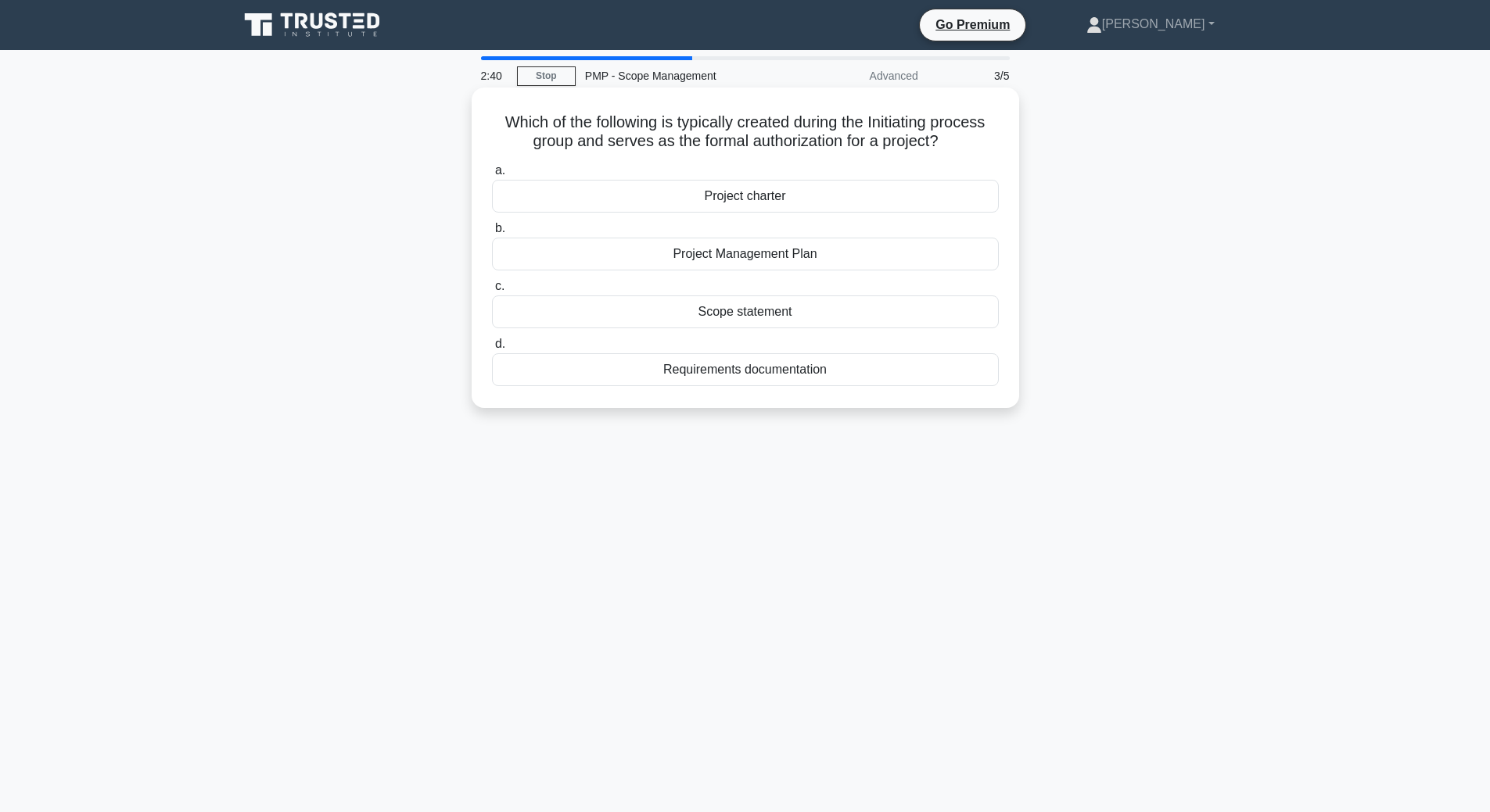
click at [757, 196] on div "Project charter" at bounding box center [745, 196] width 507 height 33
click at [492, 176] on input "a. Project charter" at bounding box center [492, 171] width 0 height 10
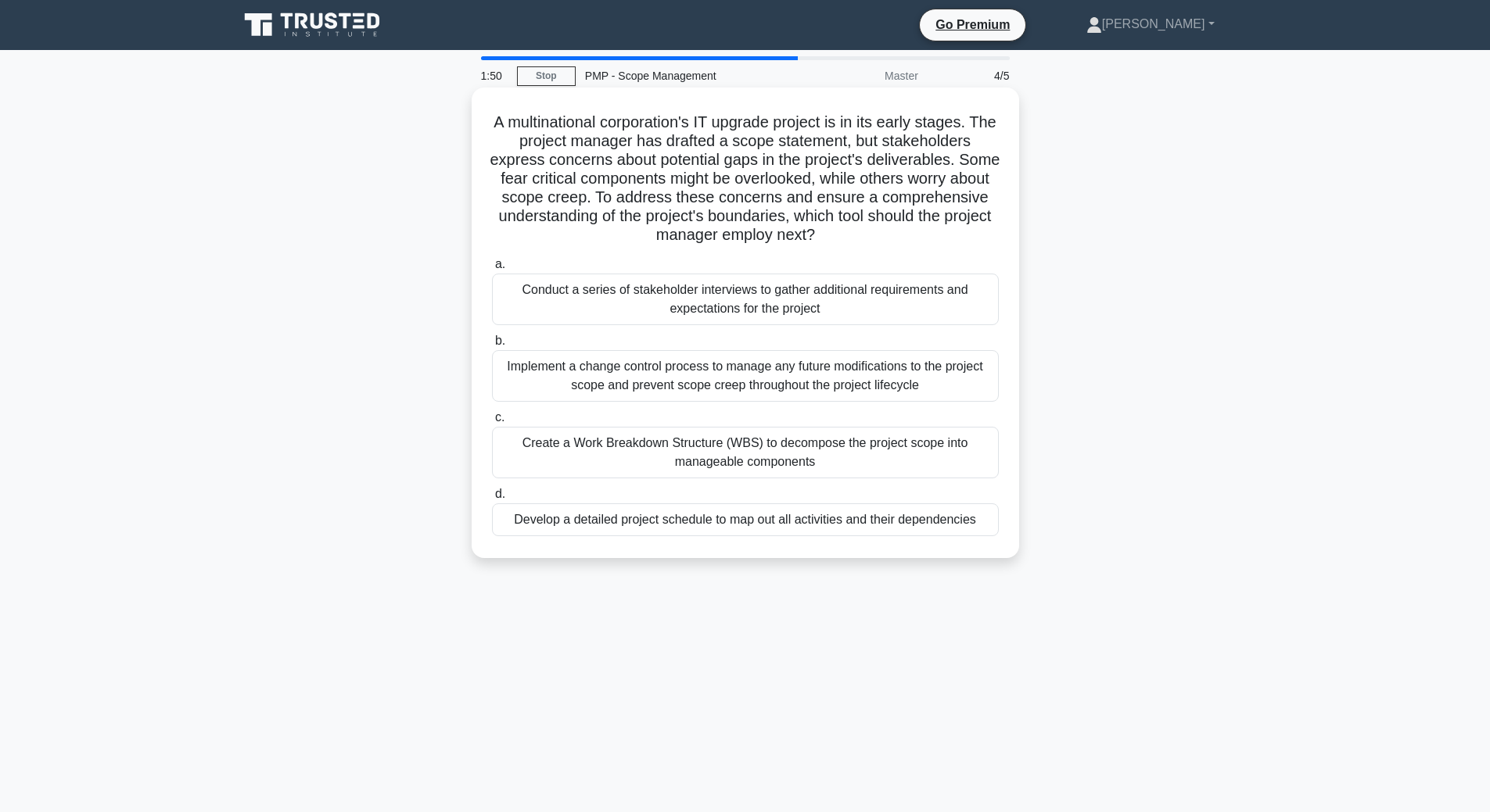
click at [867, 384] on div "Implement a change control process to manage any future modifications to the pr…" at bounding box center [745, 377] width 507 height 52
click at [492, 347] on input "b. Implement a change control process to manage any future modifications to the…" at bounding box center [492, 342] width 0 height 10
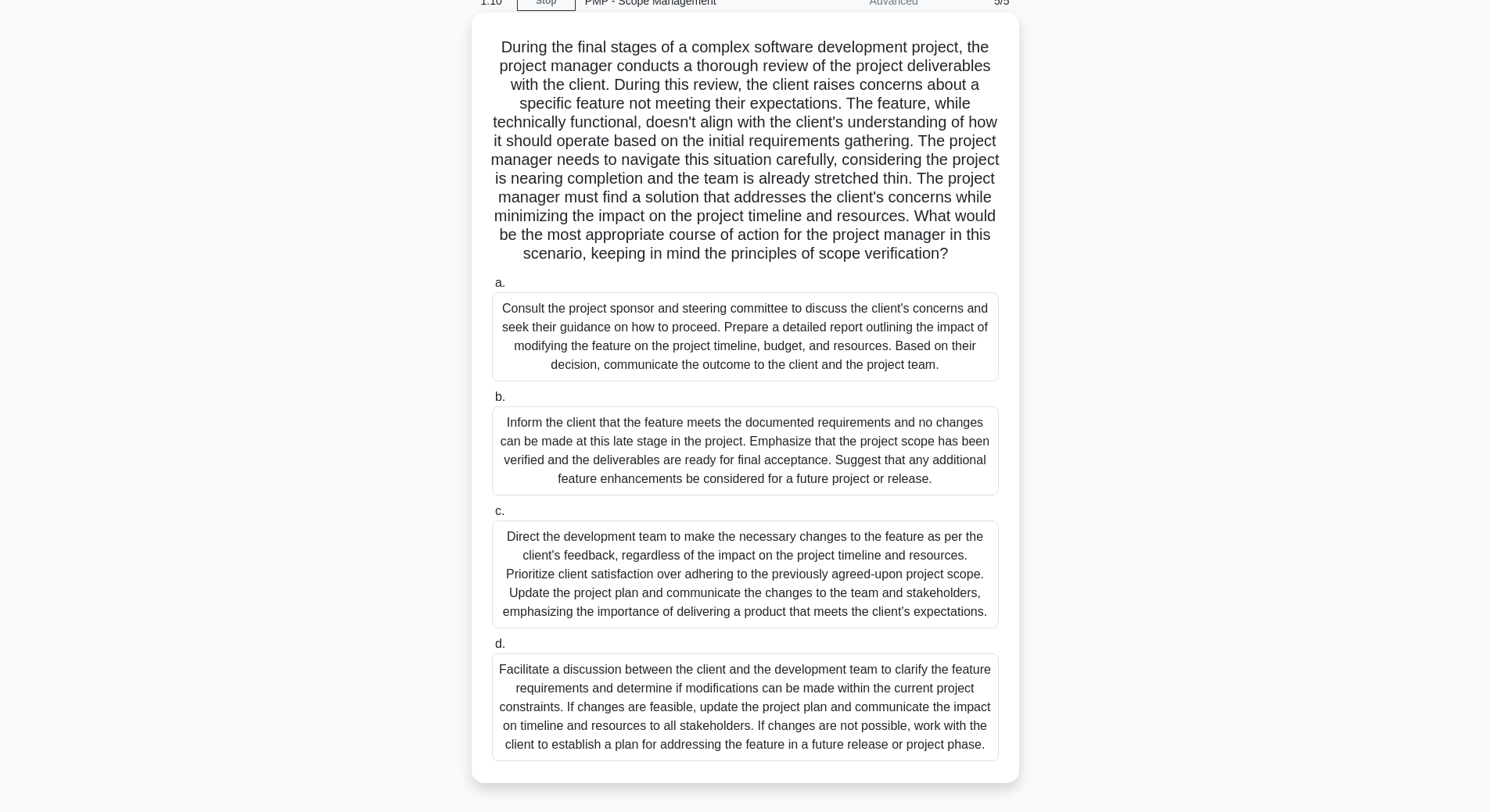
scroll to position [95, 0]
click at [847, 341] on div "Consult the project sponsor and steering committee to discuss the client's conc…" at bounding box center [745, 337] width 507 height 89
click at [492, 289] on input "a. Consult the project sponsor and steering committee to discuss the client's c…" at bounding box center [492, 284] width 0 height 10
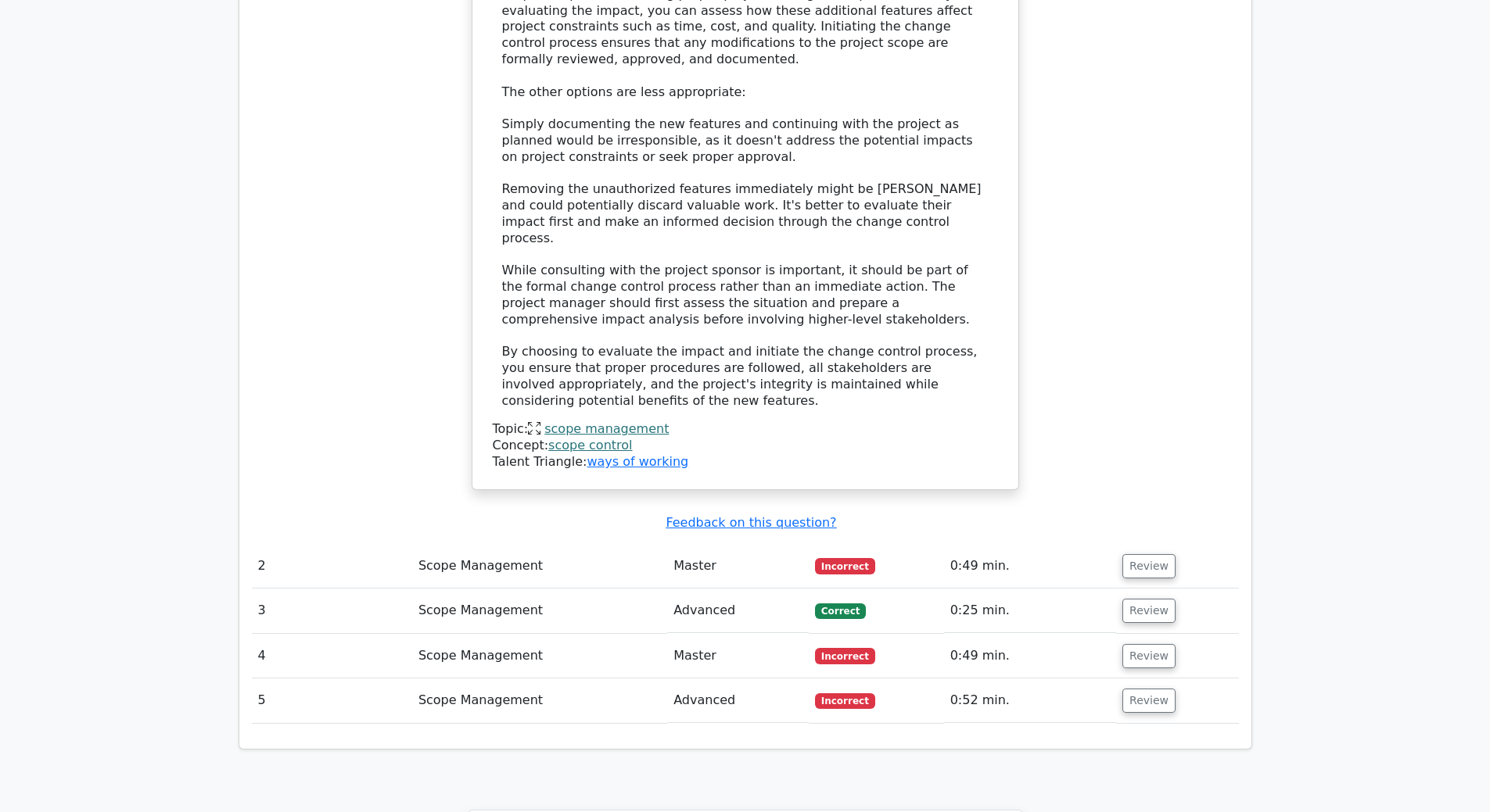
scroll to position [1876, 0]
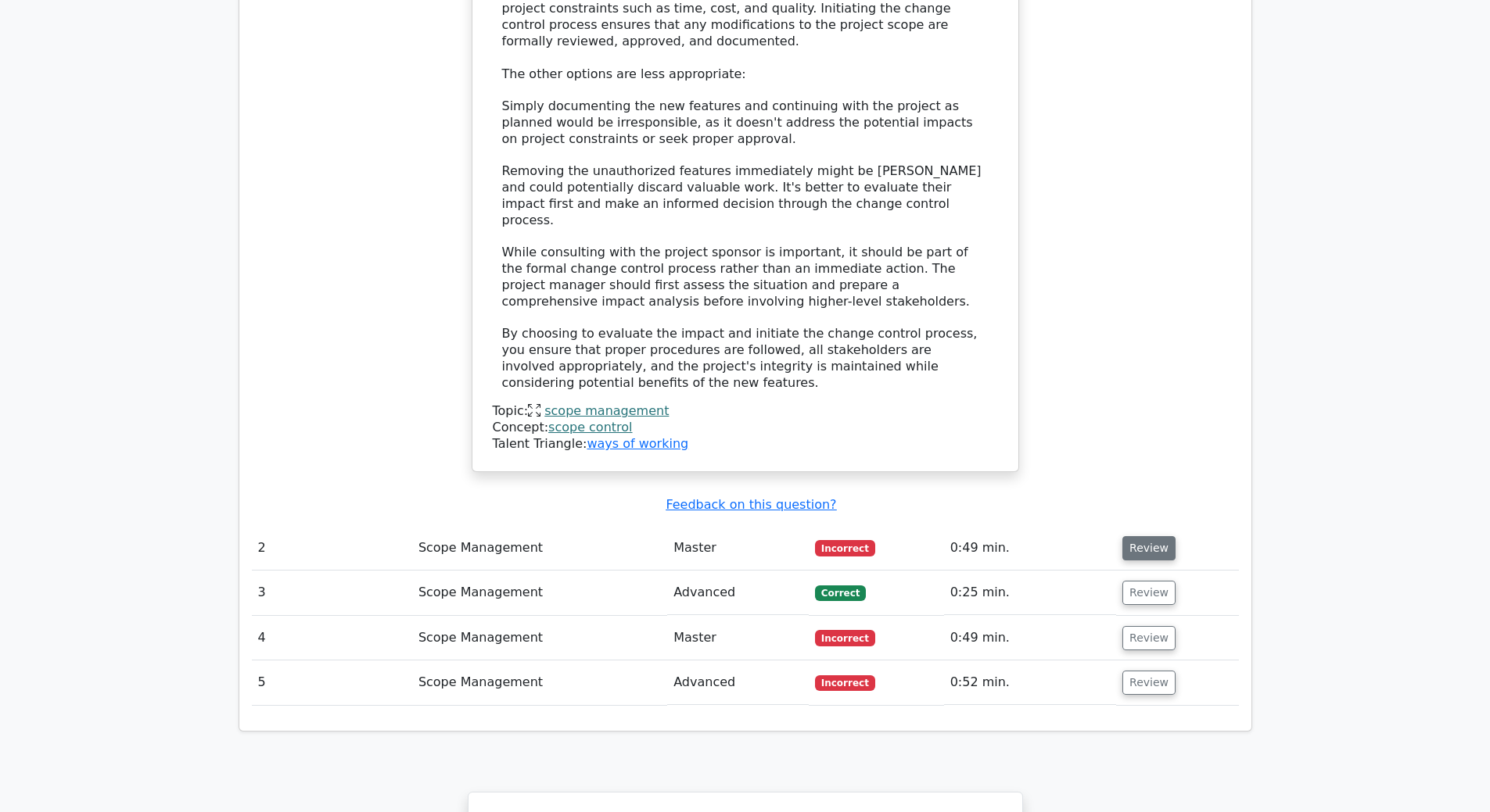
click at [1133, 536] on button "Review" at bounding box center [1148, 548] width 53 height 24
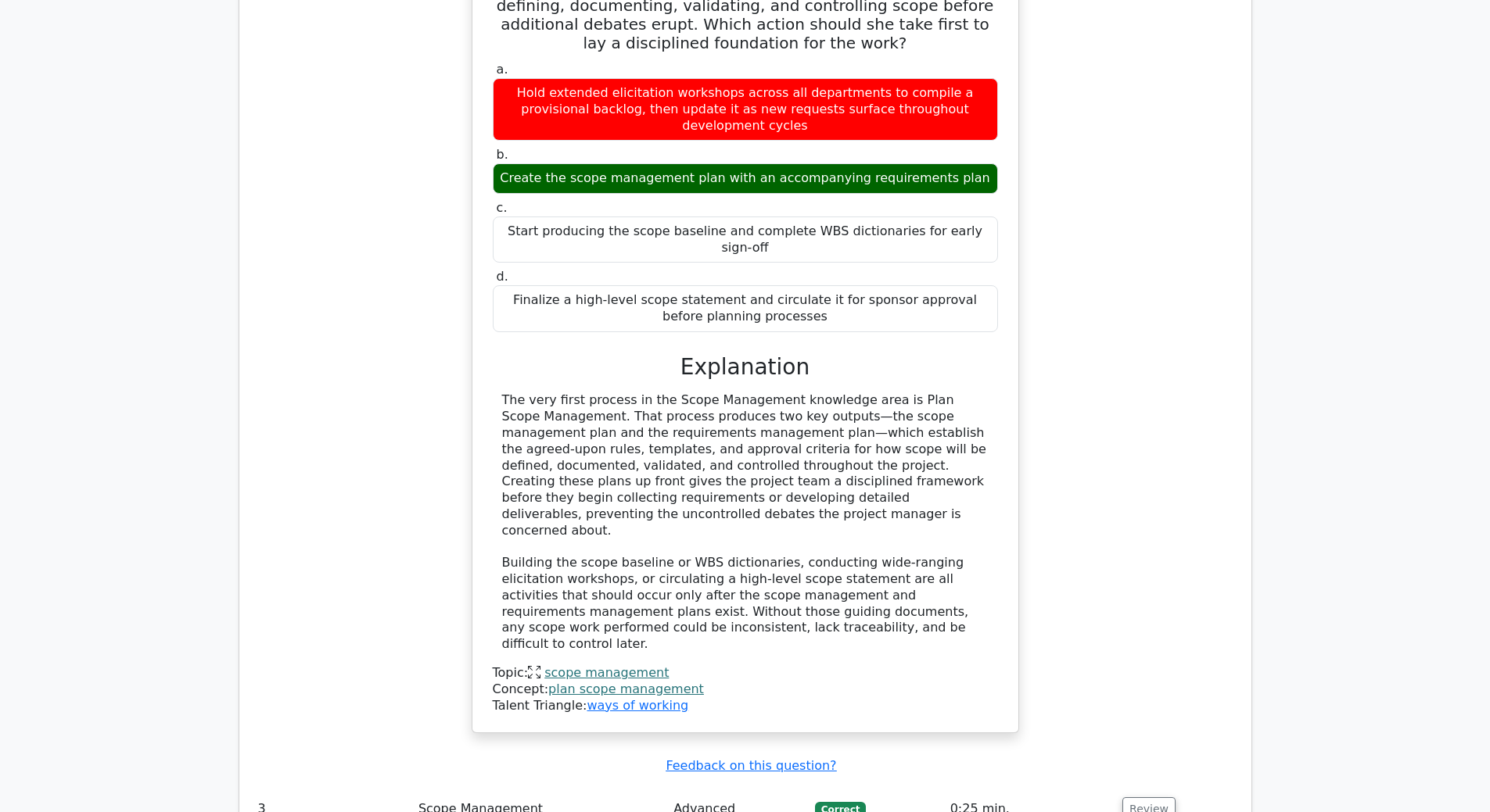
scroll to position [2580, 0]
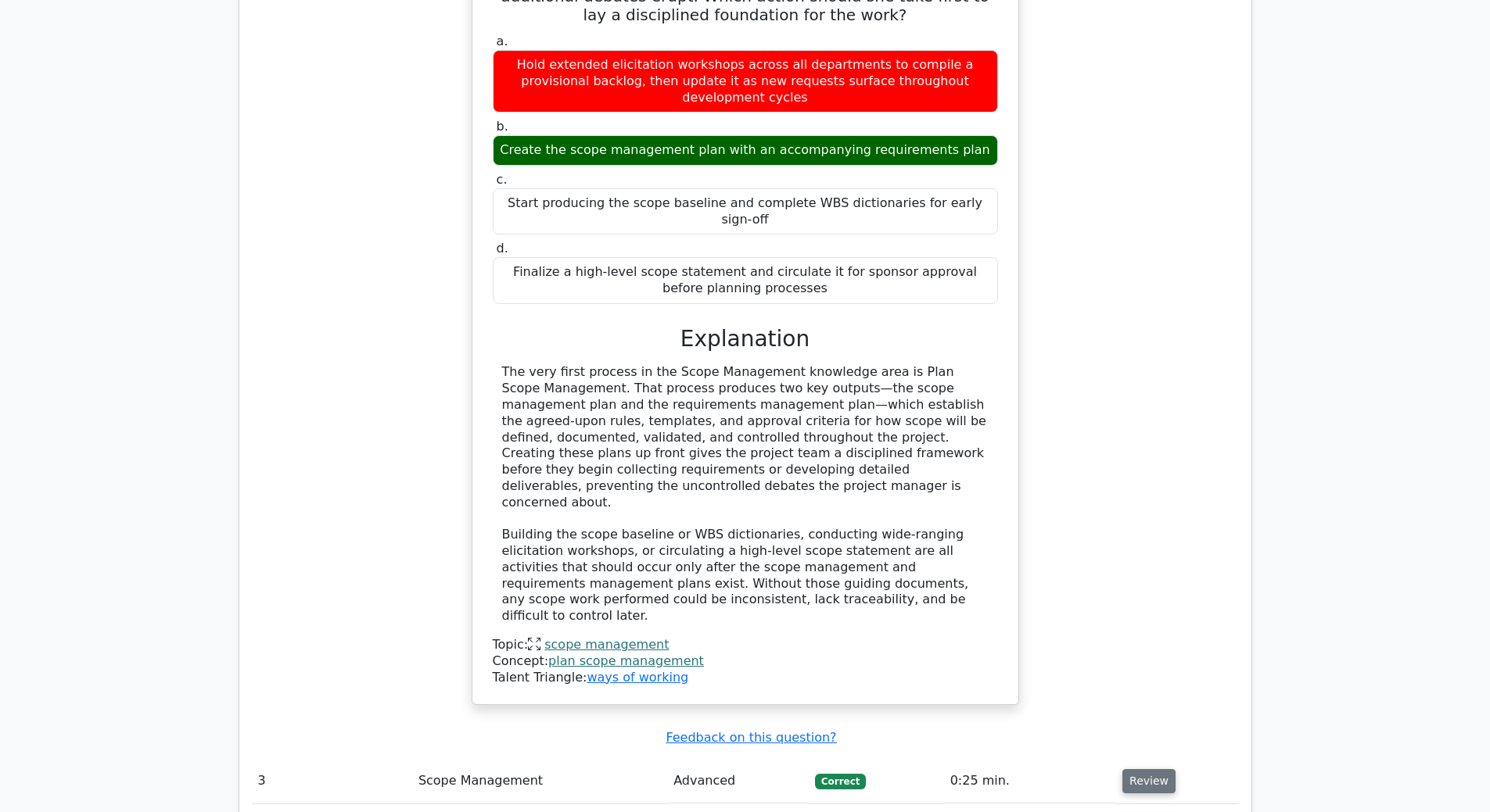
click at [1129, 769] on button "Review" at bounding box center [1148, 781] width 53 height 24
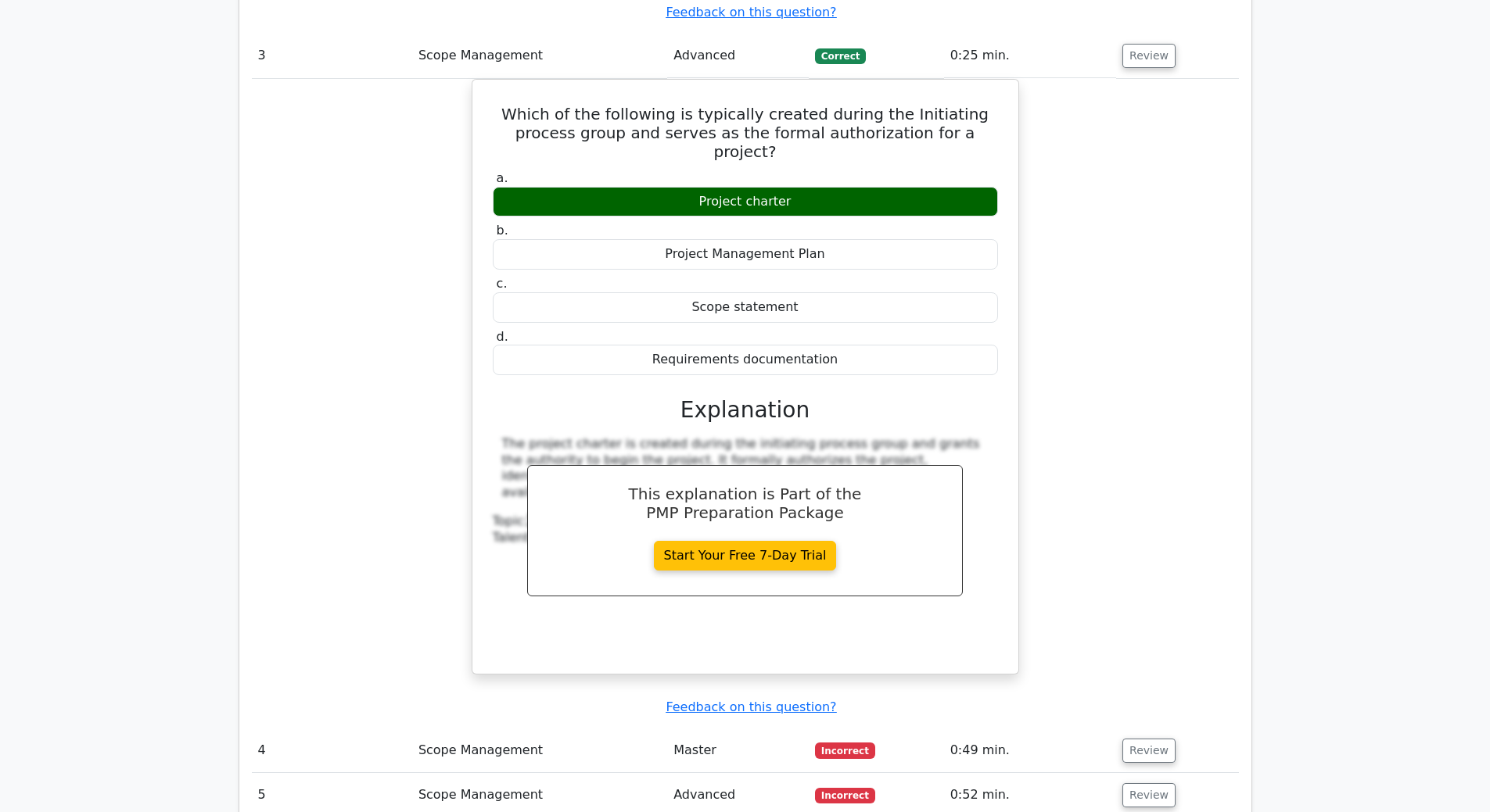
scroll to position [3440, 0]
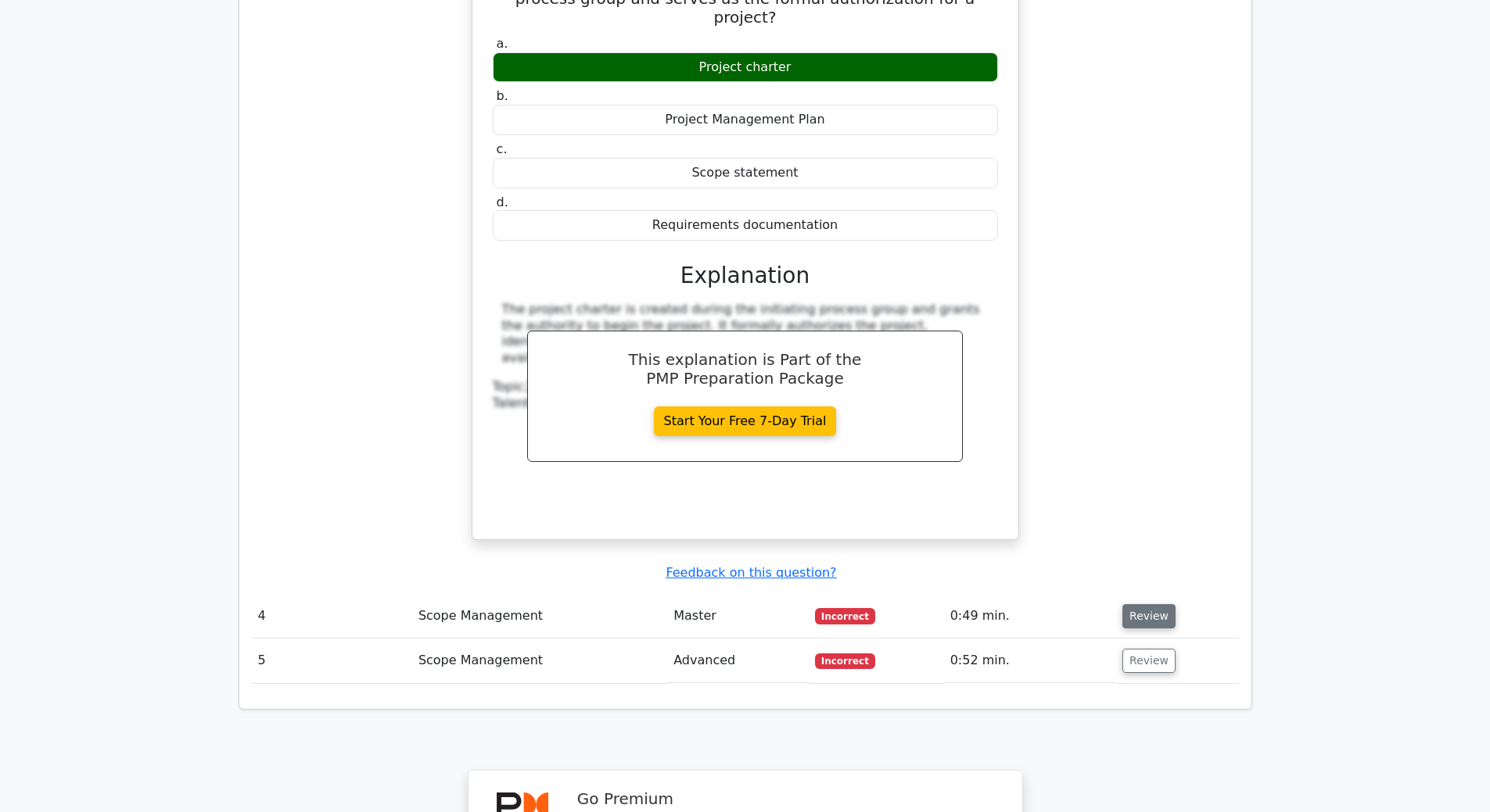
click at [1150, 604] on button "Review" at bounding box center [1148, 616] width 53 height 24
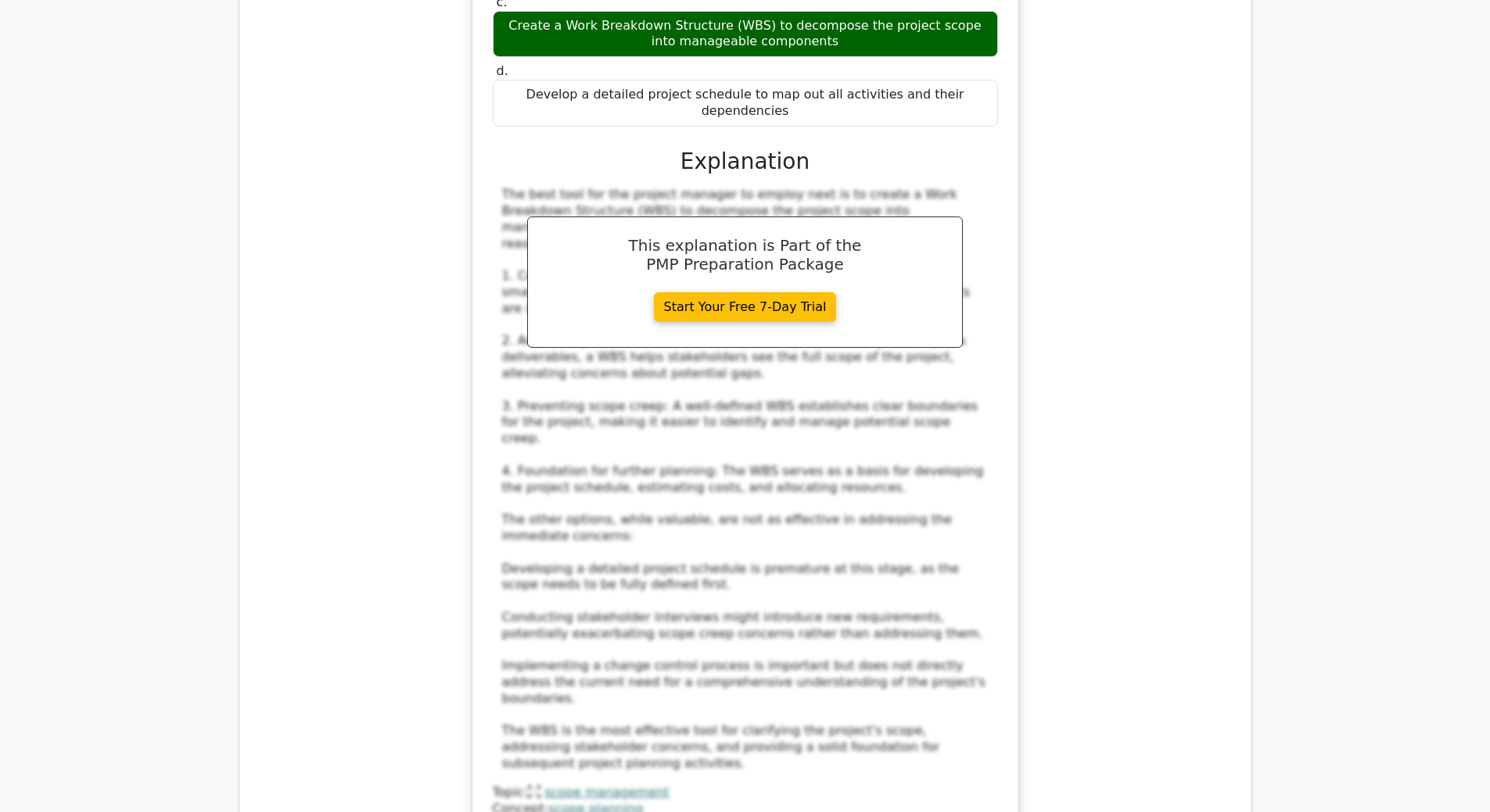
scroll to position [4533, 0]
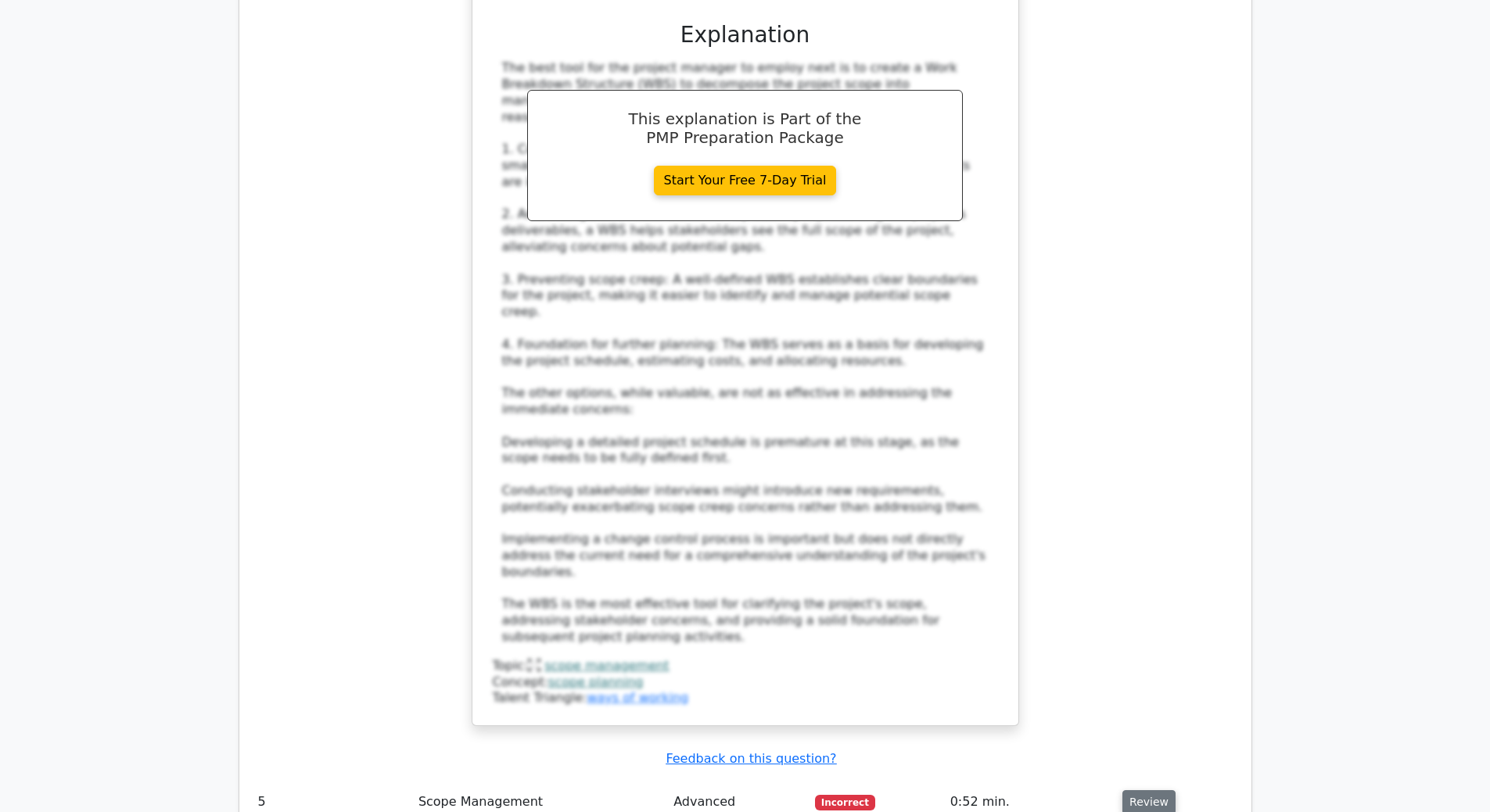
click at [1129, 790] on button "Review" at bounding box center [1148, 802] width 53 height 24
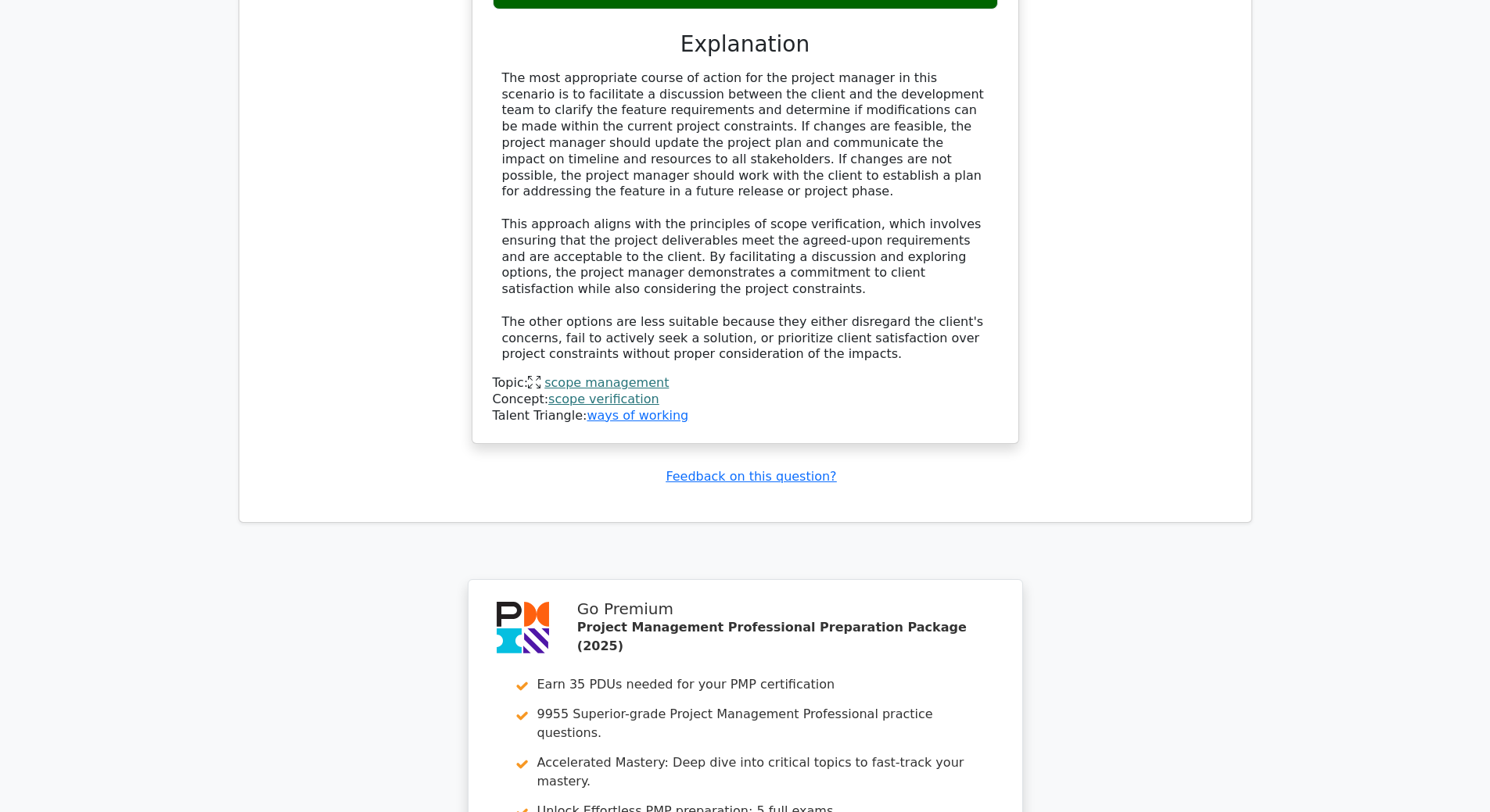
scroll to position [6175, 0]
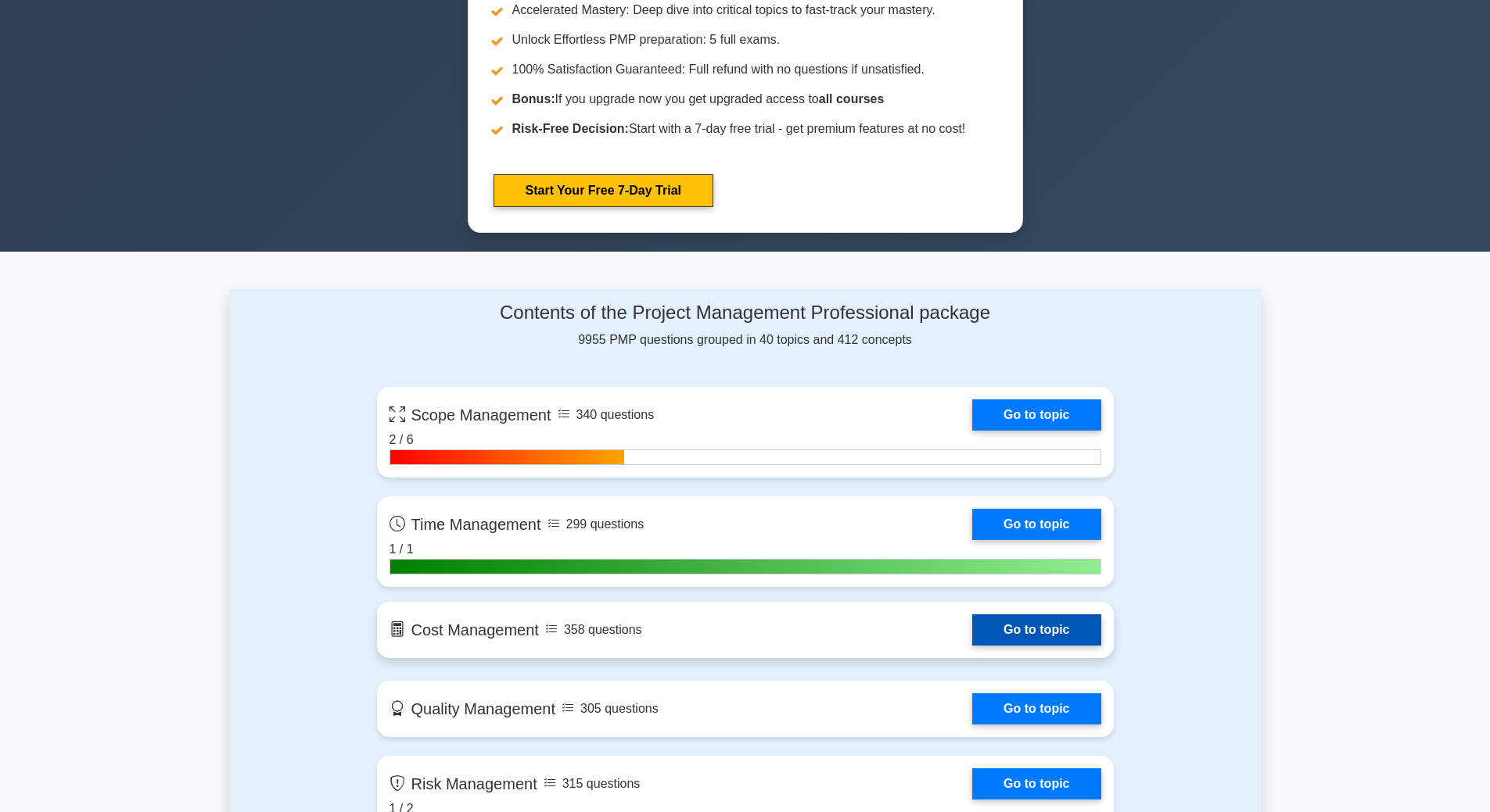
scroll to position [860, 0]
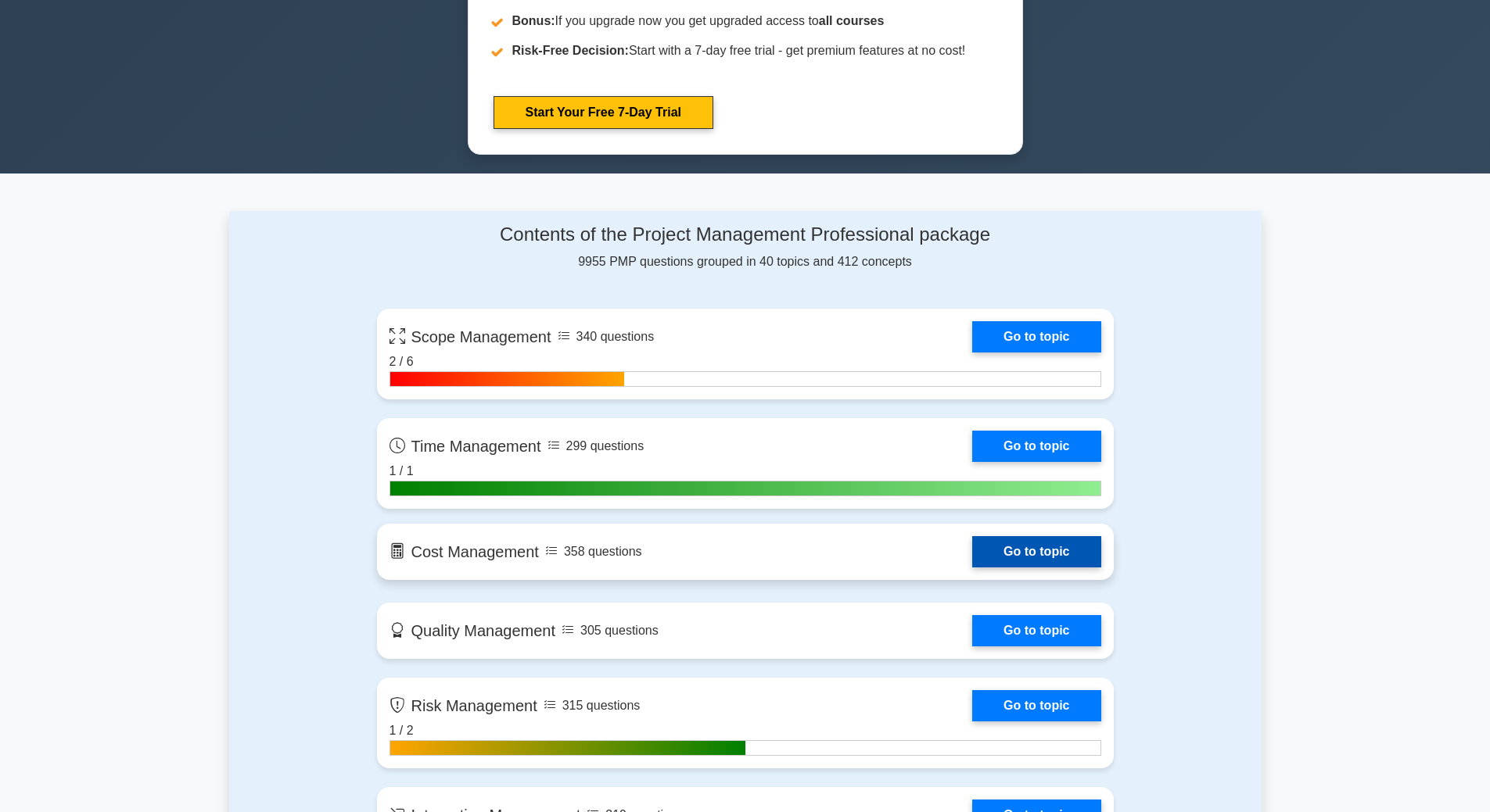
click at [1018, 555] on link "Go to topic" at bounding box center [1036, 551] width 128 height 31
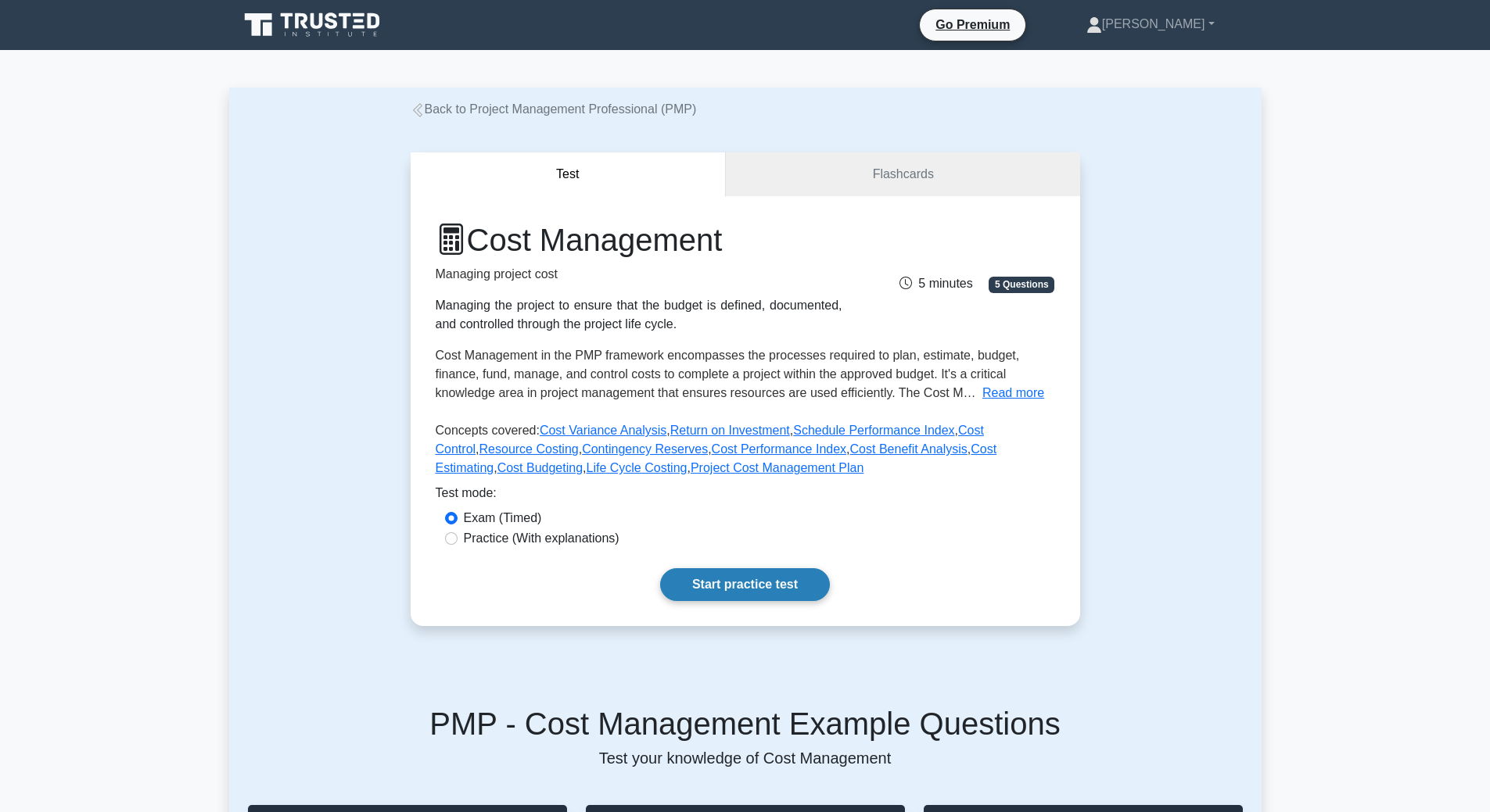
click at [775, 587] on link "Start practice test" at bounding box center [745, 584] width 170 height 33
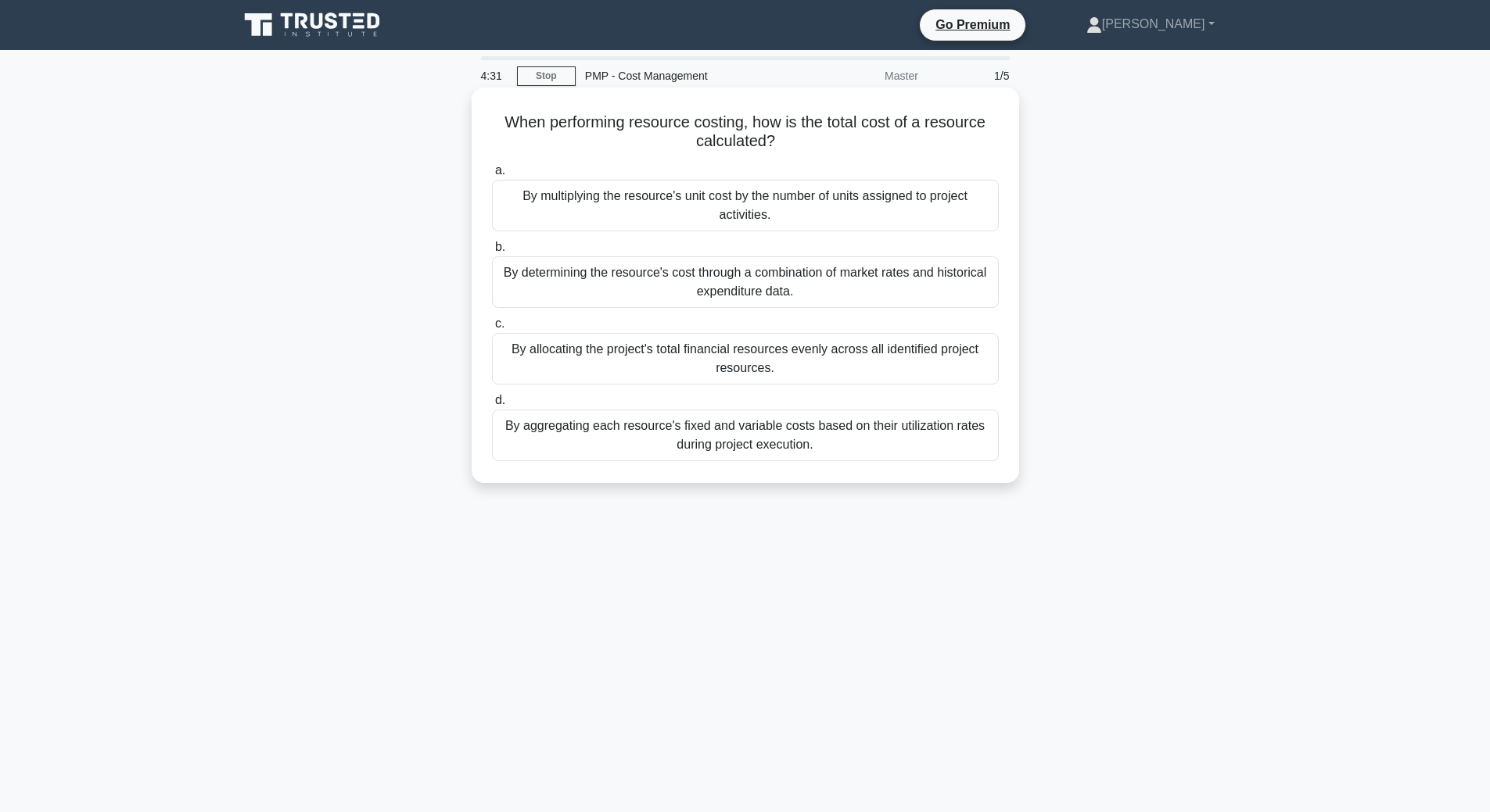
click at [750, 373] on div "By allocating the project's total financial resources evenly across all identif…" at bounding box center [745, 359] width 507 height 52
click at [492, 330] on input "c. By allocating the project's total financial resources evenly across all iden…" at bounding box center [492, 324] width 0 height 10
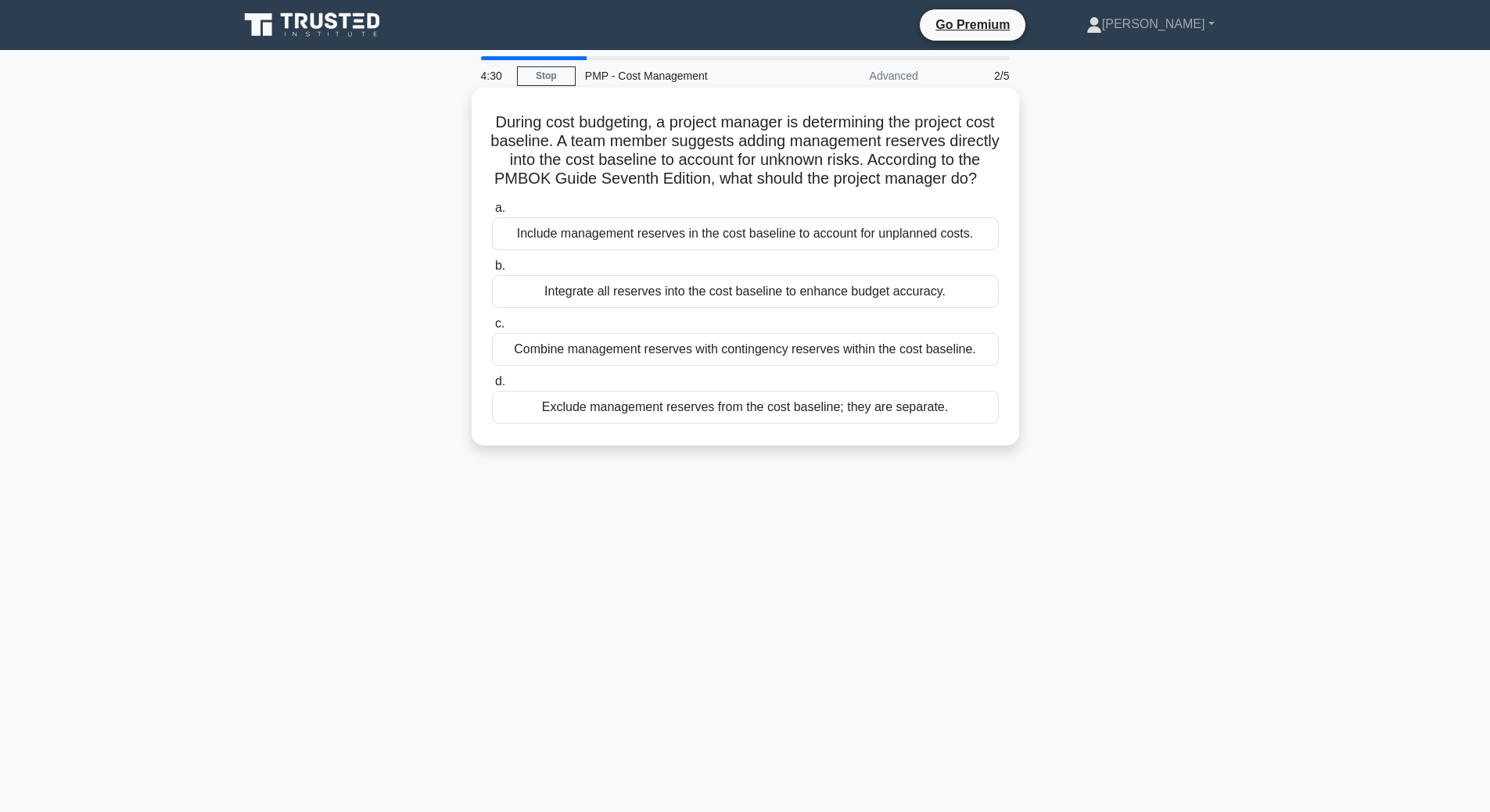
click at [781, 250] on div "Include management reserves in the cost baseline to account for unplanned costs." at bounding box center [745, 234] width 507 height 33
click at [492, 214] on input "a. Include management reserves in the cost baseline to account for unplanned co…" at bounding box center [492, 208] width 0 height 10
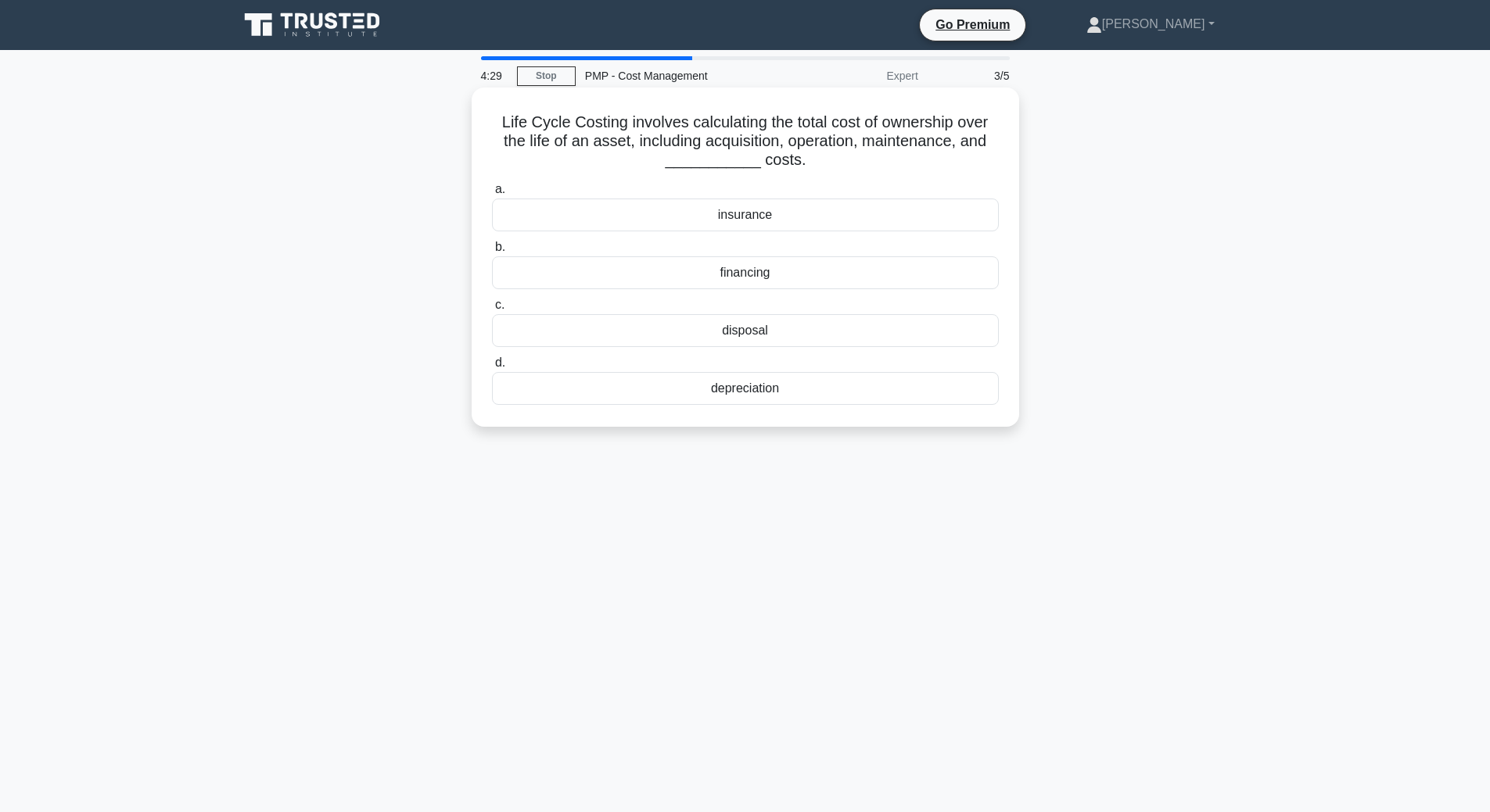
click at [746, 340] on div "disposal" at bounding box center [745, 331] width 507 height 33
click at [492, 311] on input "c. disposal" at bounding box center [492, 306] width 0 height 10
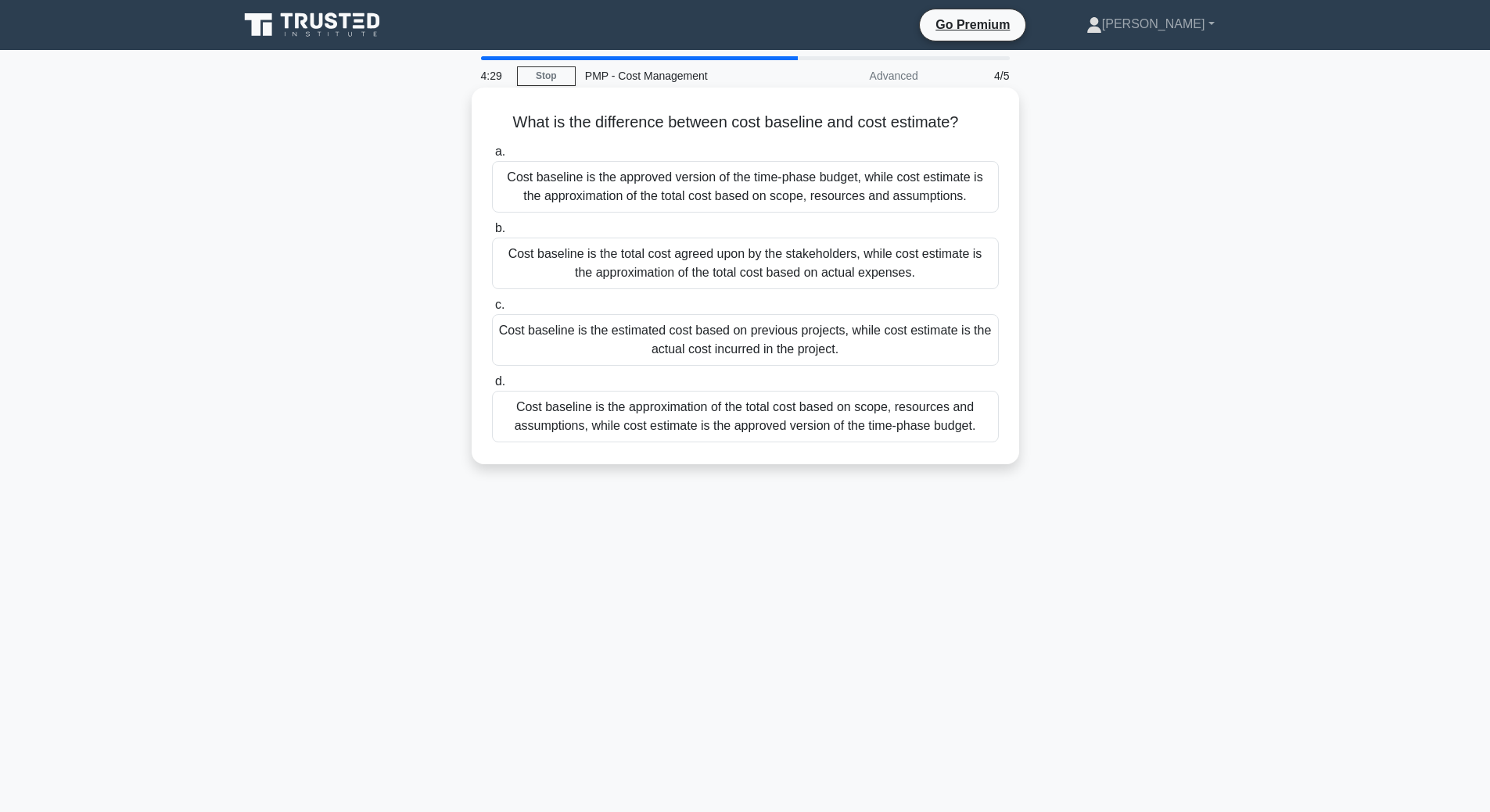
click at [750, 246] on div "Cost baseline is the total cost agreed upon by the stakeholders, while cost est…" at bounding box center [745, 264] width 507 height 52
click at [492, 234] on input "b. Cost baseline is the total cost agreed upon by the stakeholders, while cost …" at bounding box center [492, 229] width 0 height 10
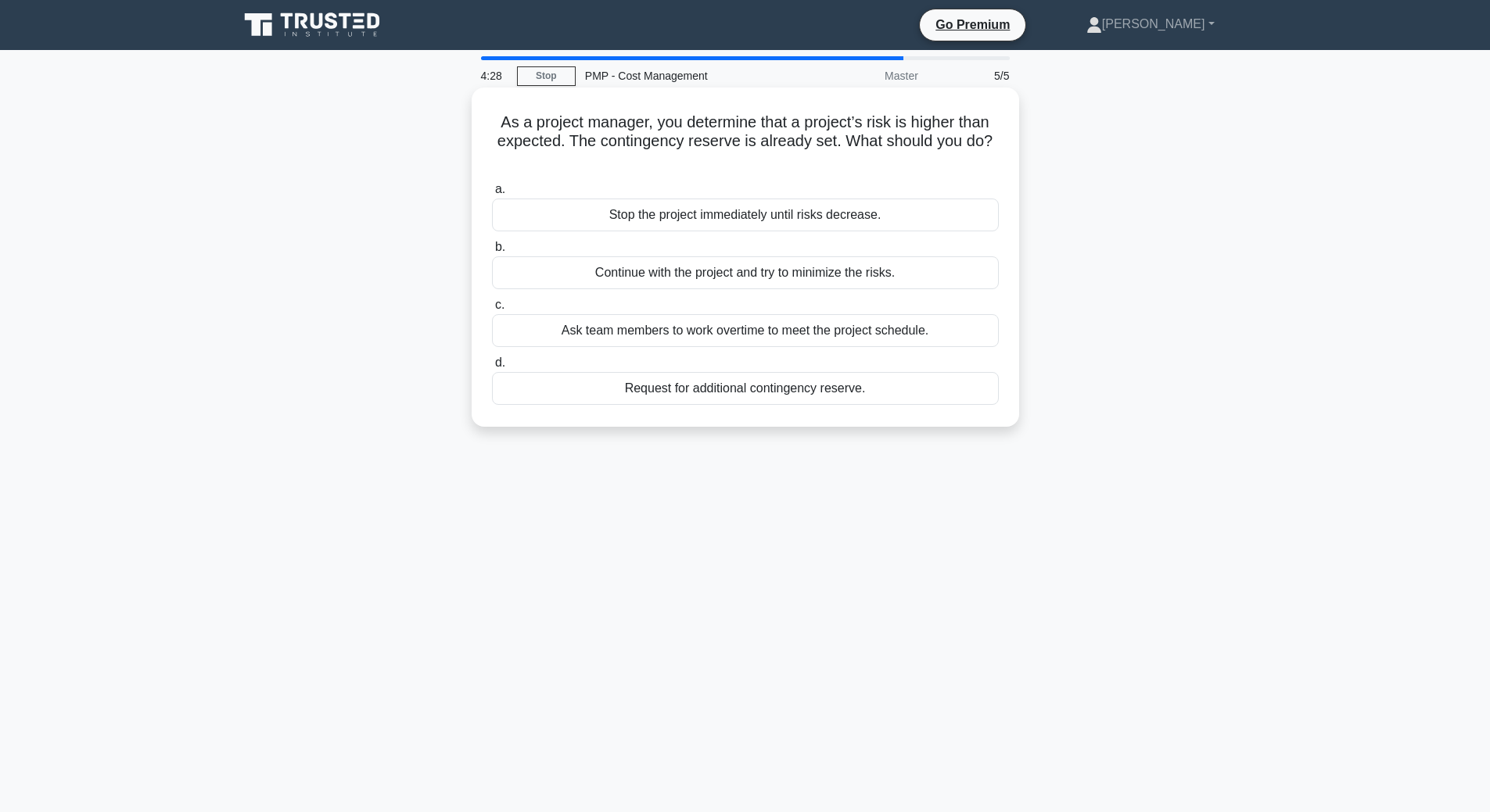
click at [750, 213] on div "Stop the project immediately until risks decrease." at bounding box center [745, 215] width 507 height 33
click at [793, 221] on div "Stop the project immediately until risks decrease." at bounding box center [745, 215] width 507 height 33
click at [492, 195] on input "a. Stop the project immediately until risks decrease." at bounding box center [492, 190] width 0 height 10
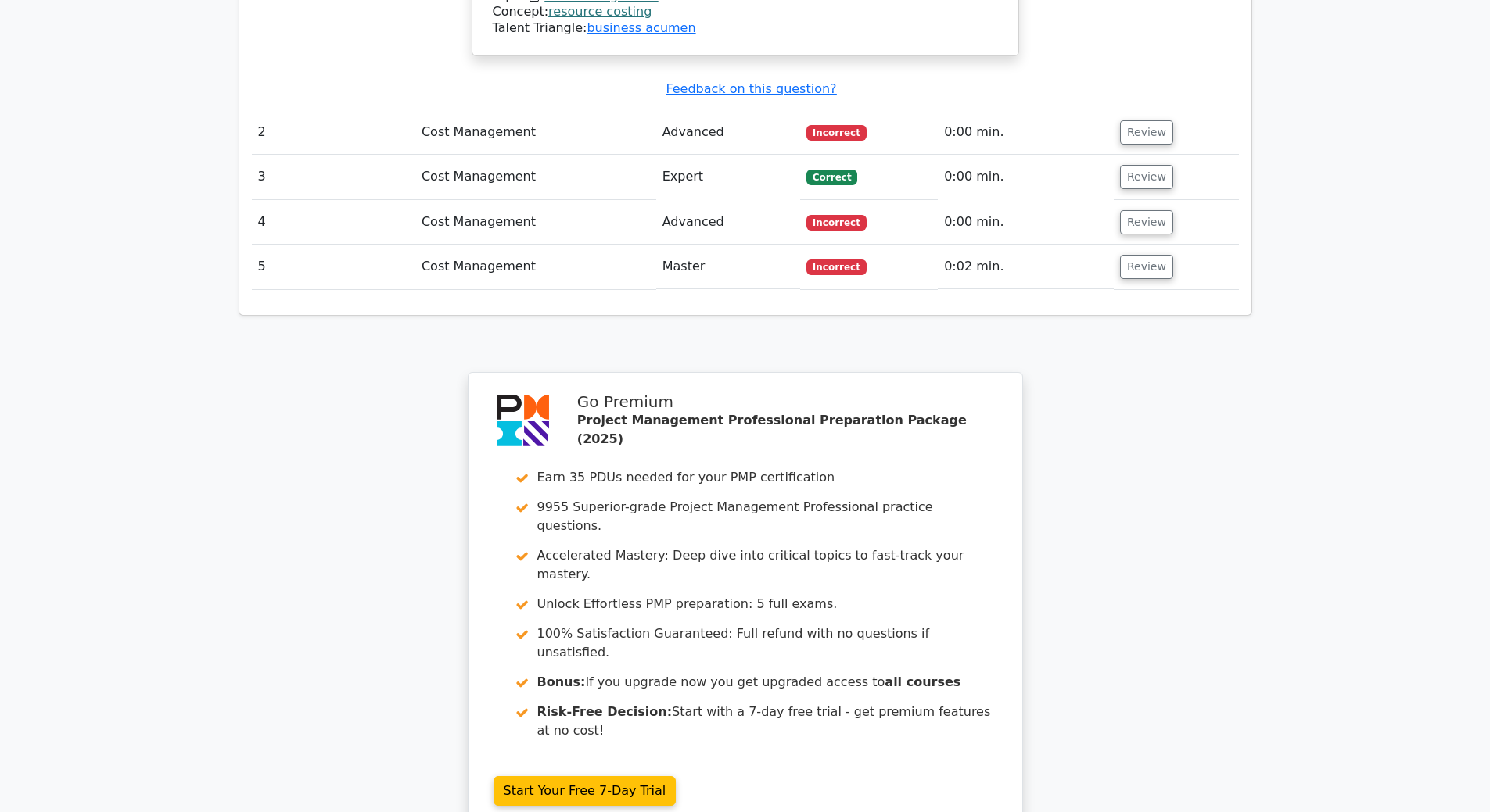
scroll to position [2253, 0]
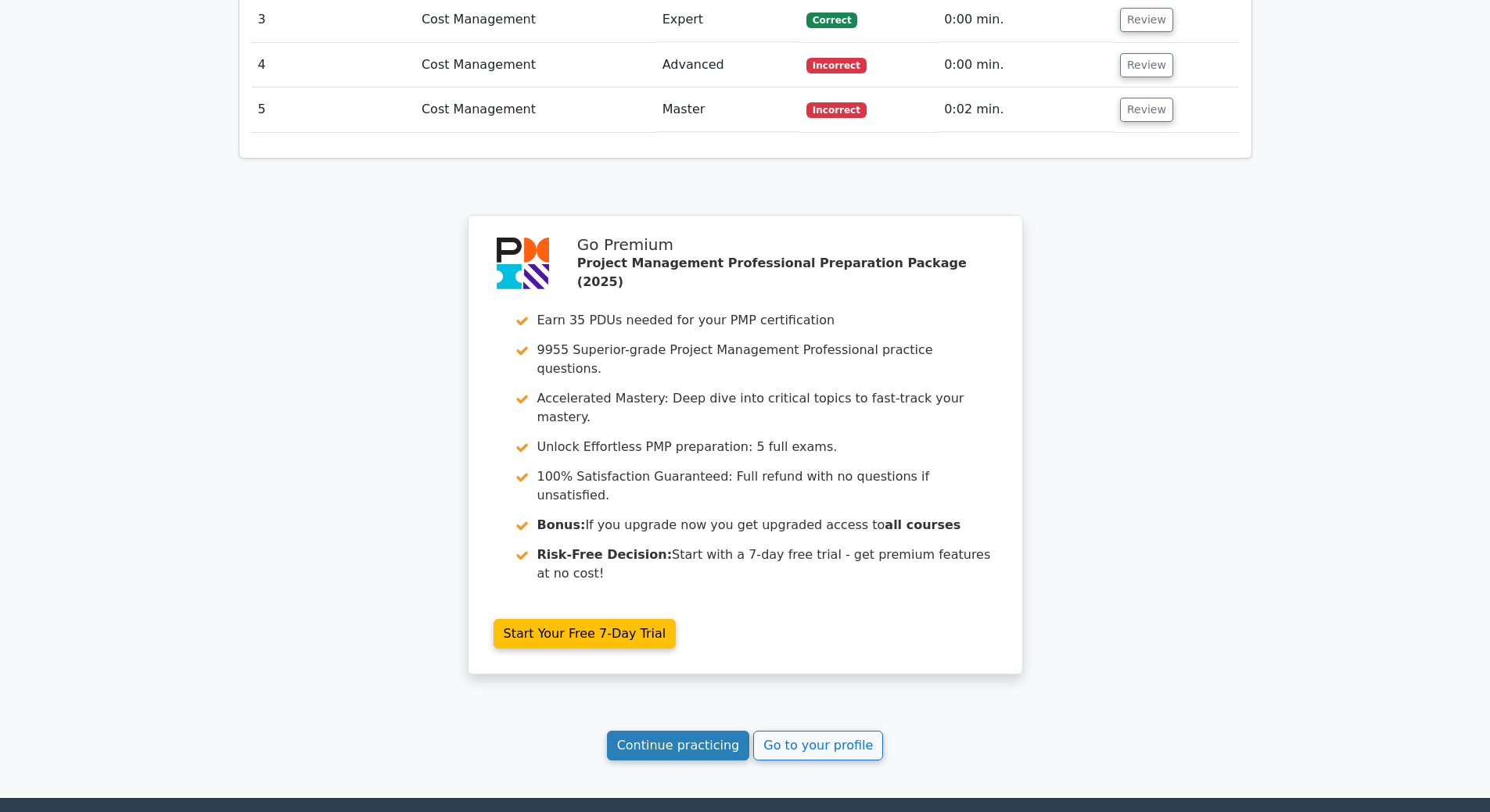
click at [665, 731] on link "Continue practicing" at bounding box center [678, 746] width 143 height 30
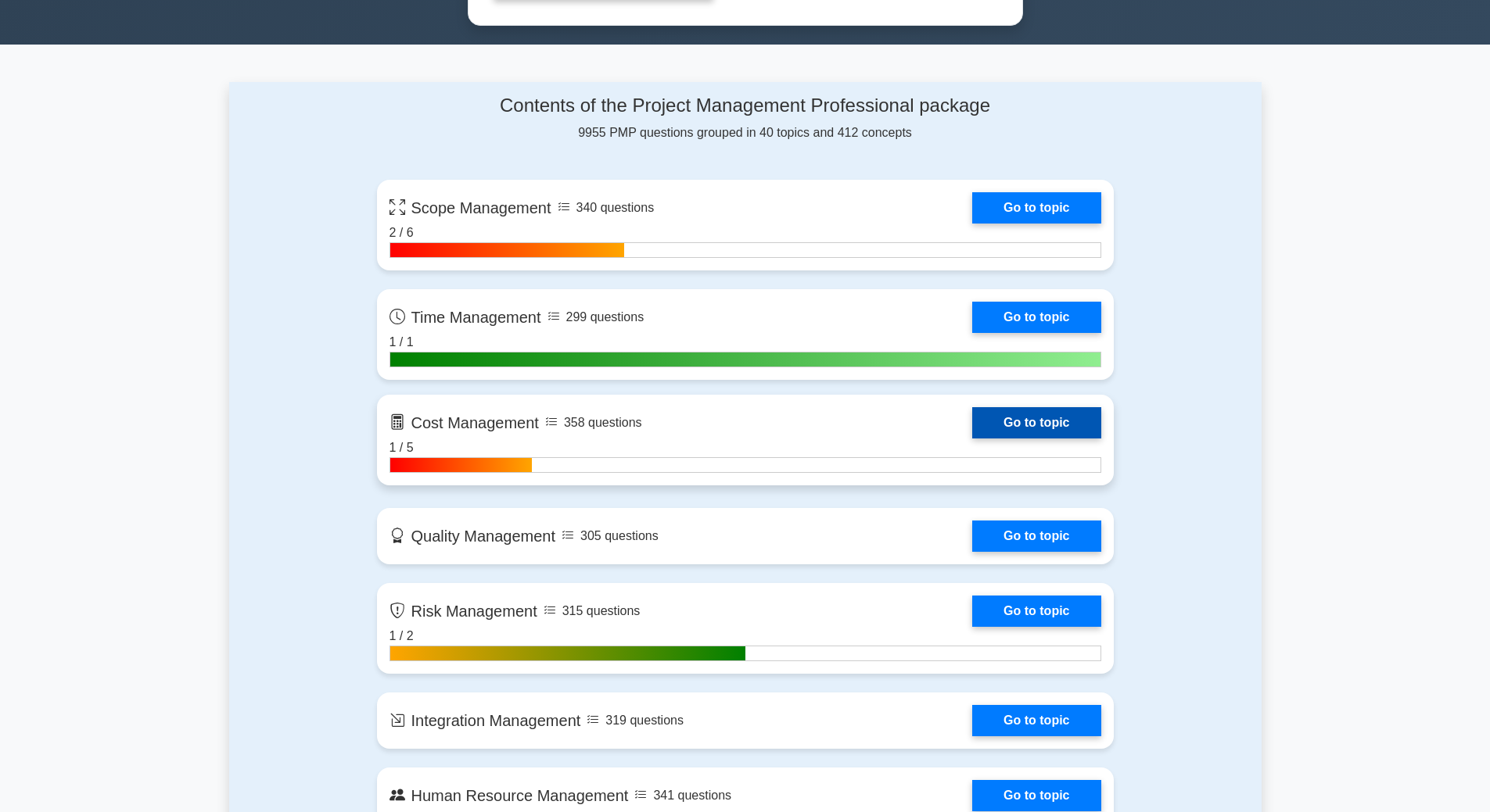
scroll to position [1016, 0]
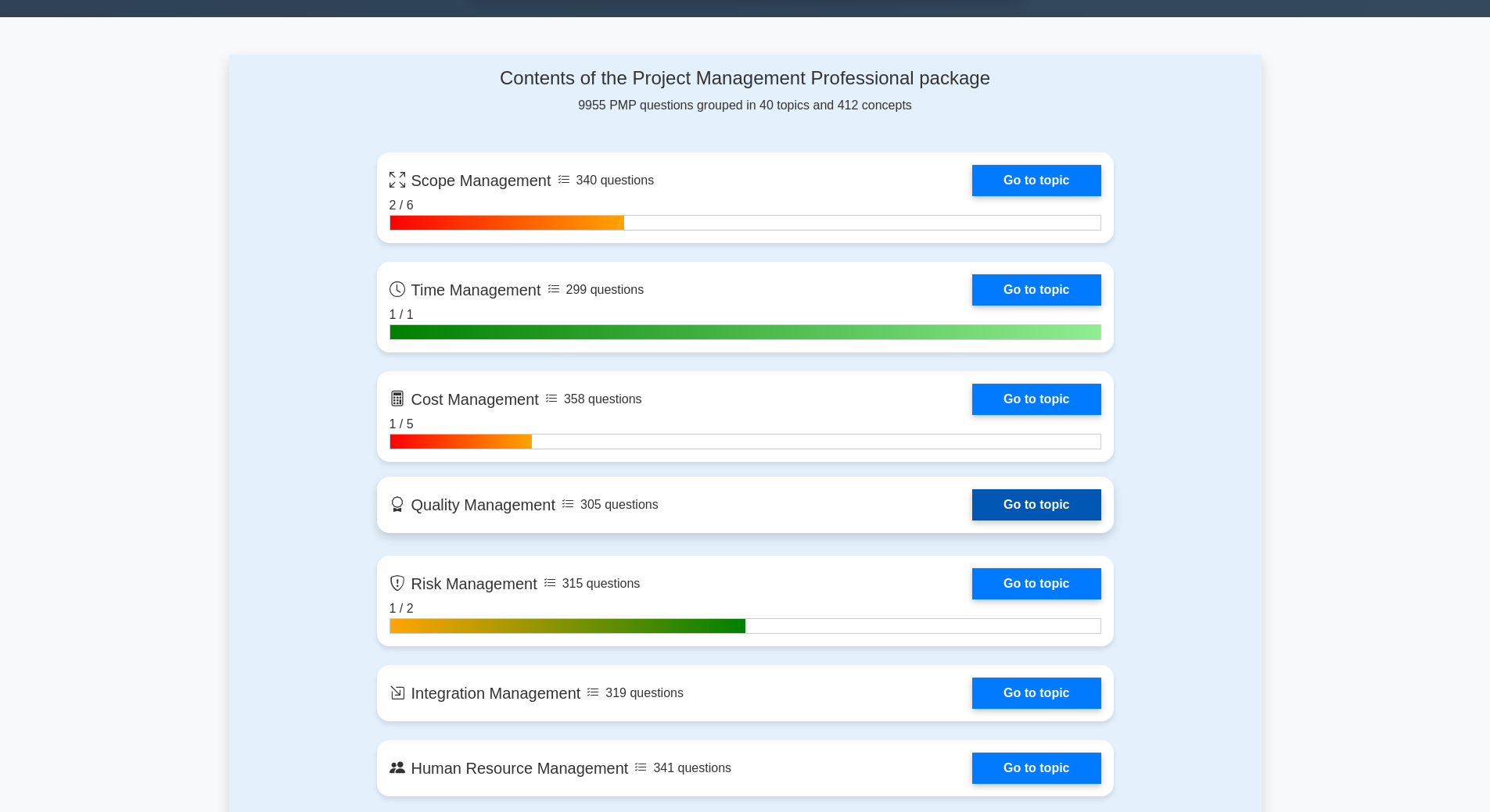
click at [1031, 516] on link "Go to topic" at bounding box center [1036, 504] width 128 height 31
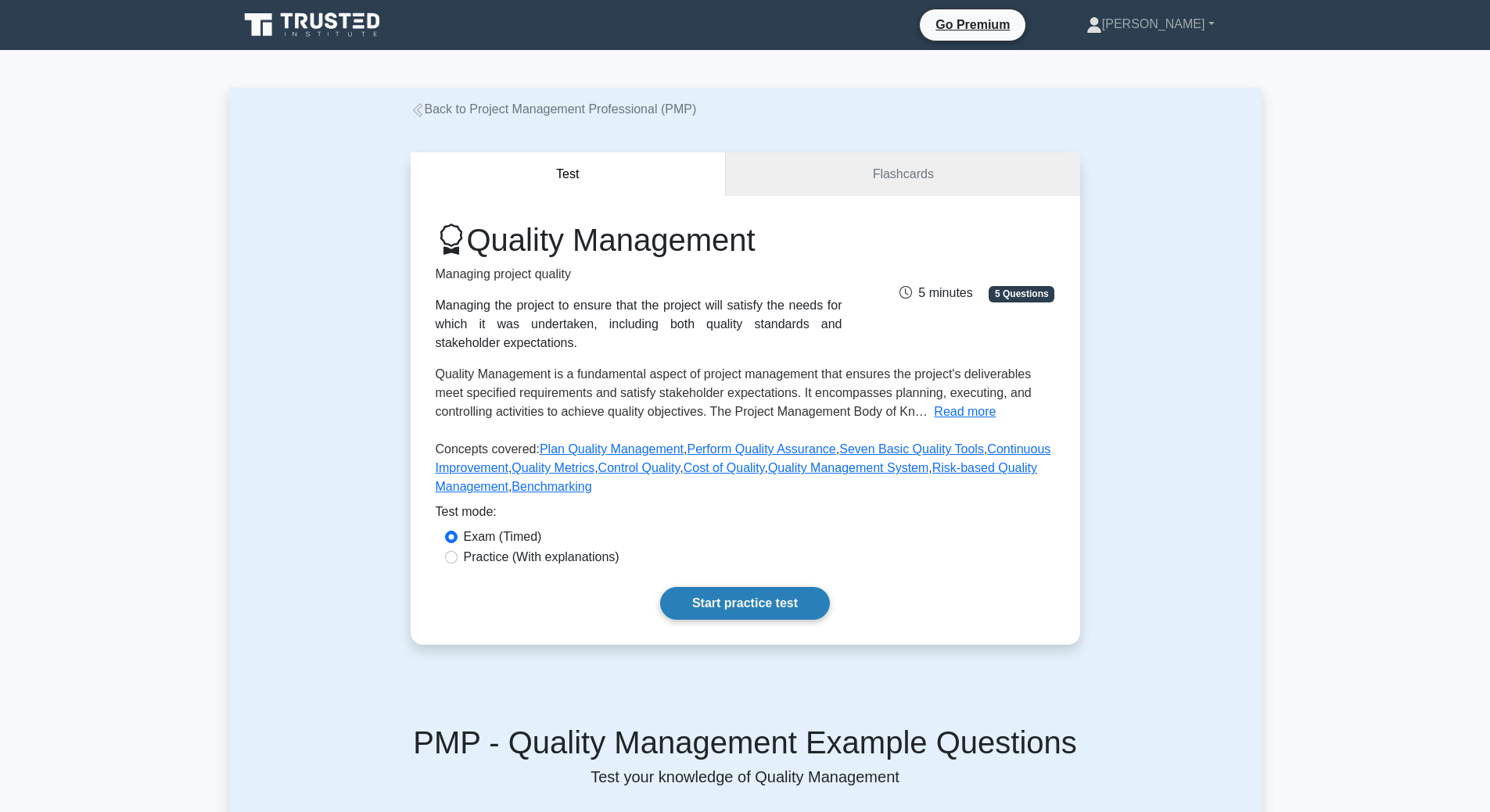
click at [745, 607] on link "Start practice test" at bounding box center [745, 603] width 170 height 33
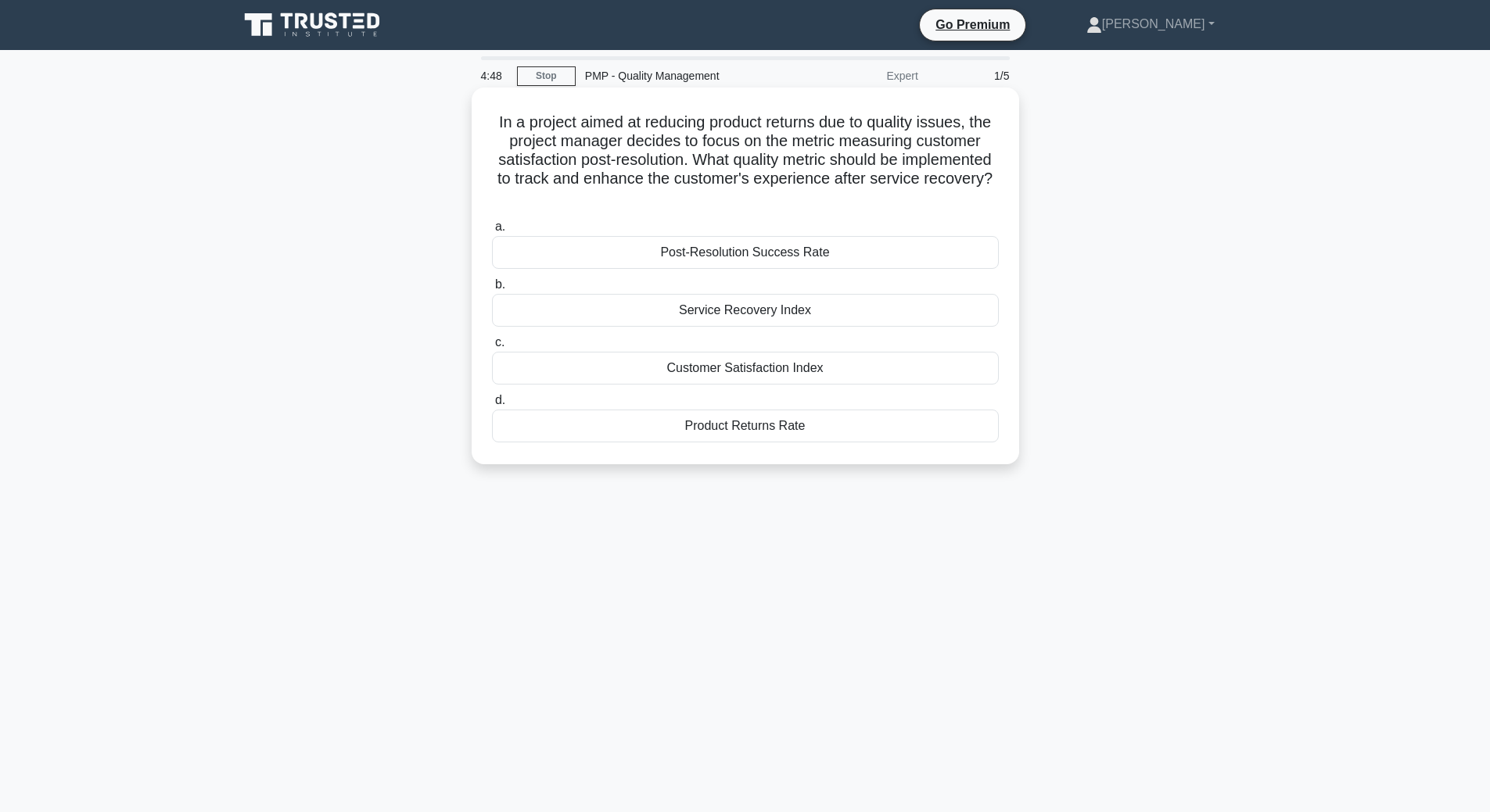
click at [848, 370] on div "Customer Satisfaction Index" at bounding box center [745, 368] width 507 height 33
click at [492, 348] on input "c. Customer Satisfaction Index" at bounding box center [492, 343] width 0 height 10
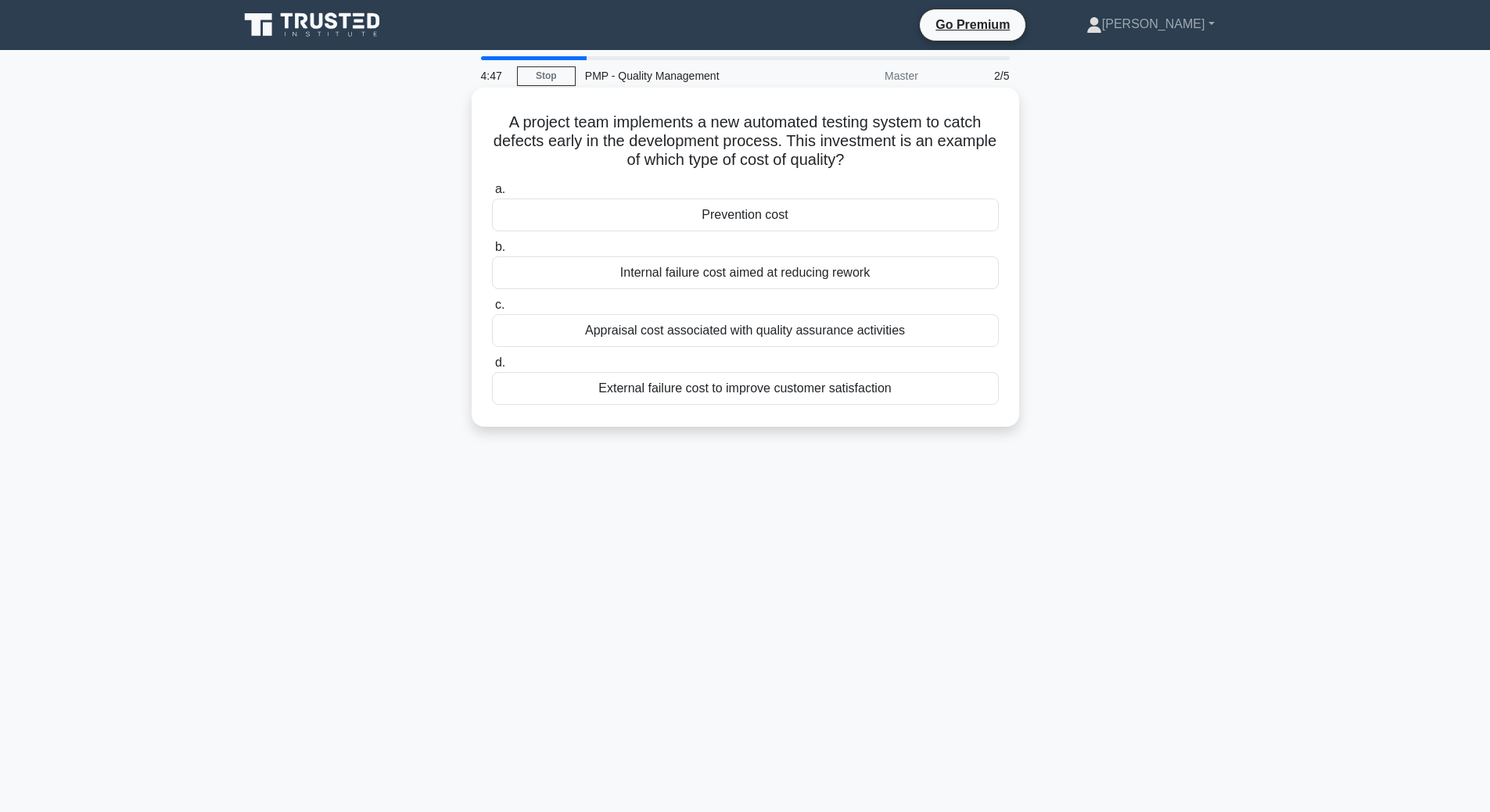
click div "Internal failure cost aimed at reducing rework"
click input "b. Internal failure cost aimed at reducing rework"
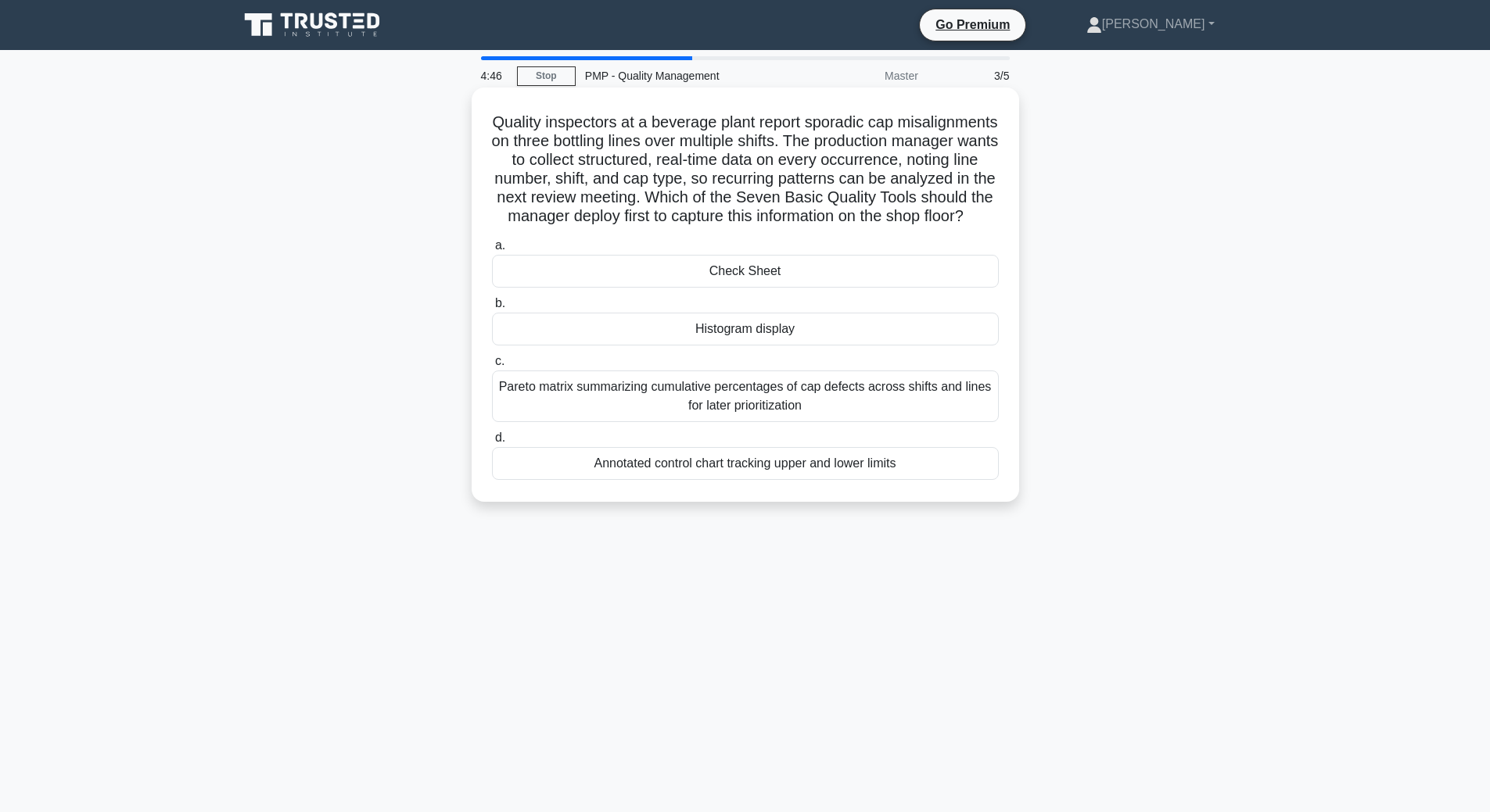
click div "Check Sheet"
click input "a. Check Sheet"
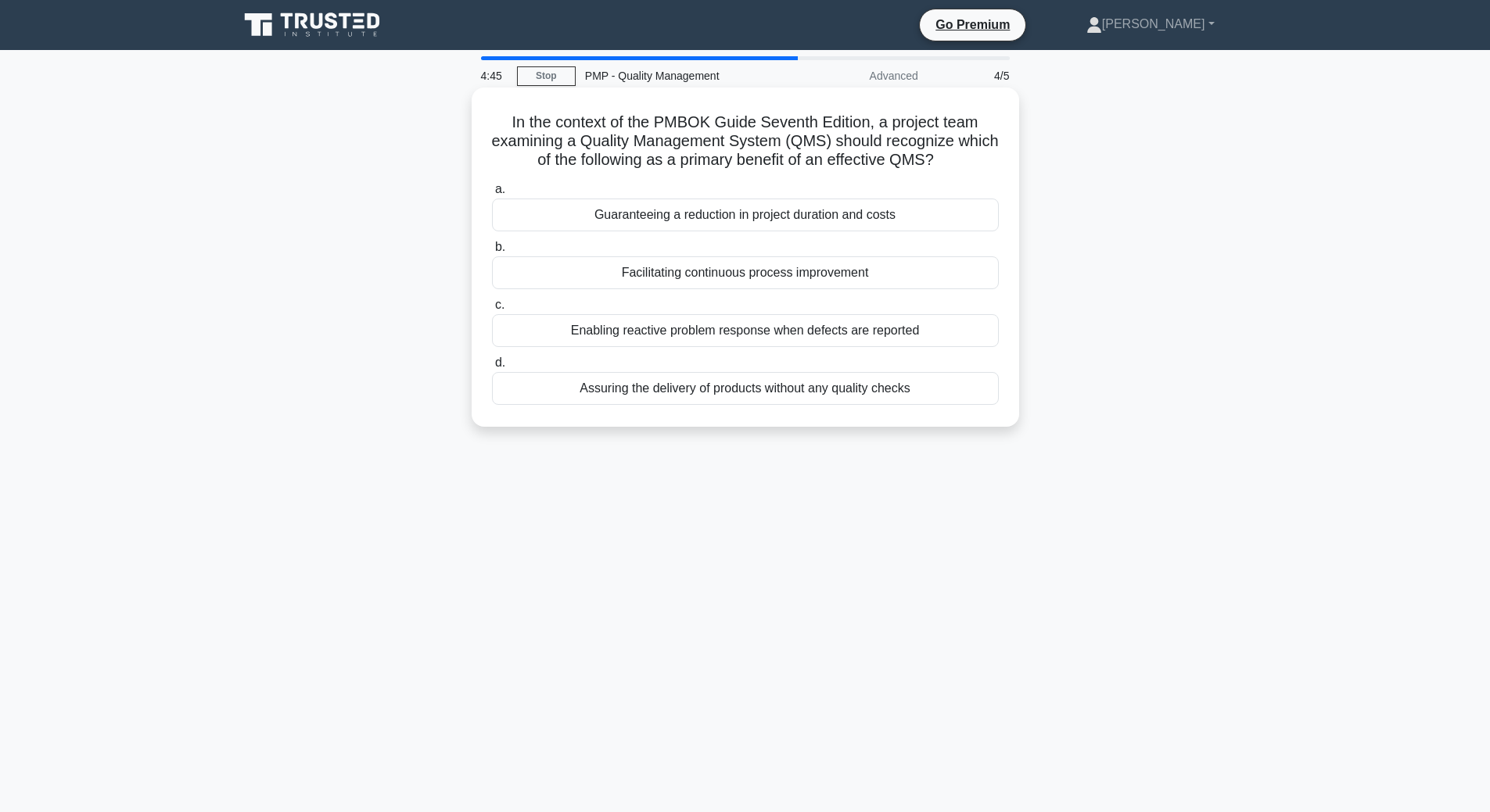
click div "Enabling reactive problem response when defects are reported"
click input "c. Enabling reactive problem response when defects are reported"
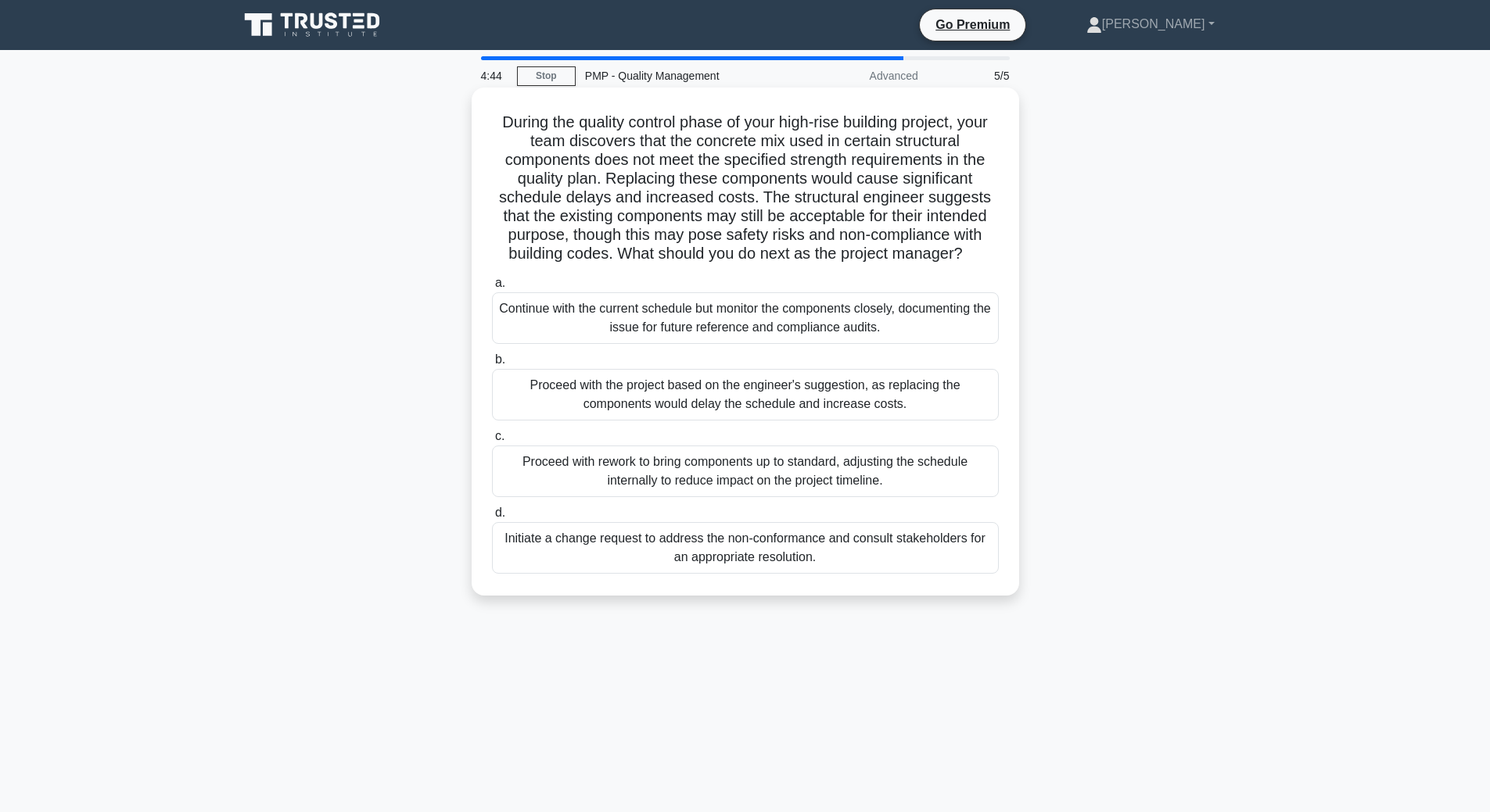
click div "Proceed with the project based on the engineer's suggestion, as replacing the c…"
click input "b. Proceed with the project based on the engineer's suggestion, as replacing th…"
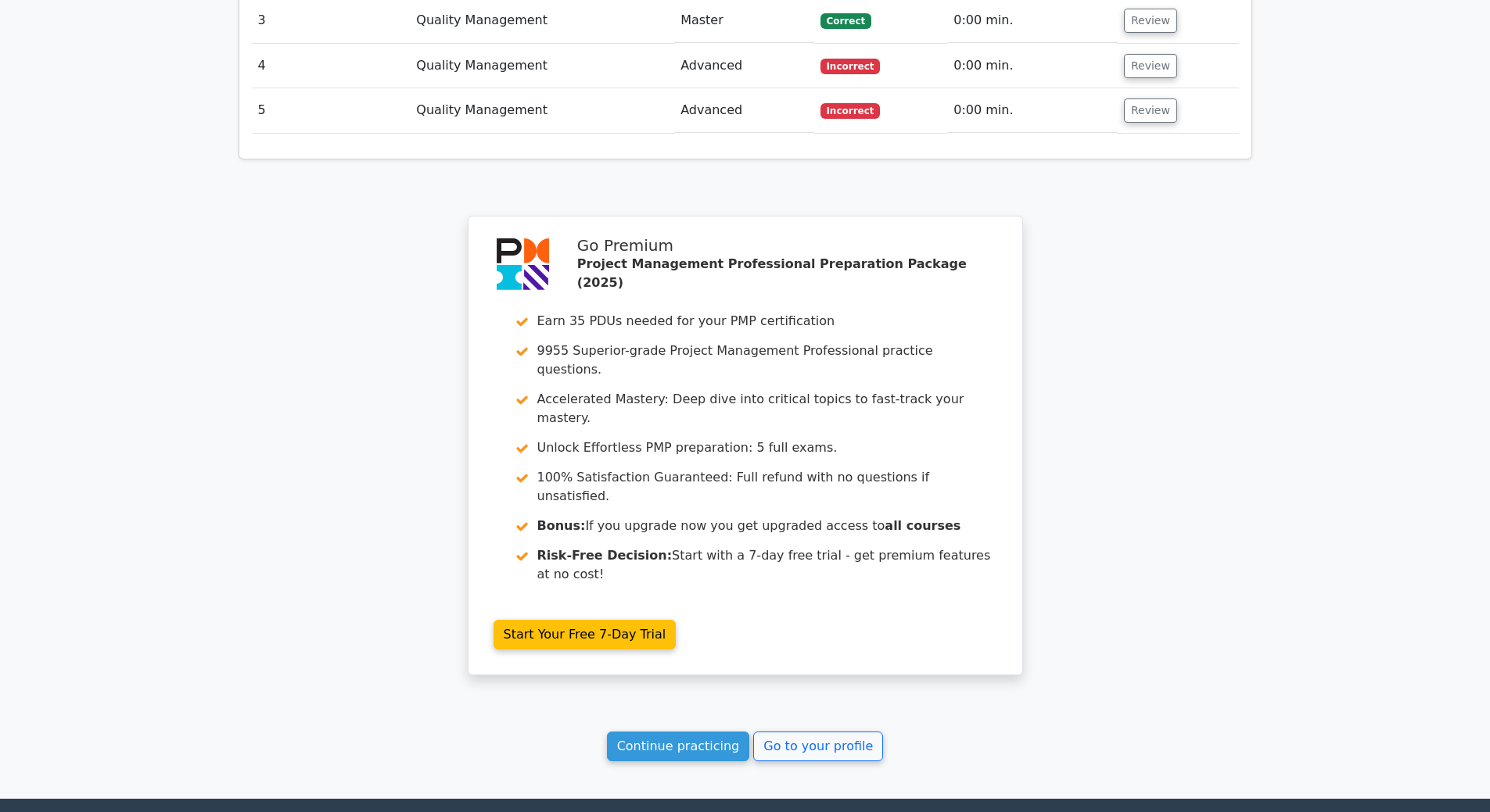
scroll to position [2146, 0]
click at [697, 731] on link "Continue practicing" at bounding box center [678, 746] width 143 height 30
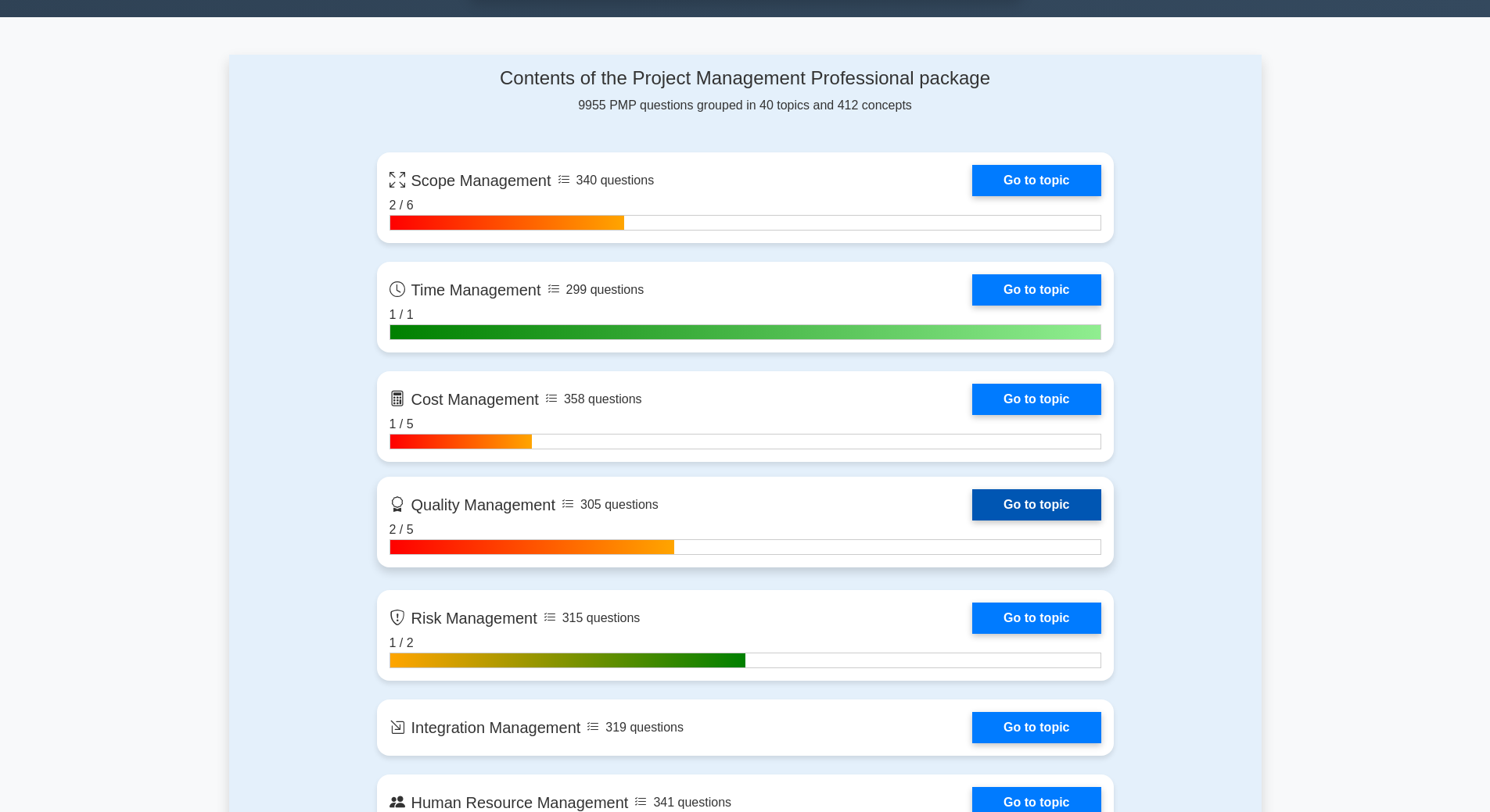
scroll to position [1250, 0]
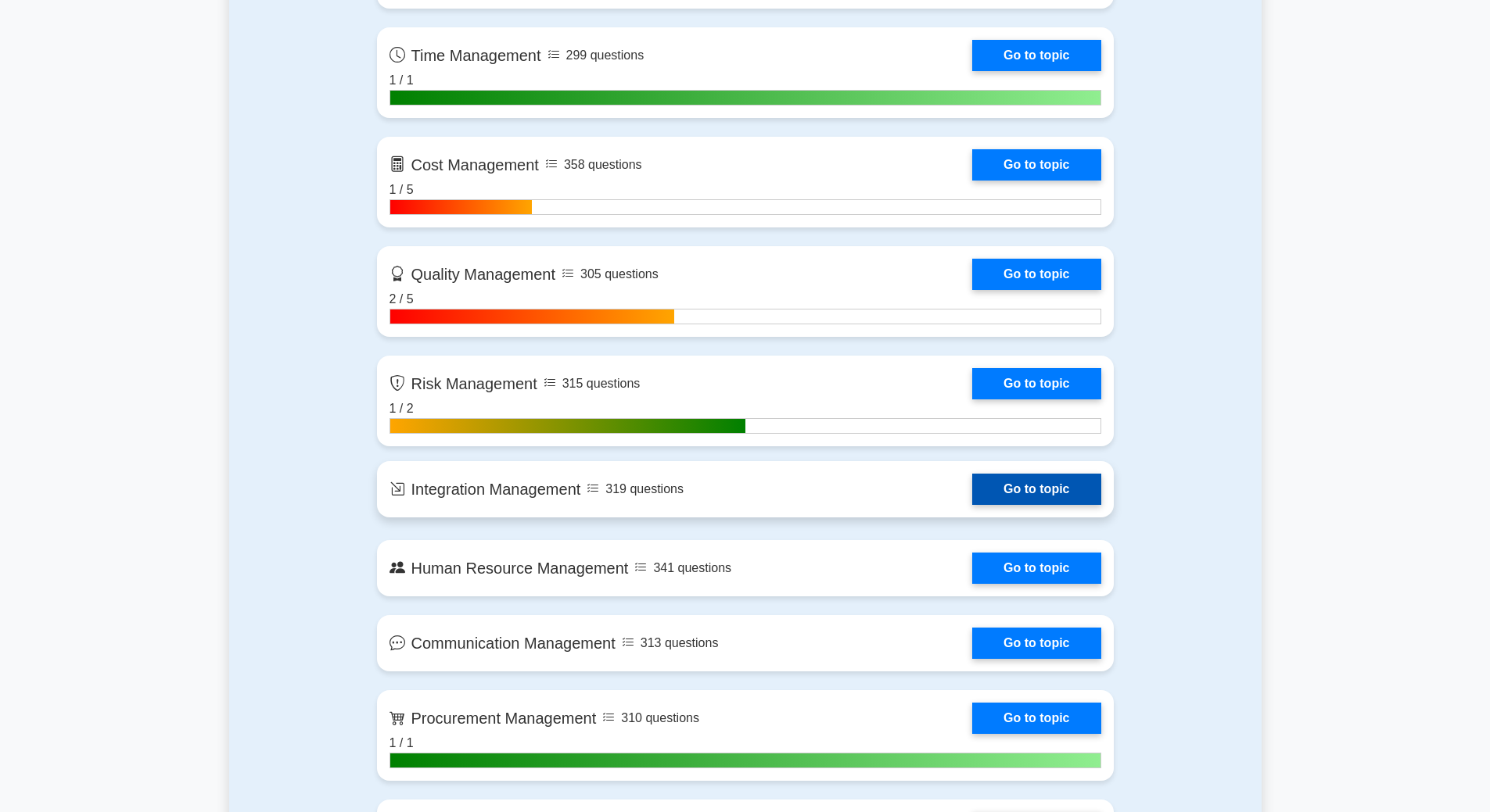
click at [1047, 496] on link "Go to topic" at bounding box center [1036, 488] width 128 height 31
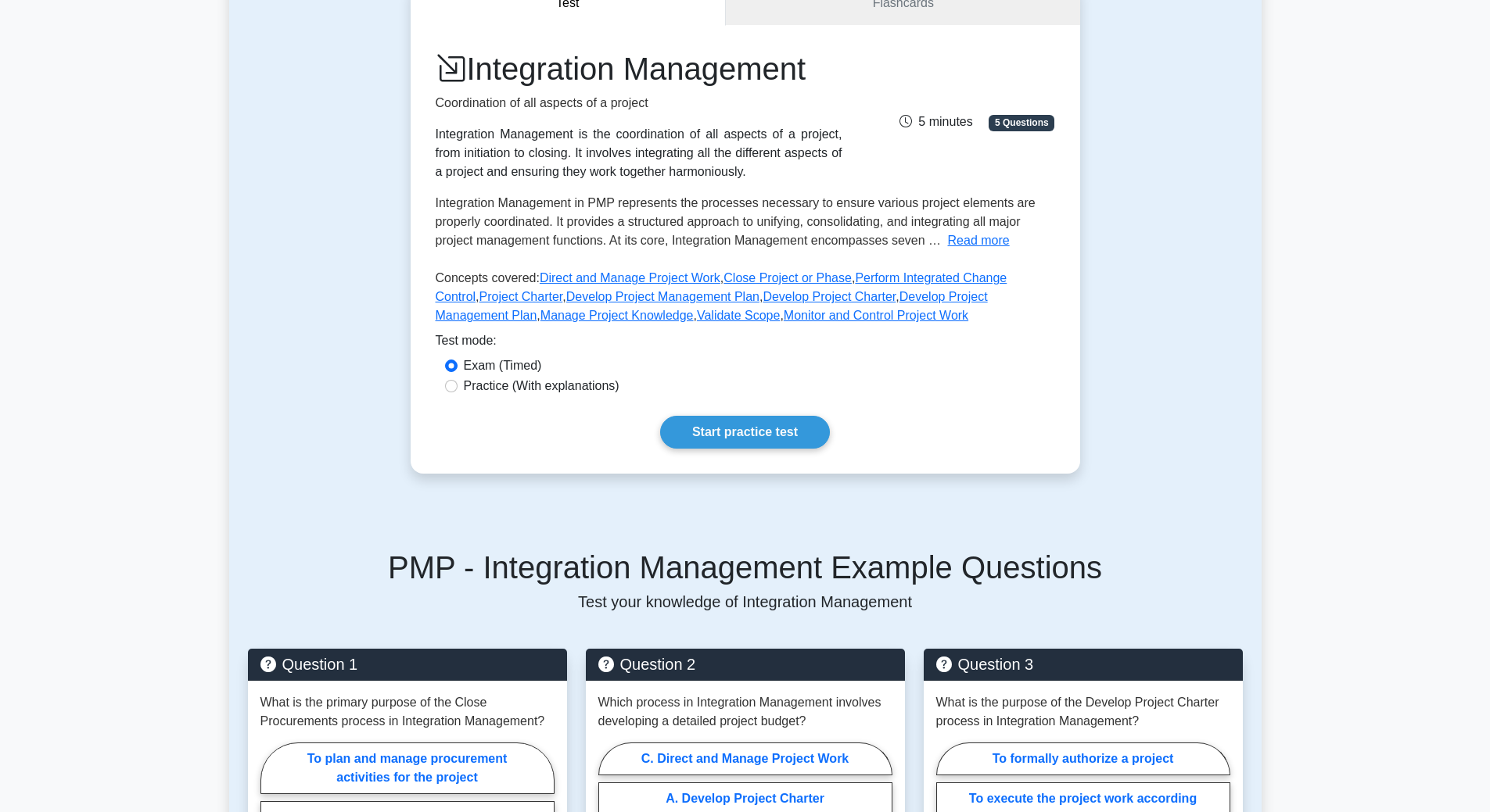
scroll to position [157, 0]
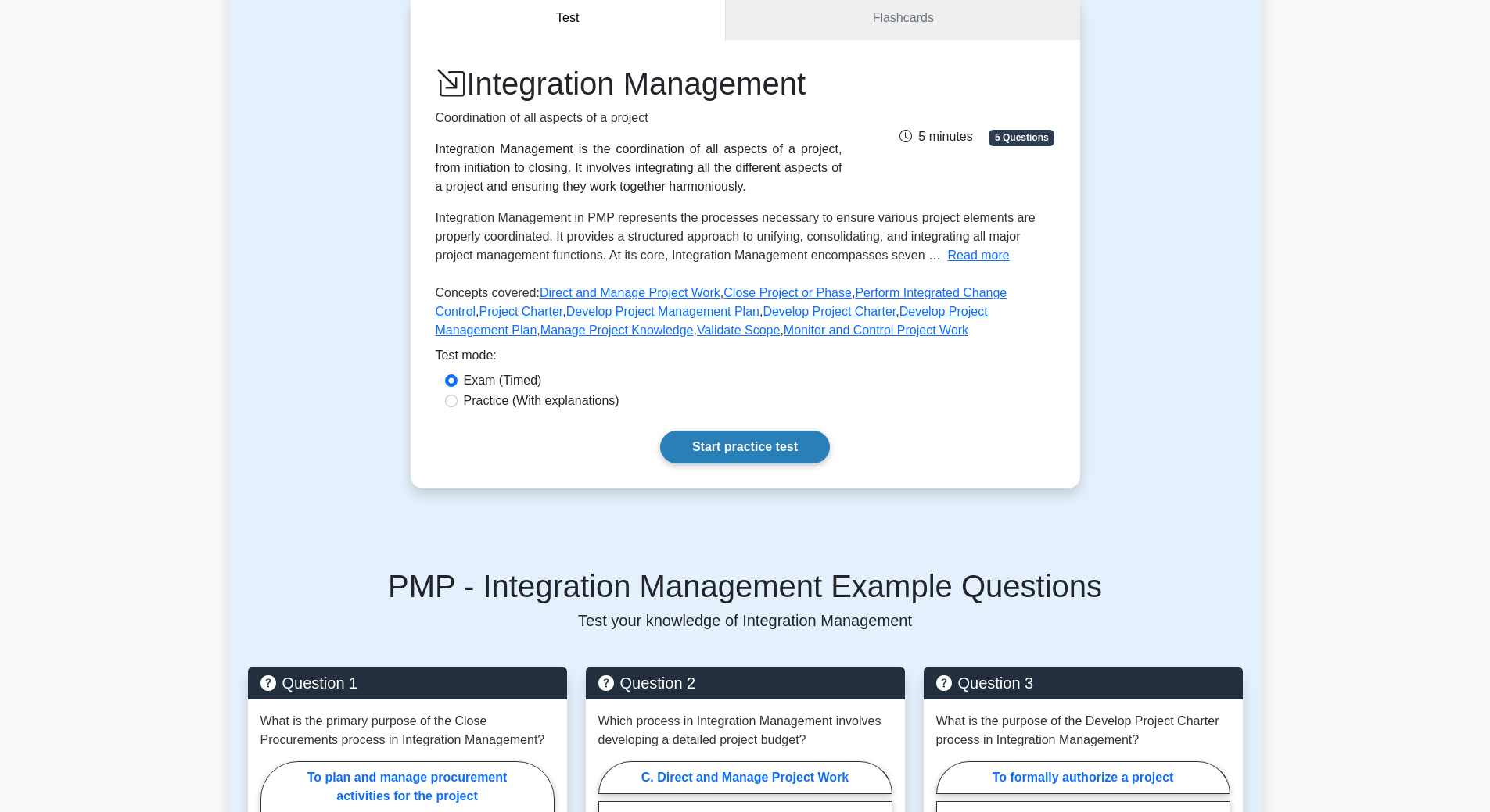
click at [745, 462] on link "Start practice test" at bounding box center [745, 446] width 170 height 33
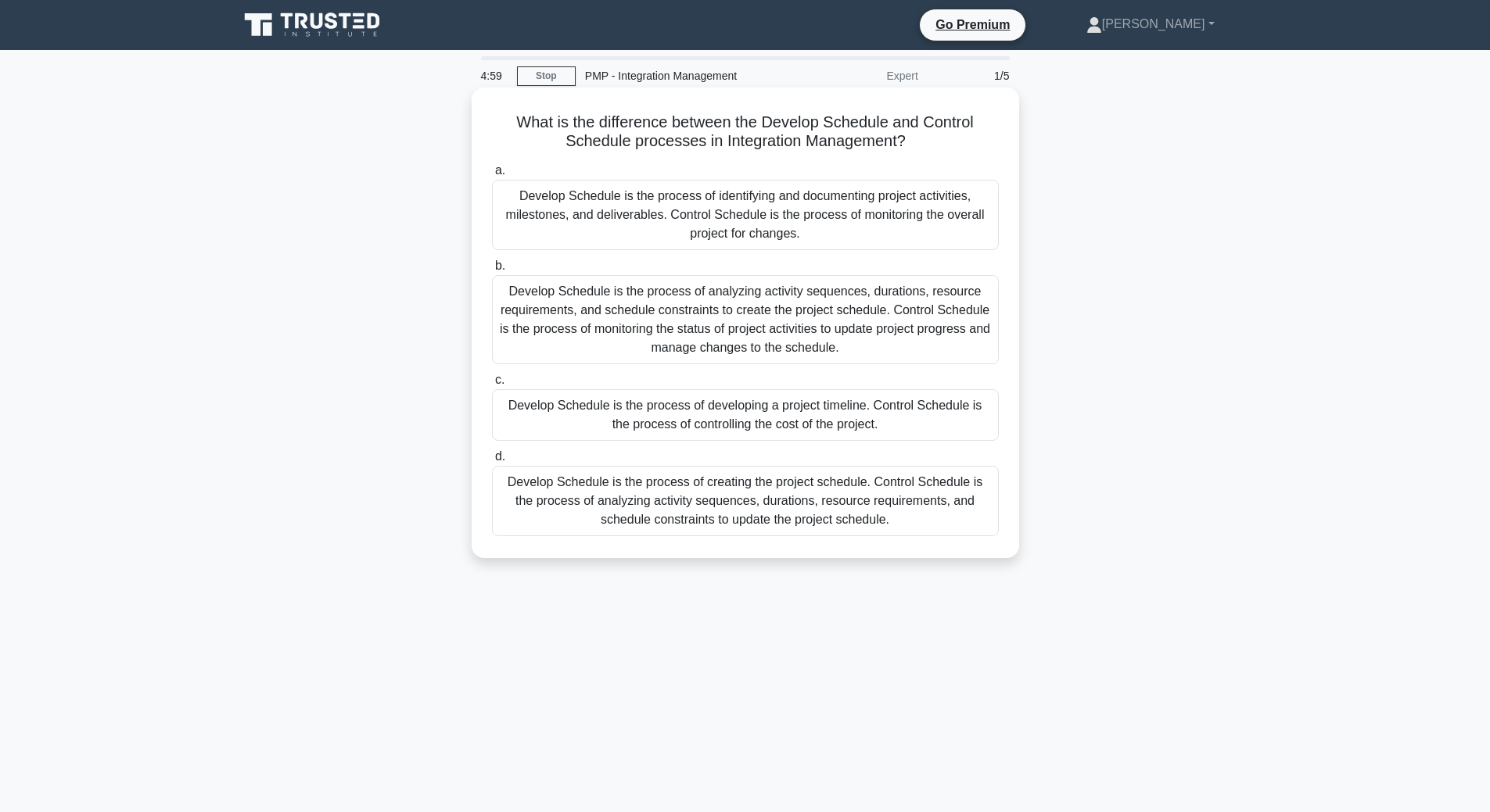
click at [596, 505] on div "Develop Schedule is the process of creating the project schedule. Control Sched…" at bounding box center [745, 500] width 507 height 70
click at [492, 462] on input "d. Develop Schedule is the process of creating the project schedule. Control Sc…" at bounding box center [492, 456] width 0 height 10
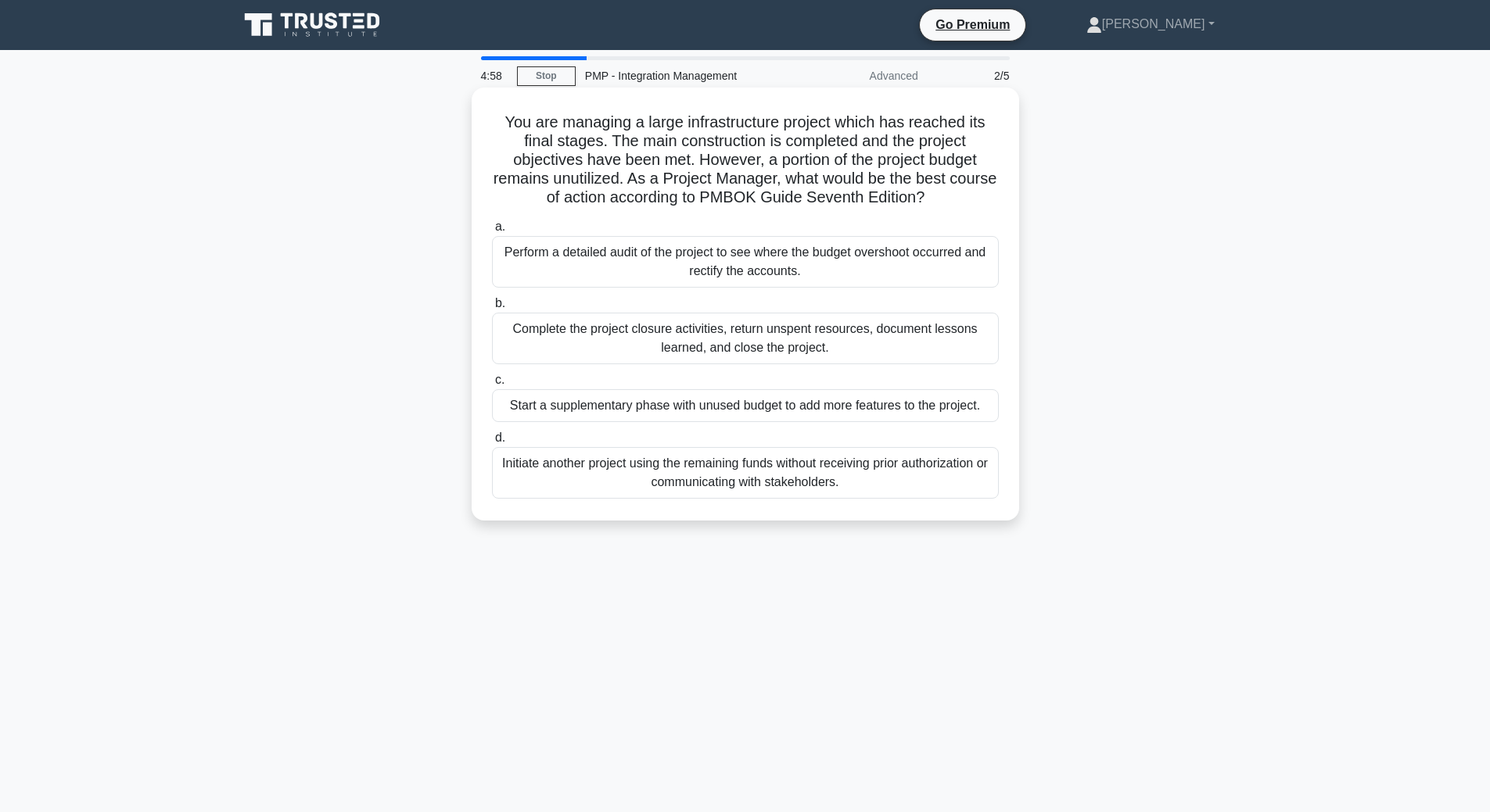
click at [594, 337] on div "Complete the project closure activities, return unspent resources, document les…" at bounding box center [745, 339] width 507 height 52
click at [492, 309] on input "b. Complete the project closure activities, return unspent resources, document …" at bounding box center [492, 304] width 0 height 10
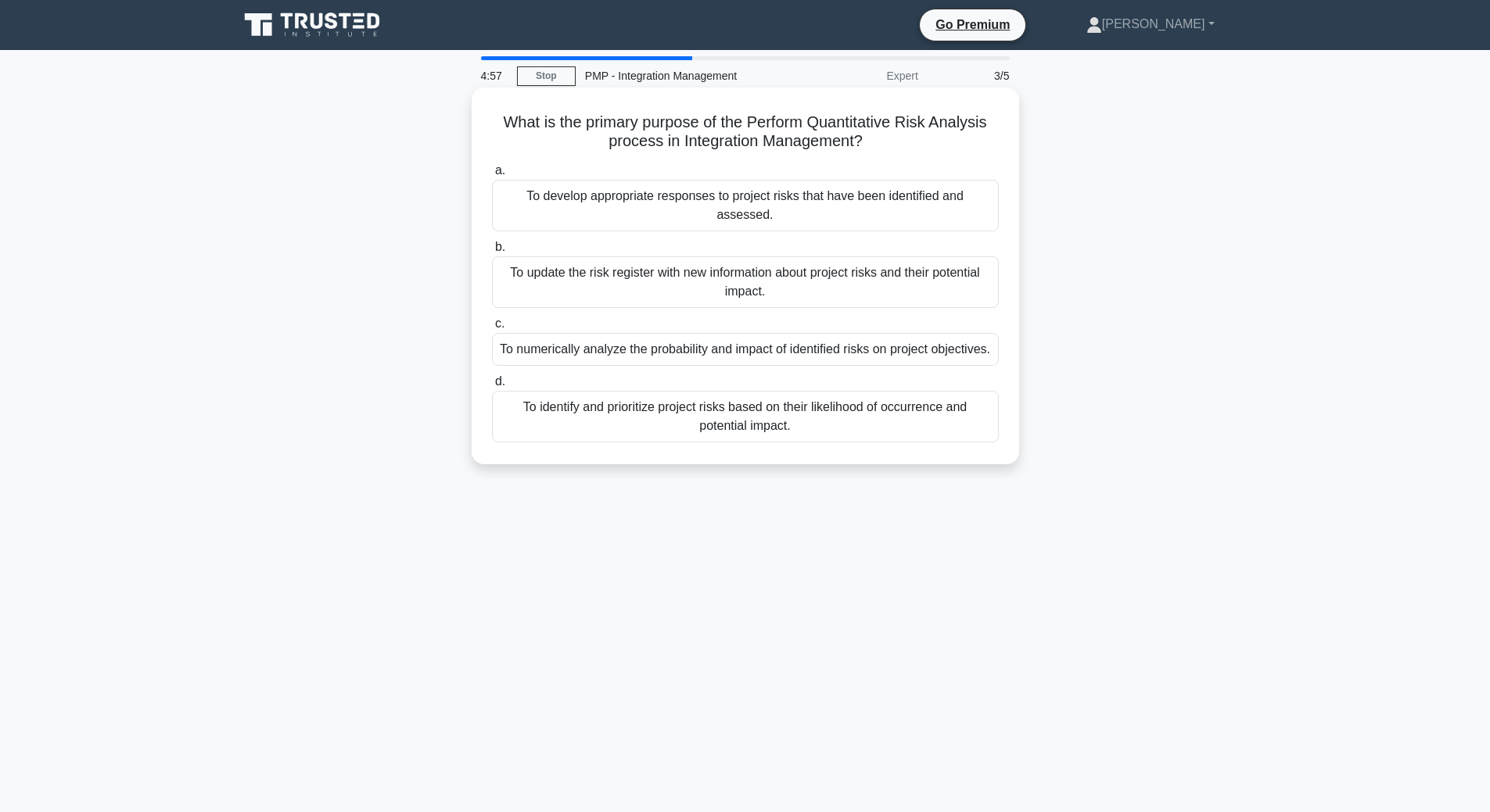
click at [596, 262] on div "To update the risk register with new information about project risks and their …" at bounding box center [745, 283] width 507 height 52
click at [492, 253] on input "b. To update the risk register with new information about project risks and the…" at bounding box center [492, 248] width 0 height 10
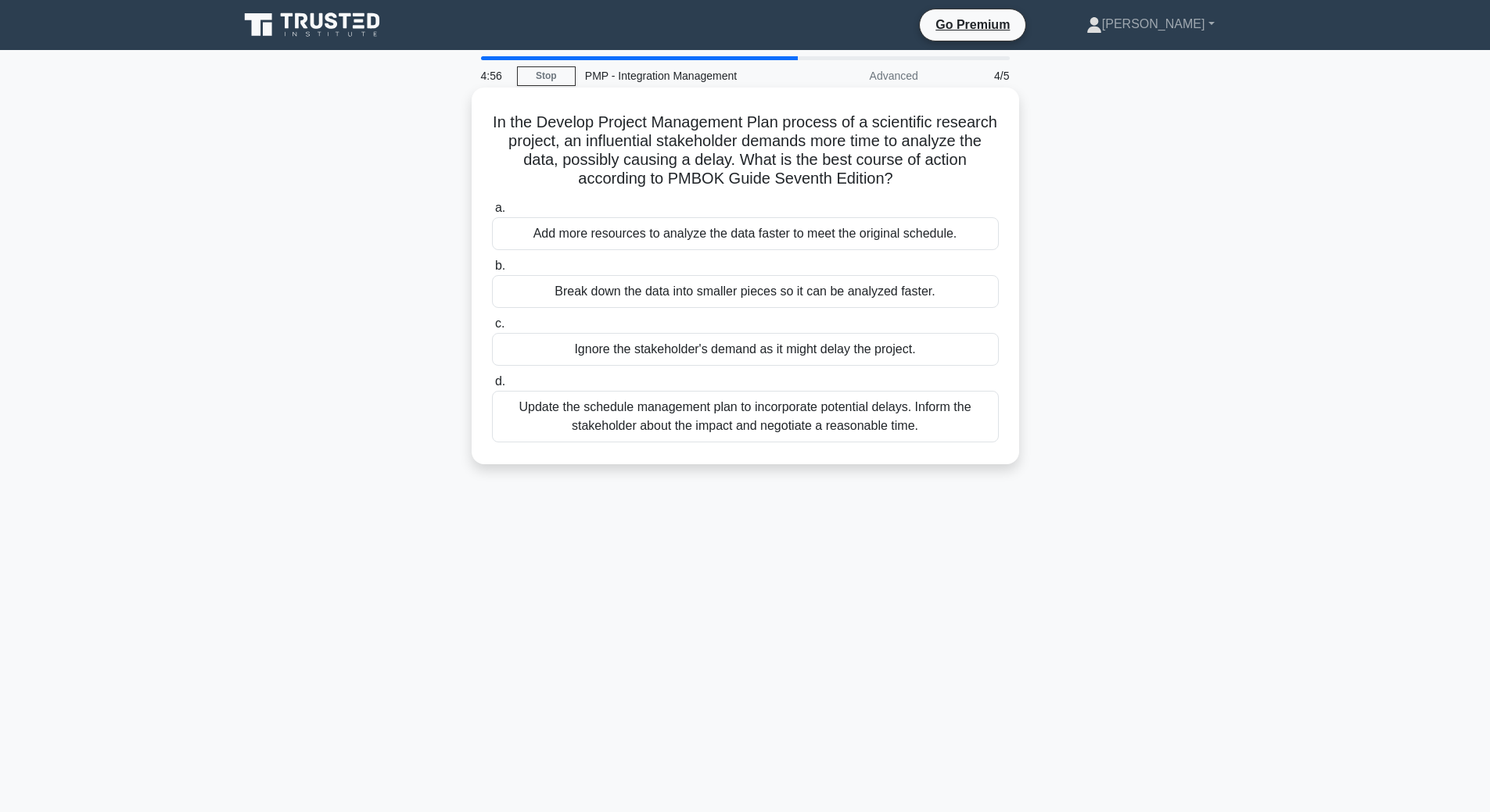
click at [585, 233] on div "Add more resources to analyze the data faster to meet the original schedule." at bounding box center [745, 234] width 507 height 33
click at [492, 214] on input "a. Add more resources to analyze the data faster to meet the original schedule." at bounding box center [492, 208] width 0 height 10
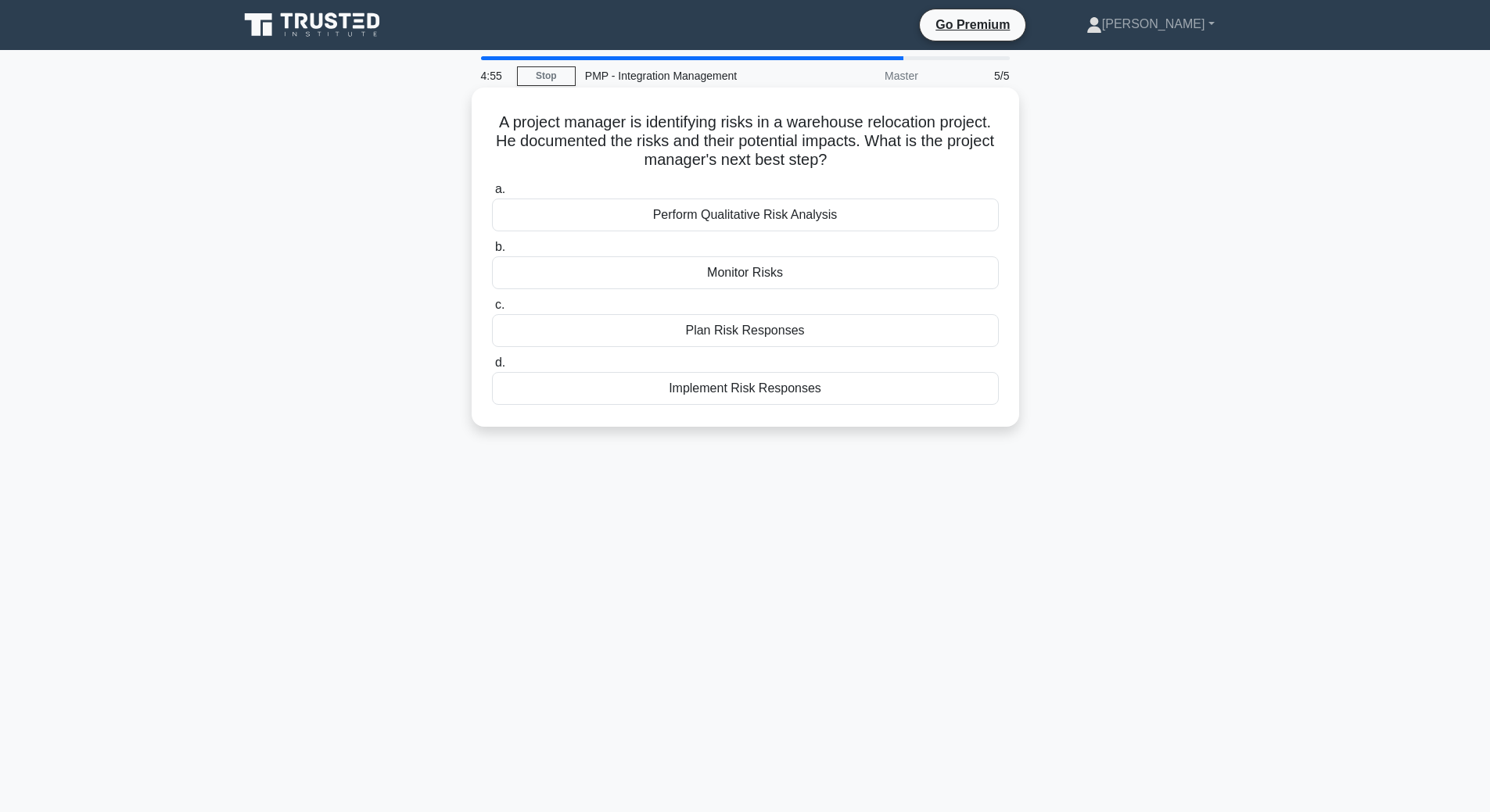
click at [636, 338] on div "Plan Risk Responses" at bounding box center [745, 331] width 507 height 33
click at [492, 311] on input "c. Plan Risk Responses" at bounding box center [492, 306] width 0 height 10
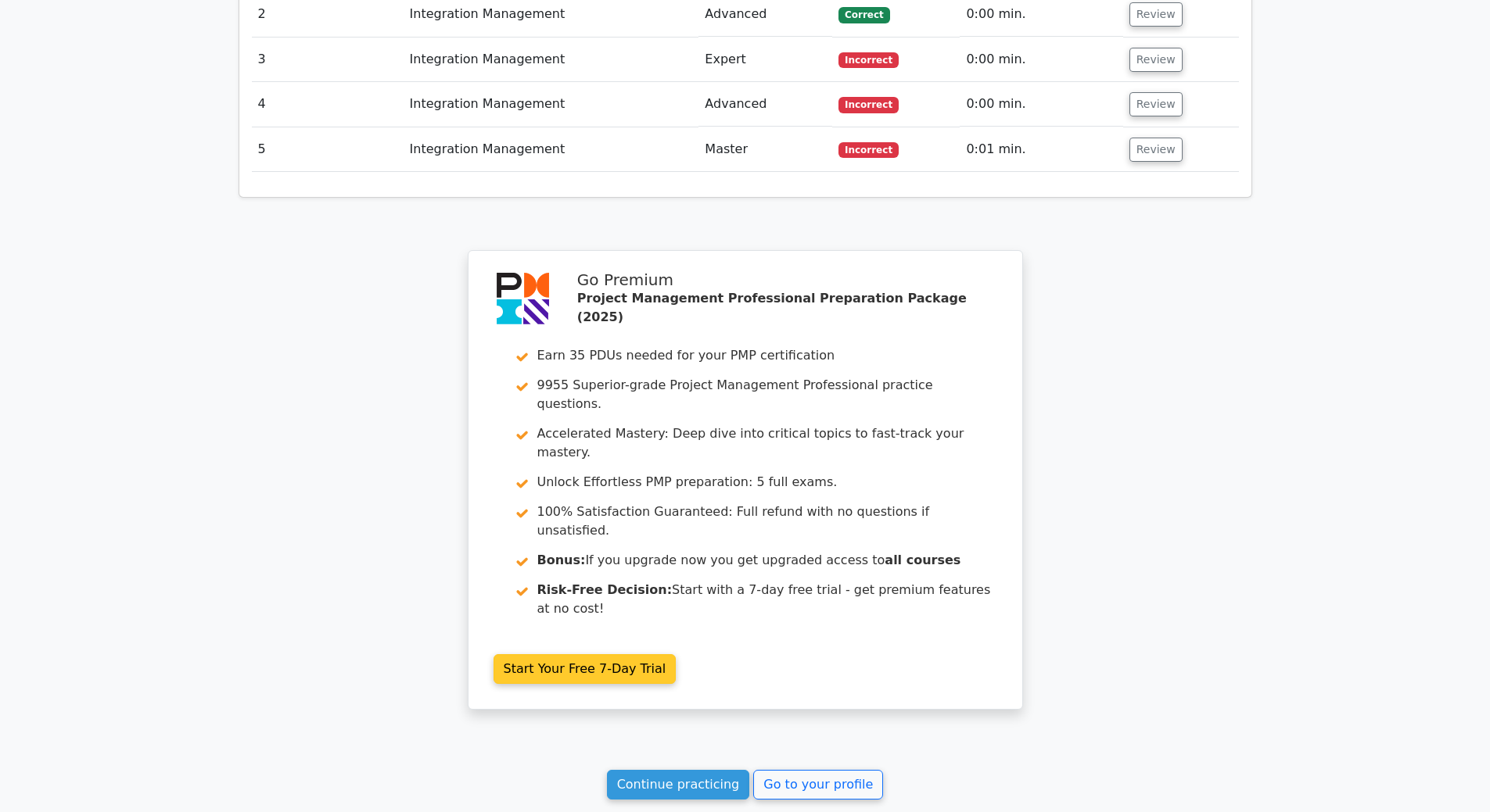
scroll to position [2110, 0]
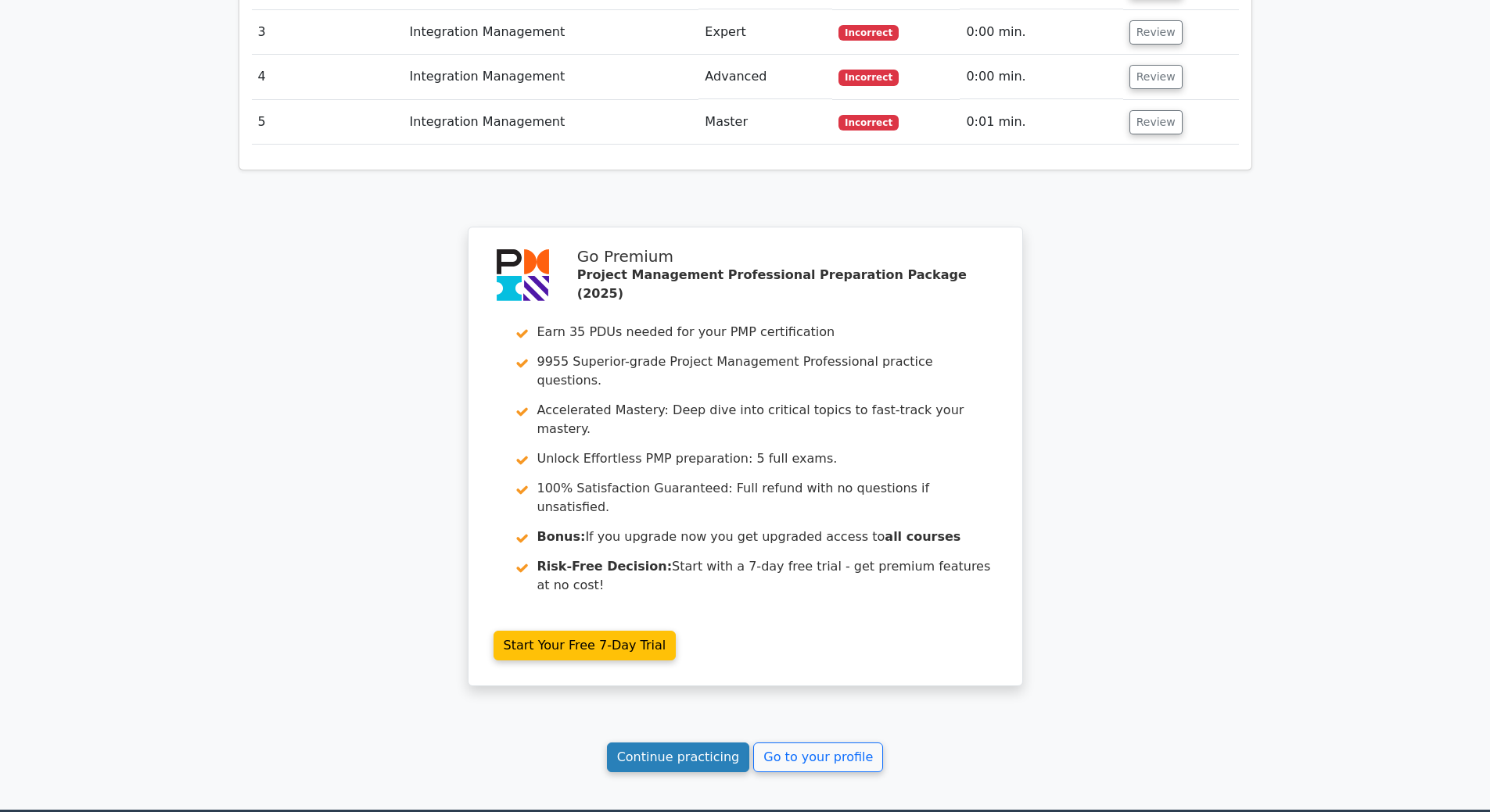
click at [690, 743] on link "Continue practicing" at bounding box center [678, 758] width 143 height 30
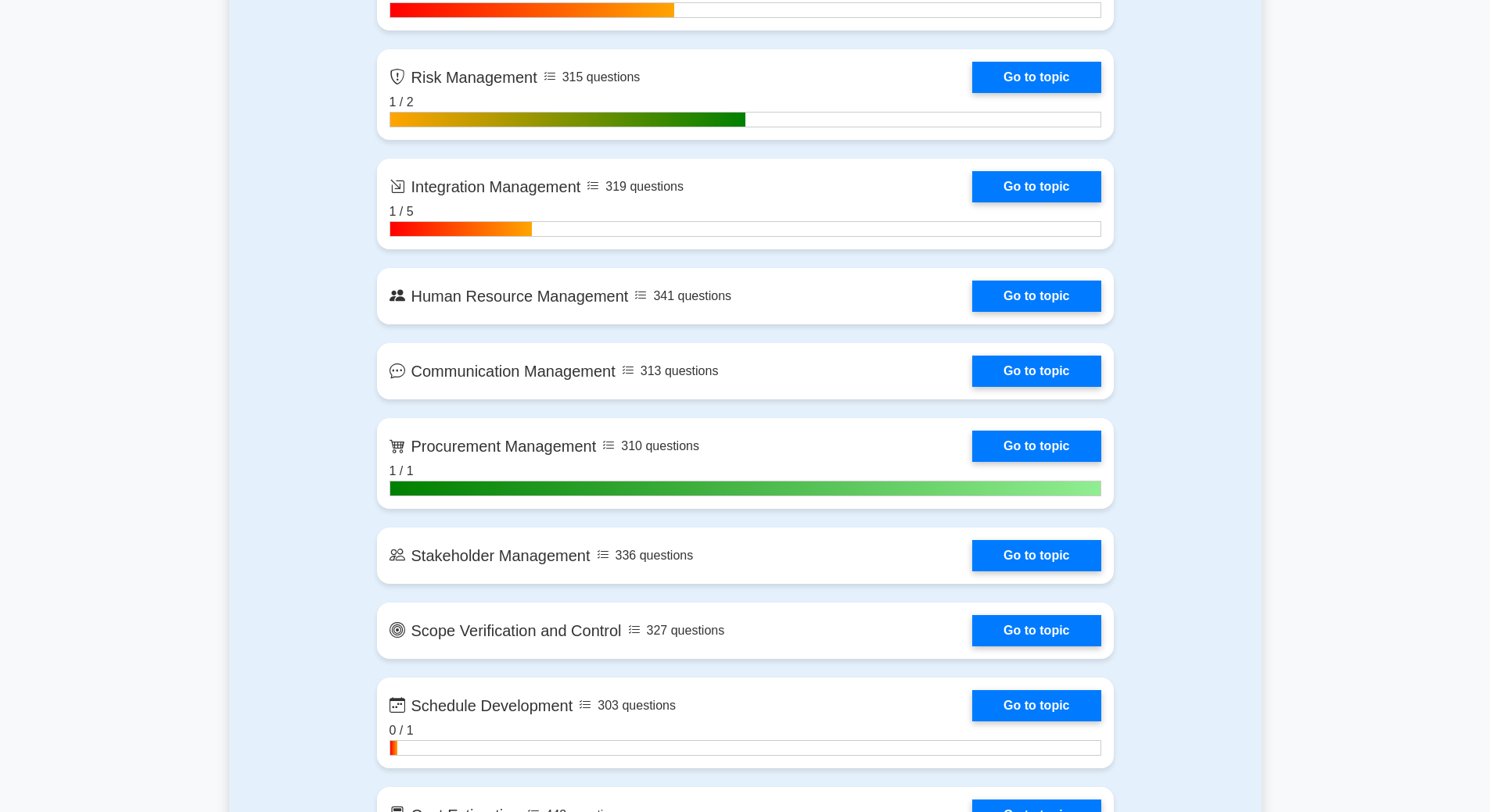
scroll to position [1563, 0]
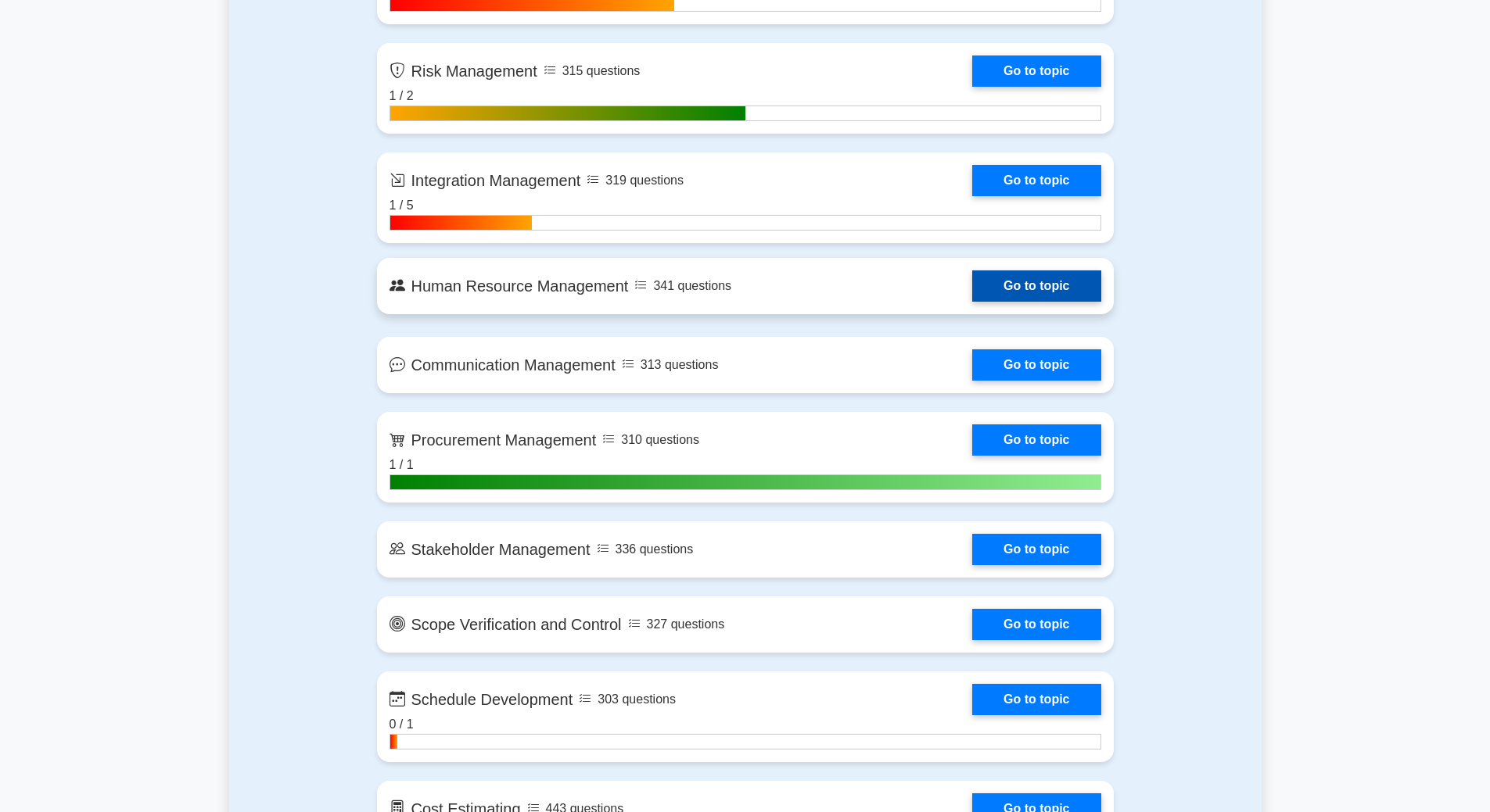
click at [1029, 289] on link "Go to topic" at bounding box center [1036, 286] width 128 height 31
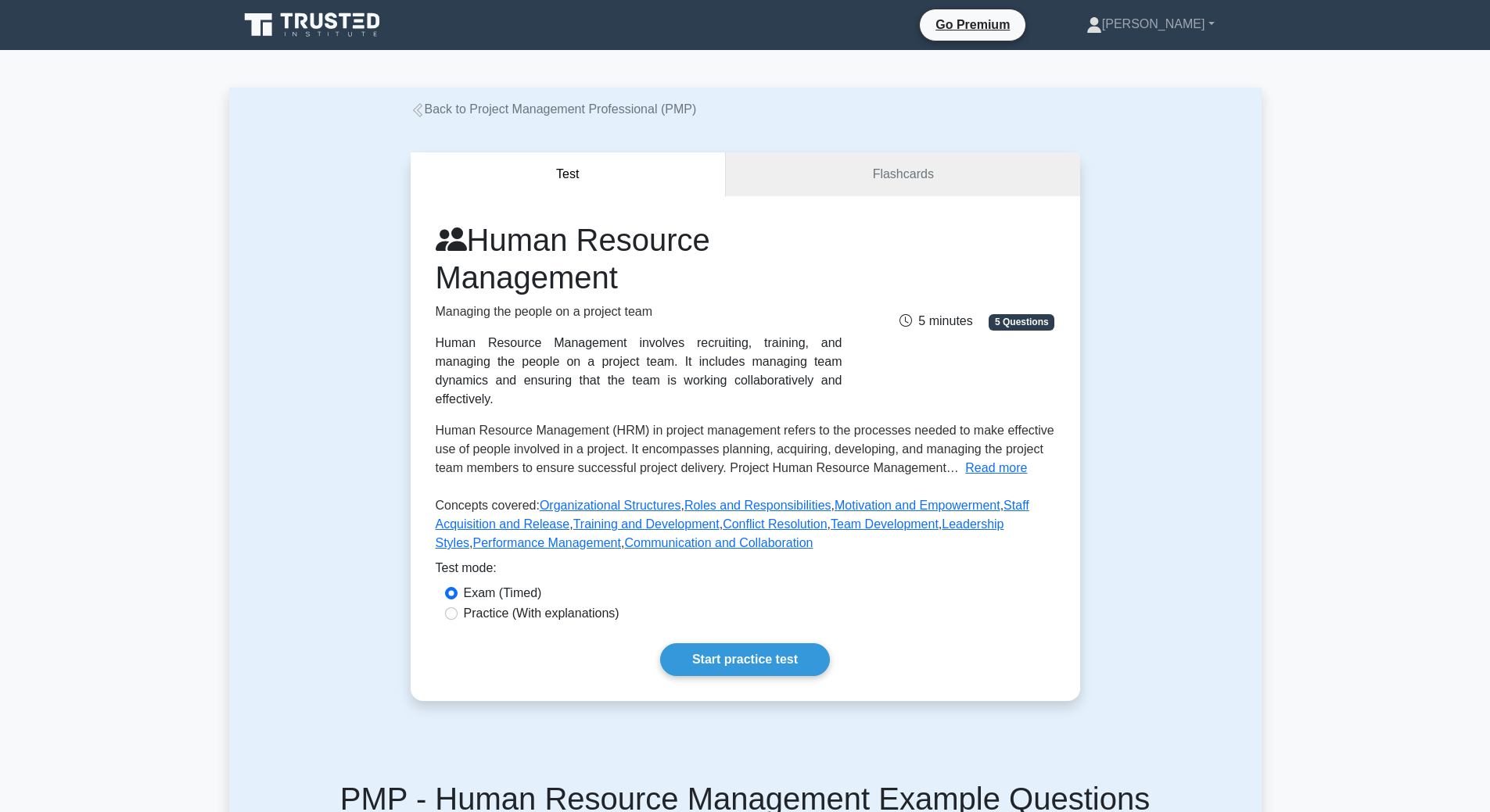
click at [732, 664] on div "Human Resource Management Managing the people on a project team Human Resource …" at bounding box center [745, 448] width 670 height 505
click at [731, 652] on link "Start practice test" at bounding box center [745, 659] width 170 height 33
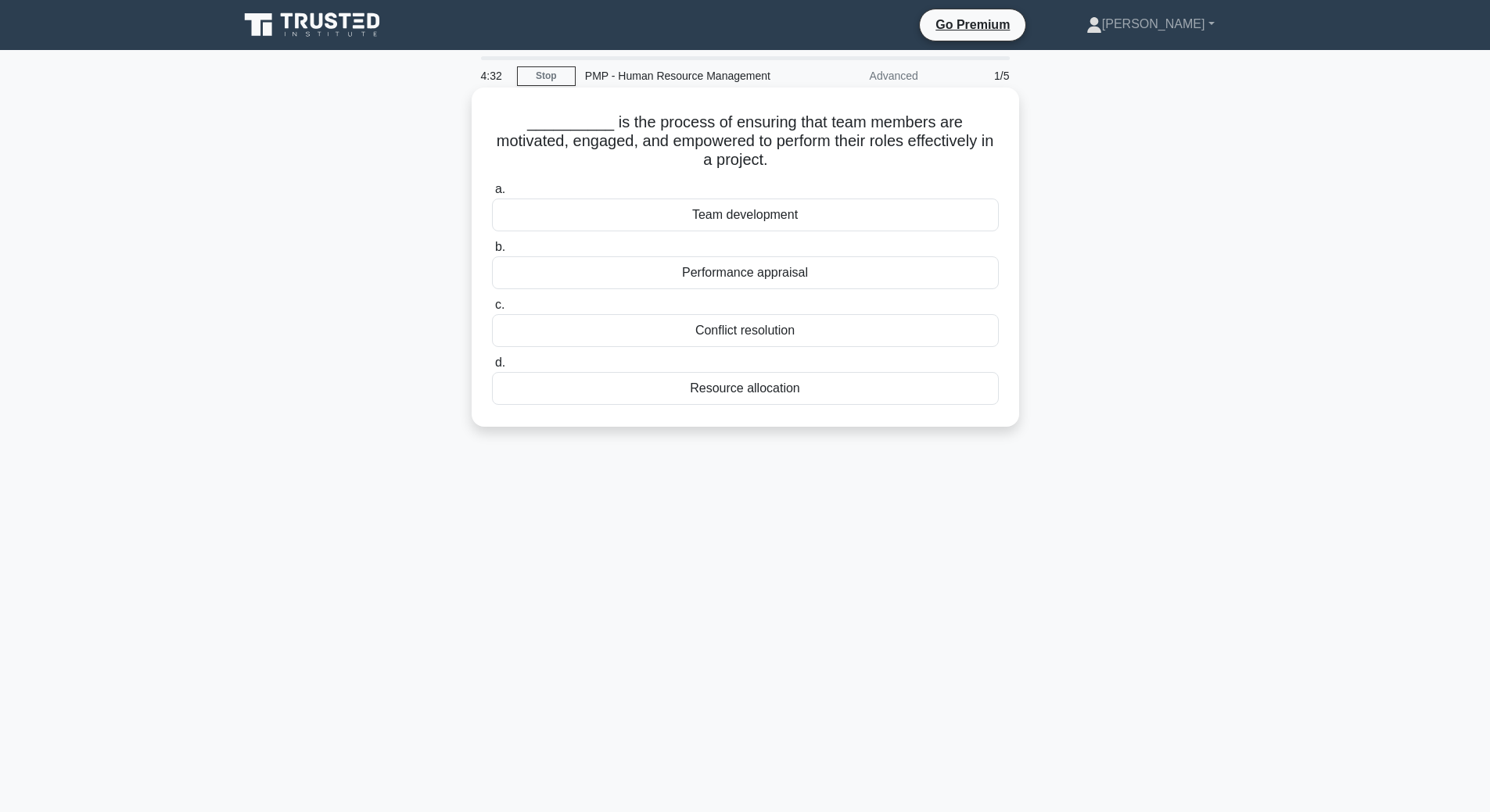
click at [740, 330] on div "Conflict resolution" at bounding box center [745, 331] width 507 height 33
click at [492, 311] on input "c. Conflict resolution" at bounding box center [492, 306] width 0 height 10
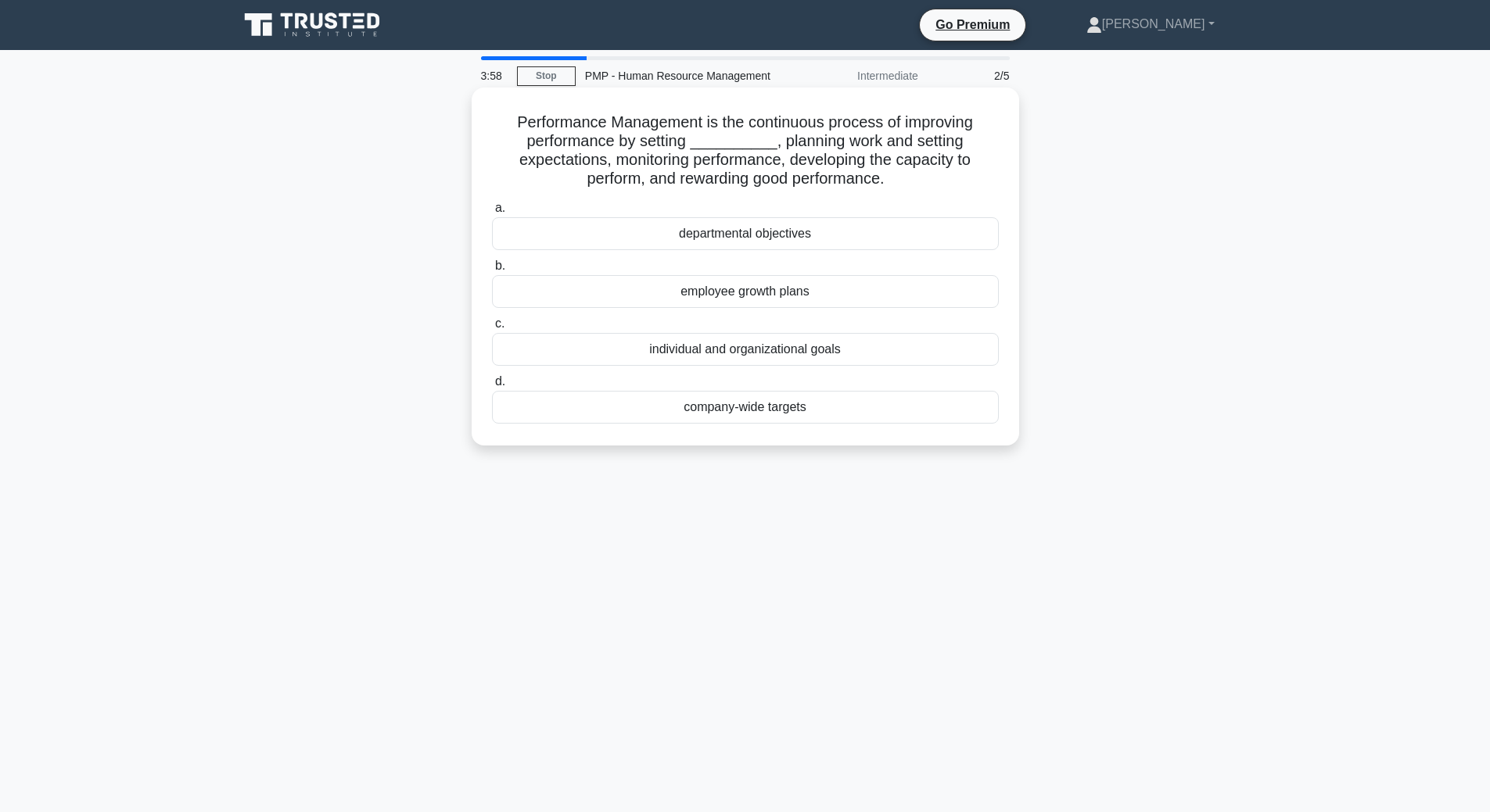
click at [829, 355] on div "individual and organizational goals" at bounding box center [745, 349] width 507 height 33
click at [492, 330] on input "c. individual and organizational goals" at bounding box center [492, 324] width 0 height 10
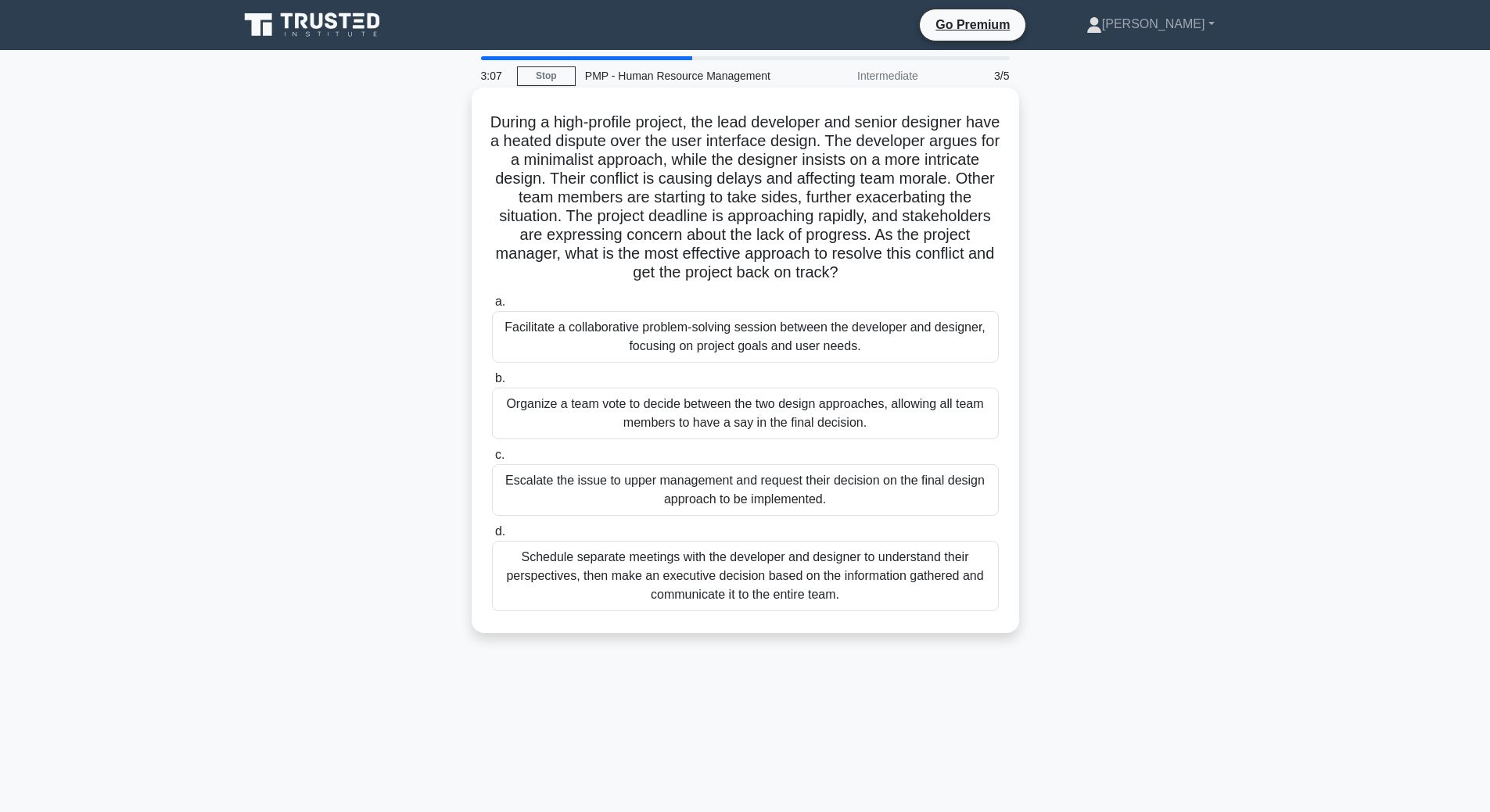
click at [804, 345] on div "Facilitate a collaborative problem-solving session between the developer and de…" at bounding box center [745, 338] width 507 height 52
click at [492, 308] on input "a. Facilitate a collaborative problem-solving session between the developer and…" at bounding box center [492, 302] width 0 height 10
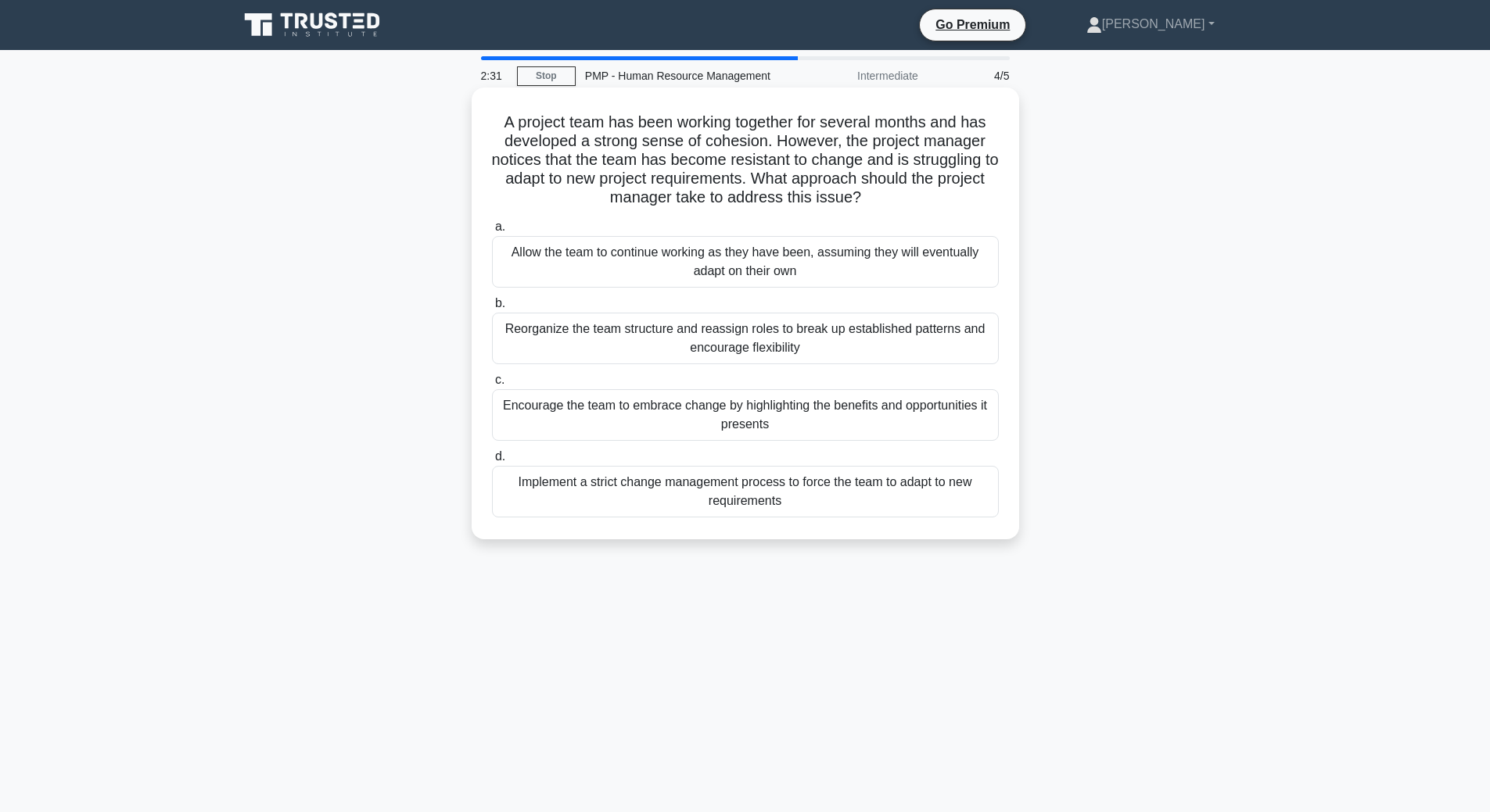
click at [789, 426] on div "Encourage the team to embrace change by highlighting the benefits and opportuni…" at bounding box center [745, 415] width 507 height 52
click at [492, 386] on input "c. Encourage the team to embrace change by highlighting the benefits and opport…" at bounding box center [492, 381] width 0 height 10
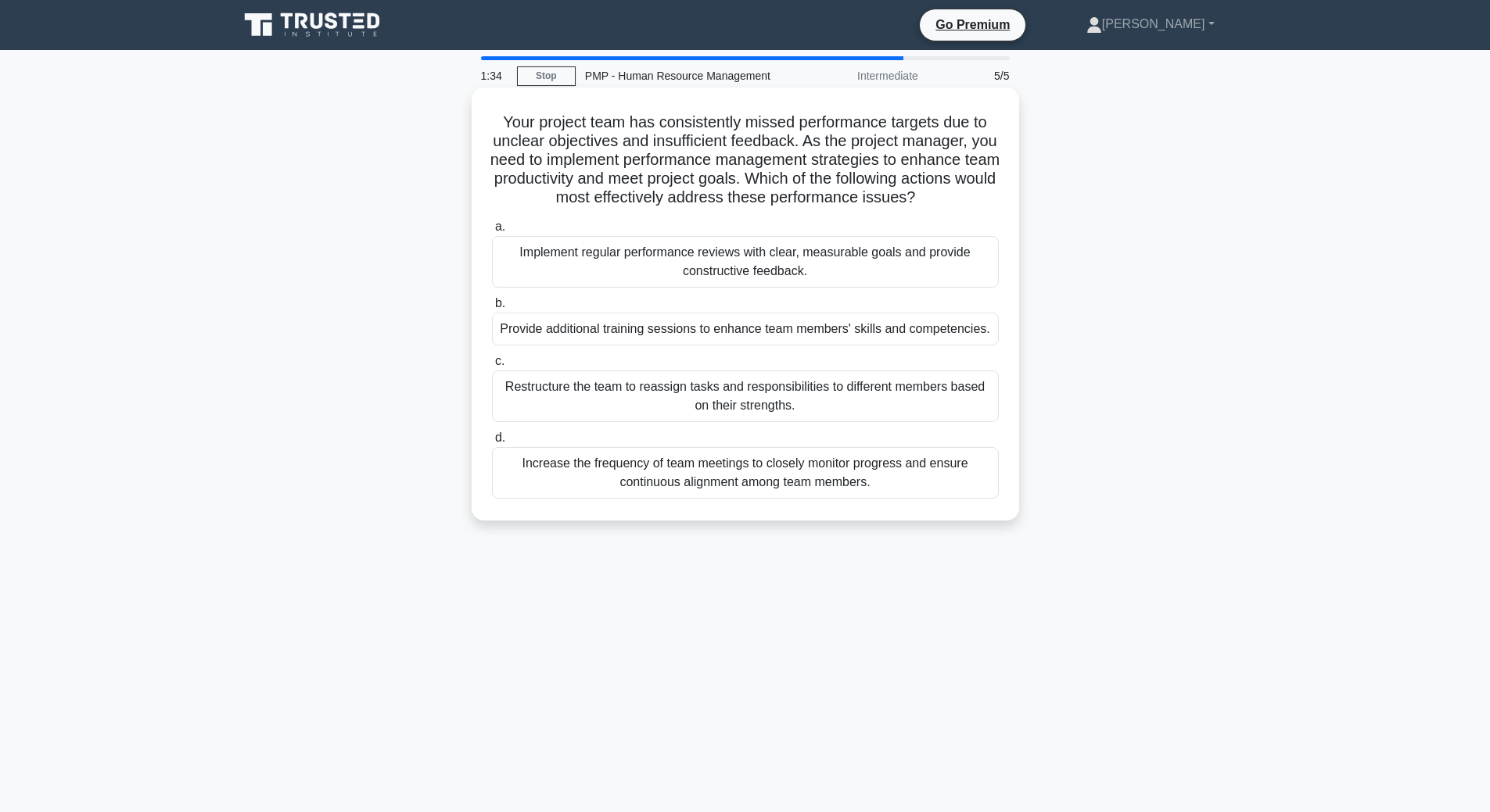
click at [866, 288] on div "Implement regular performance reviews with clear, measurable goals and provide …" at bounding box center [745, 262] width 507 height 52
click at [492, 232] on input "a. Implement regular performance reviews with clear, measurable goals and provi…" at bounding box center [492, 227] width 0 height 10
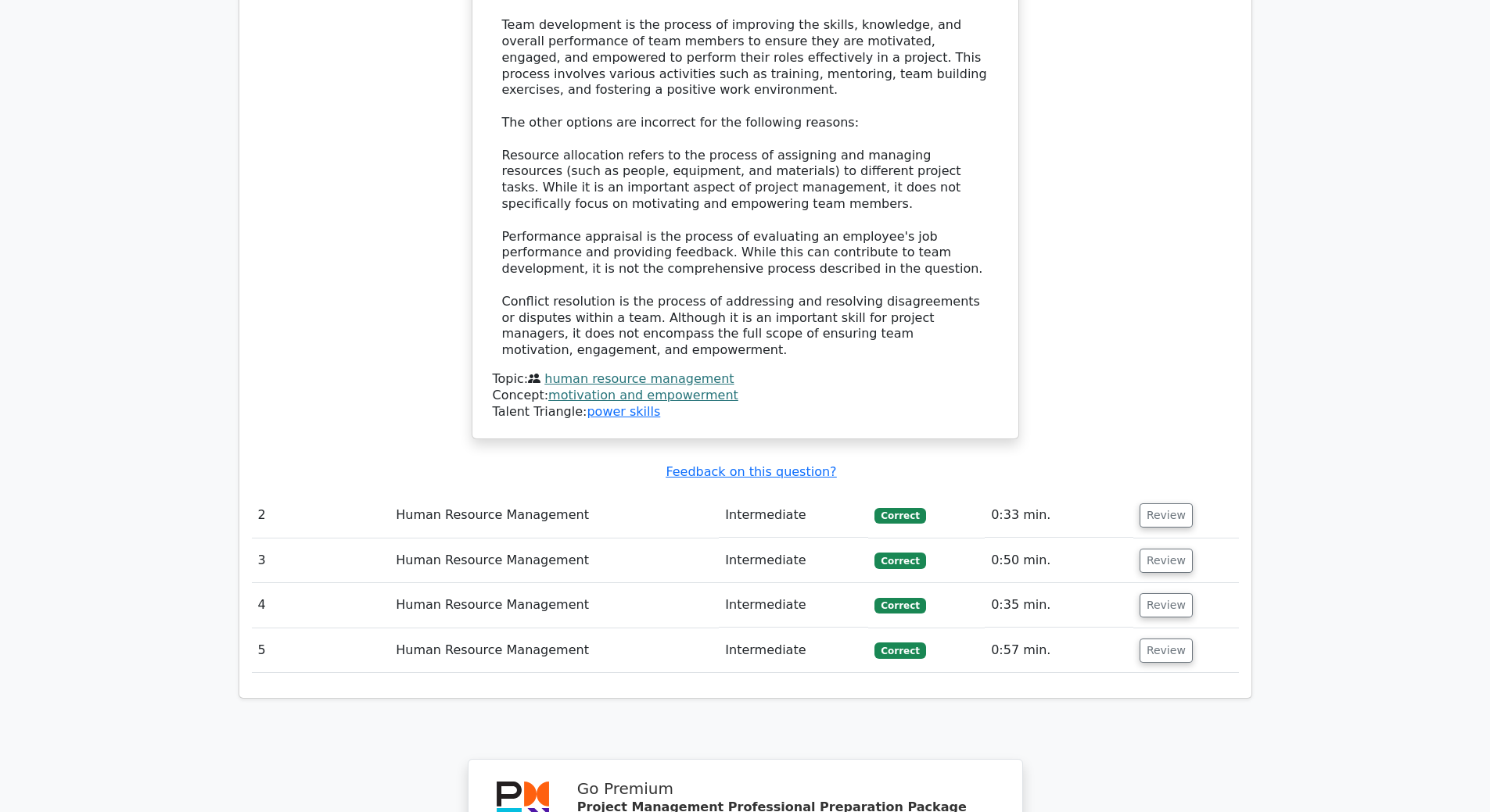
scroll to position [1720, 0]
